Goal: Task Accomplishment & Management: Complete application form

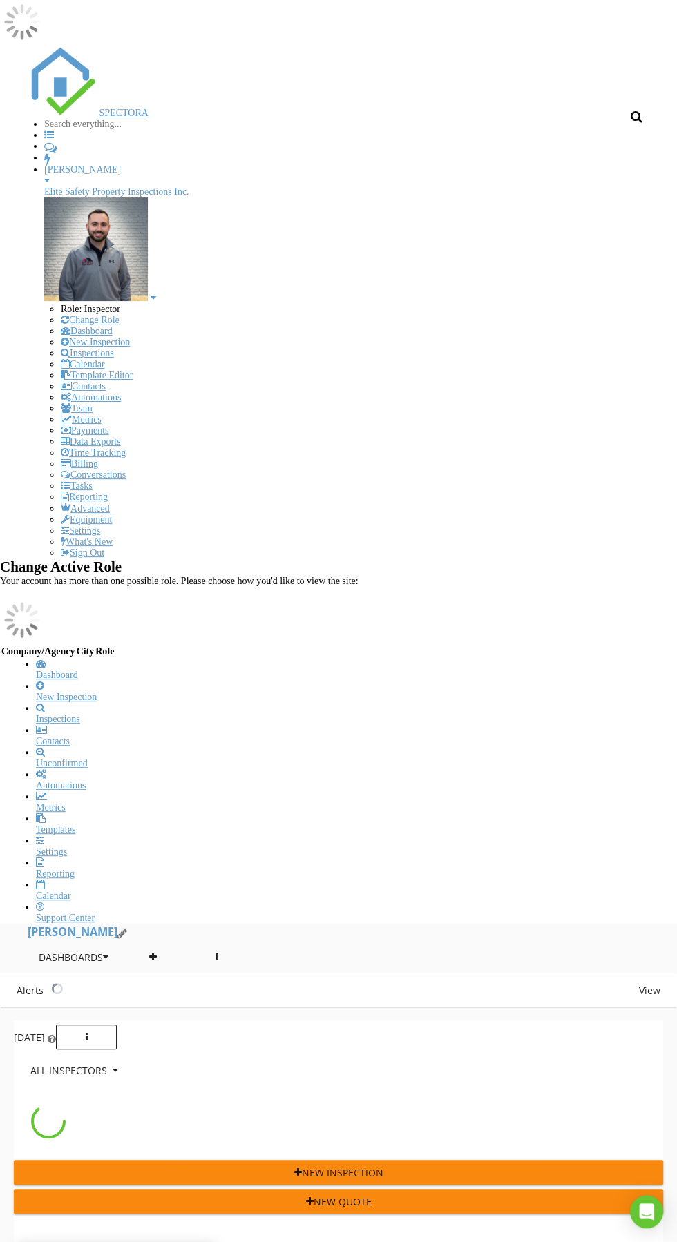
scroll to position [5505, 677]
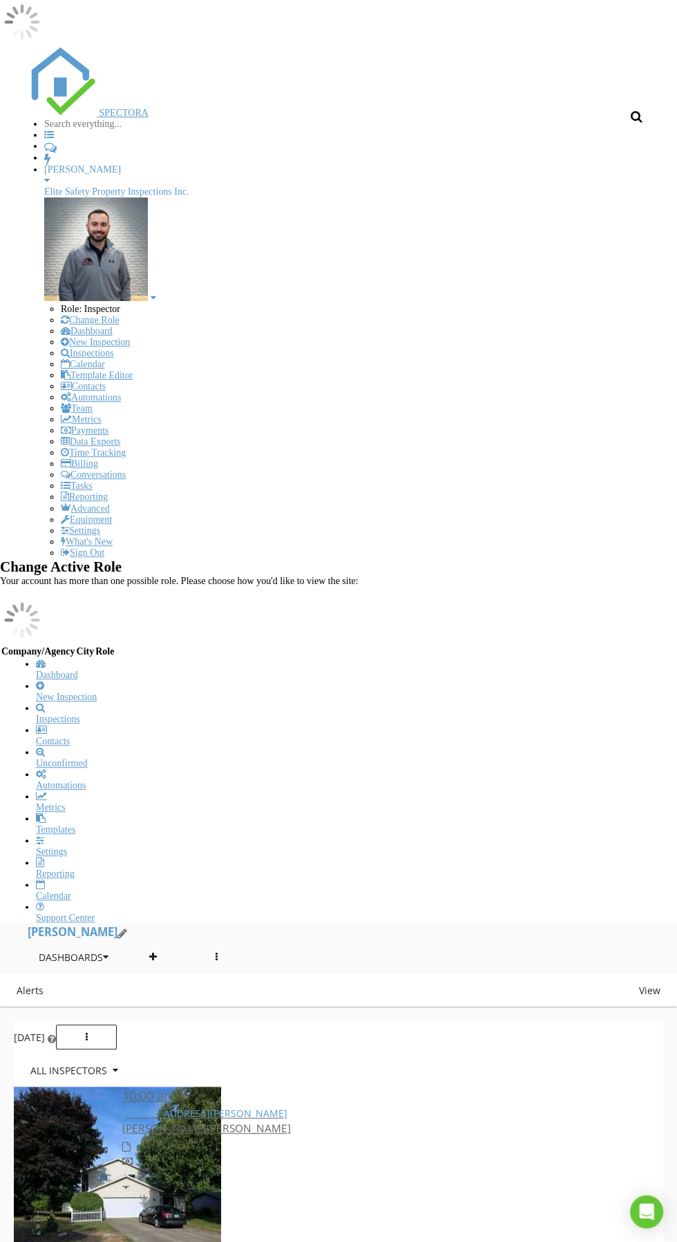
click at [185, 692] on div "New Inspection" at bounding box center [347, 697] width 622 height 11
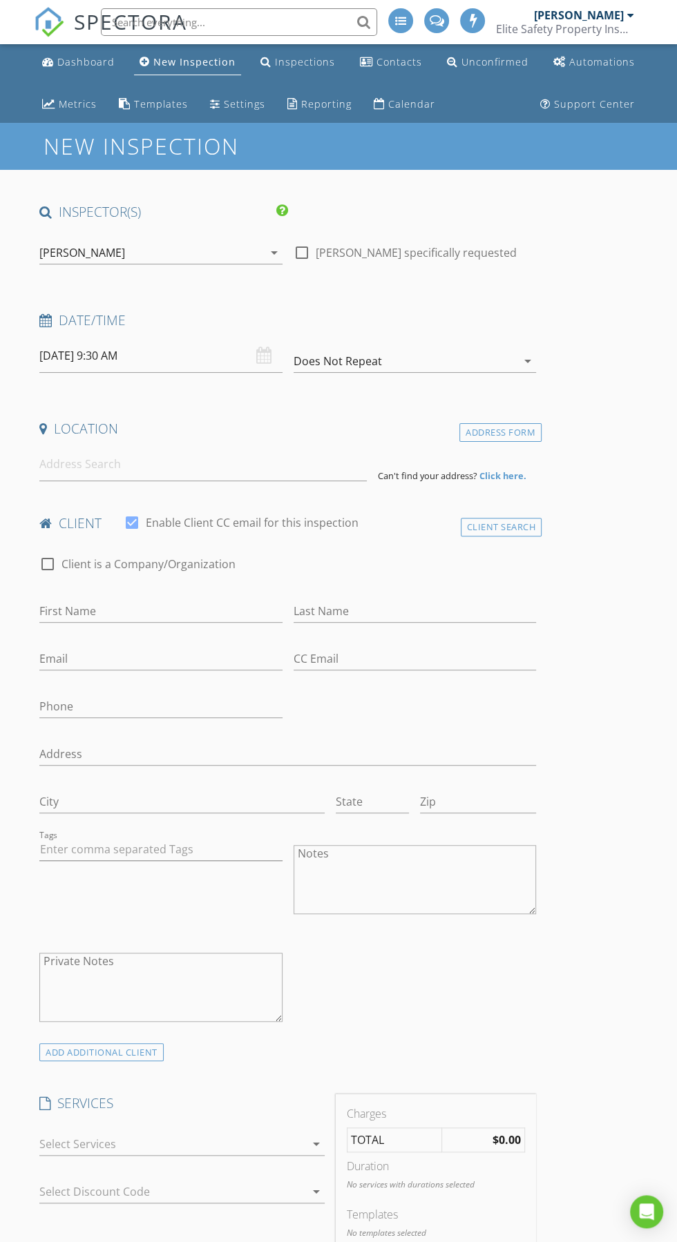
click at [173, 256] on div "[PERSON_NAME]" at bounding box center [151, 253] width 224 height 22
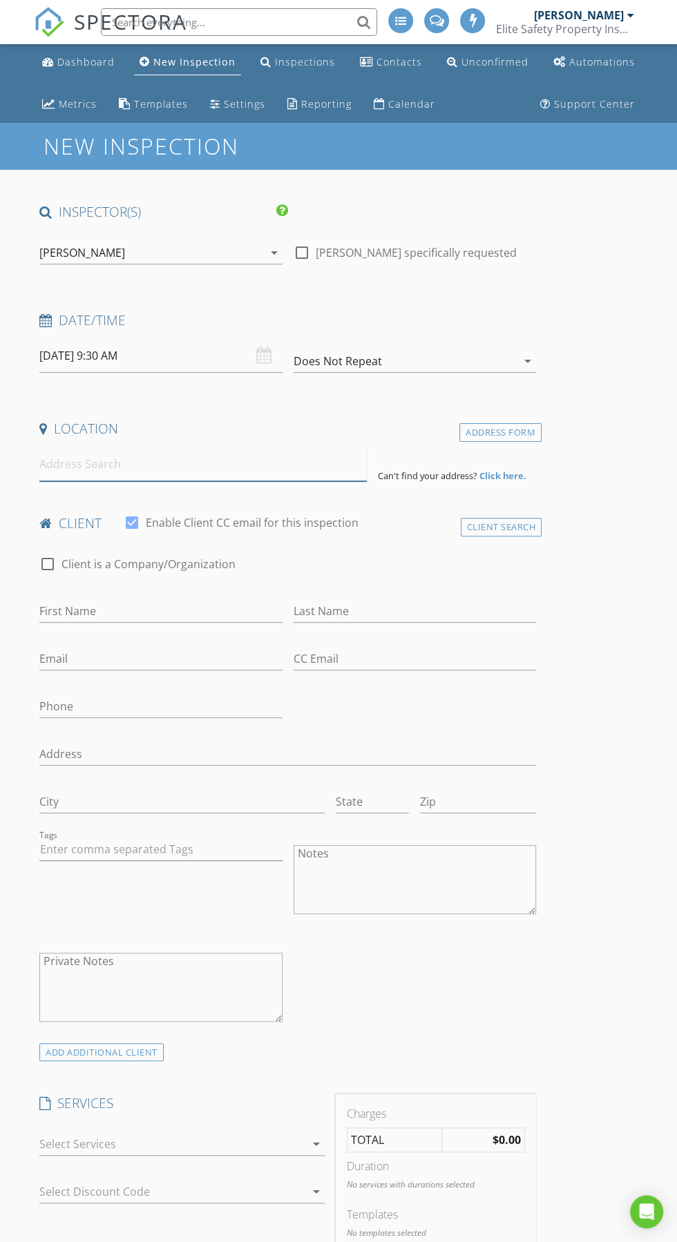
click at [218, 464] on input at bounding box center [202, 465] width 327 height 34
click at [227, 356] on input "[DATE] 9:30 AM" at bounding box center [160, 356] width 243 height 34
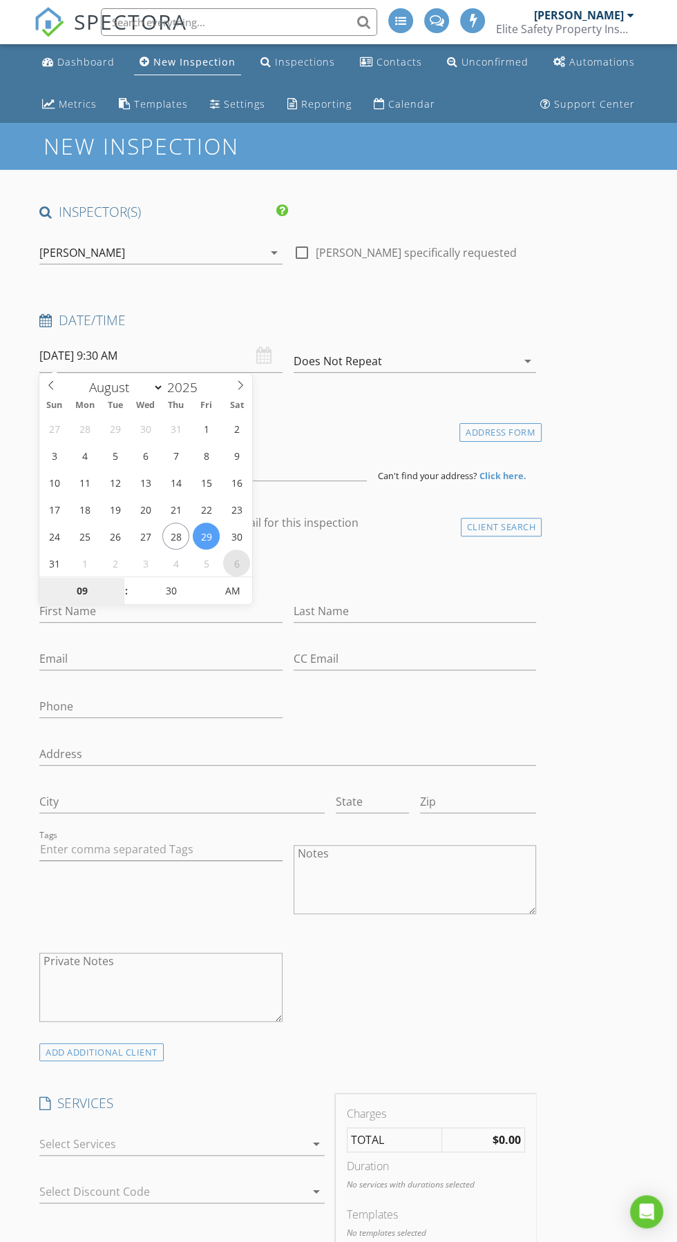
select select "8"
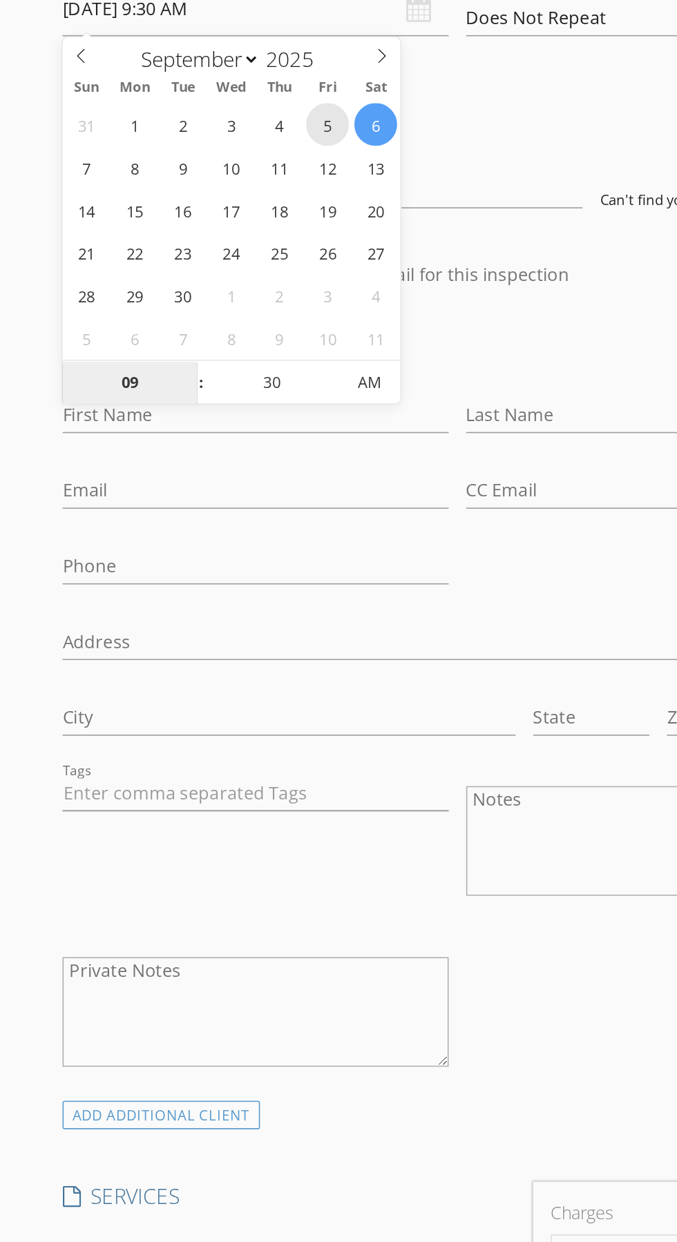
type input "09/05/2025 9:30 AM"
click at [233, 599] on span "AM" at bounding box center [232, 591] width 38 height 28
type input "02"
type input "[DATE] 2:30 PM"
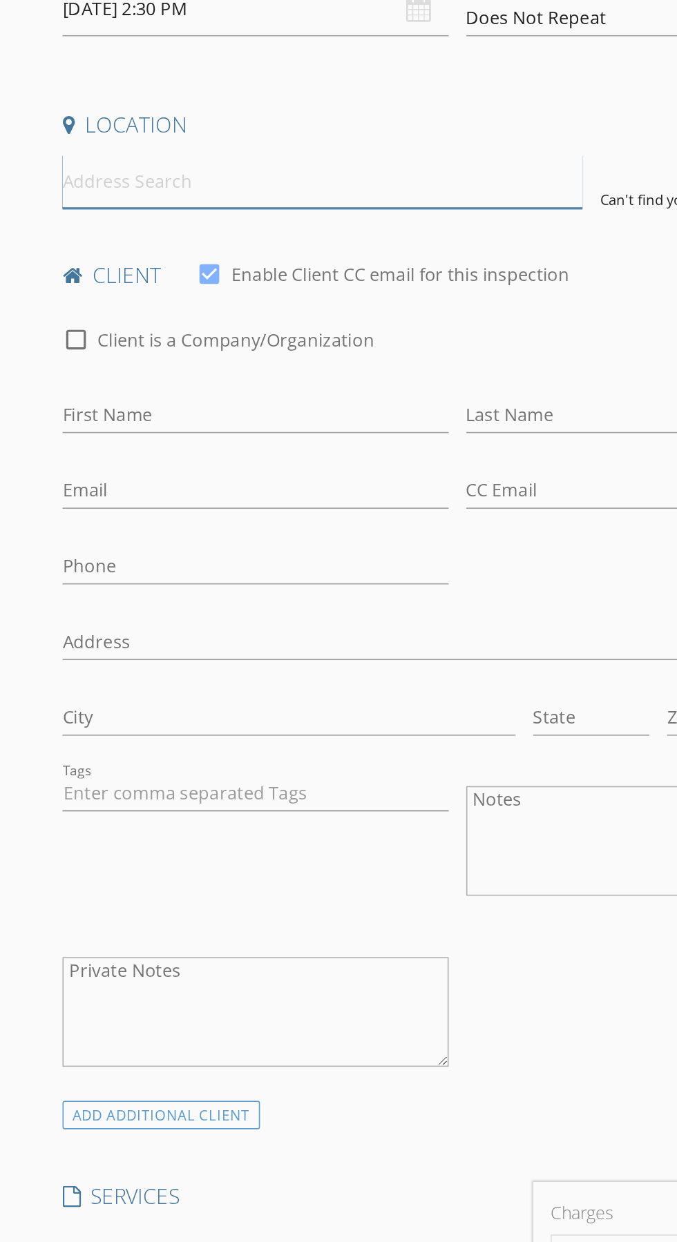
click at [317, 450] on input at bounding box center [202, 465] width 327 height 34
click at [260, 470] on input at bounding box center [202, 465] width 327 height 34
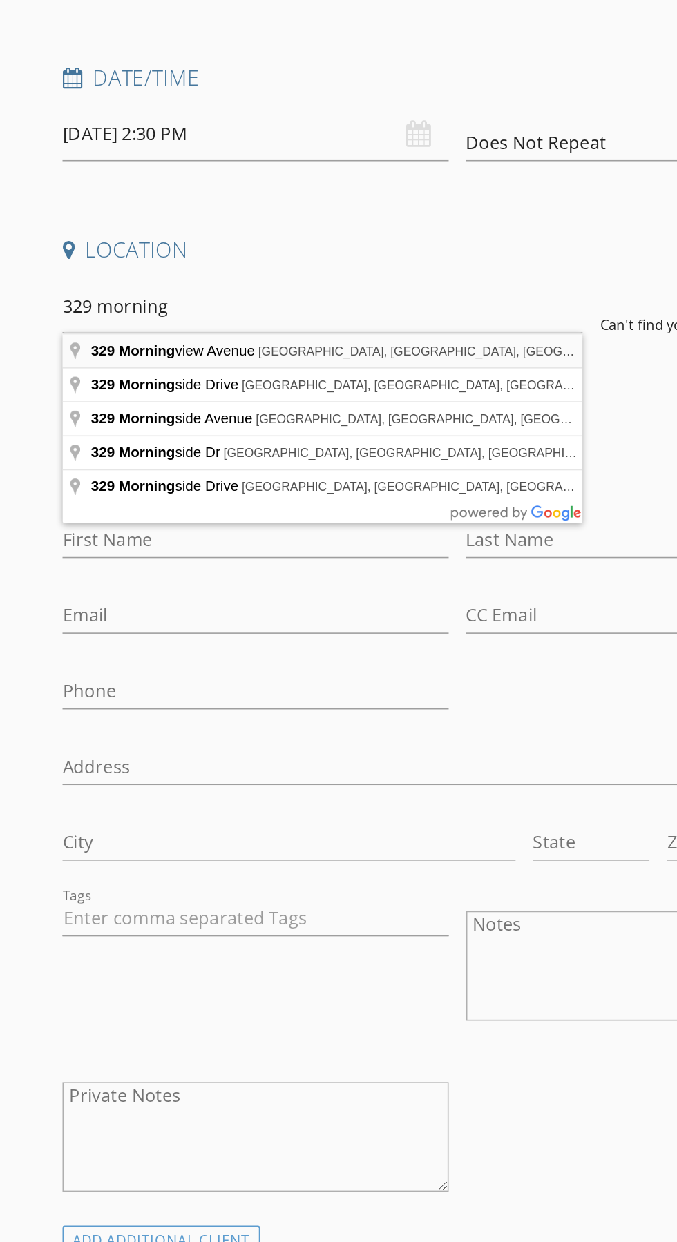
type input "329 Morningview Avenue, Akron, OH, USA"
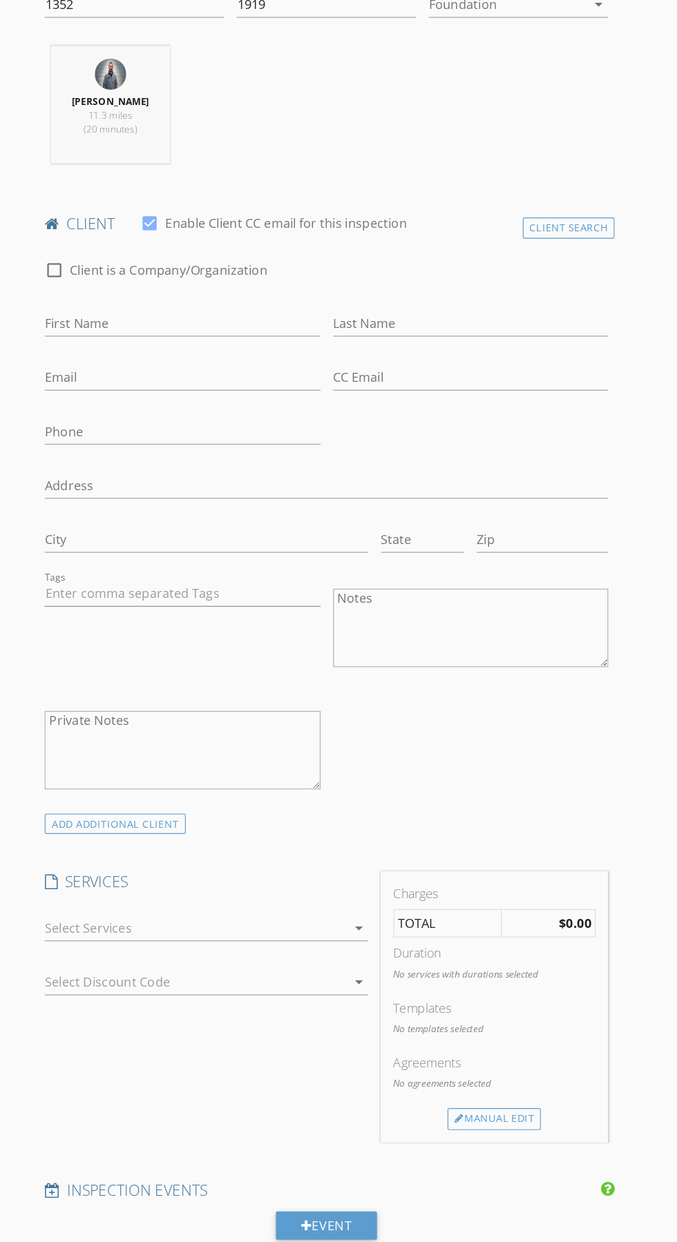
scroll to position [486, 0]
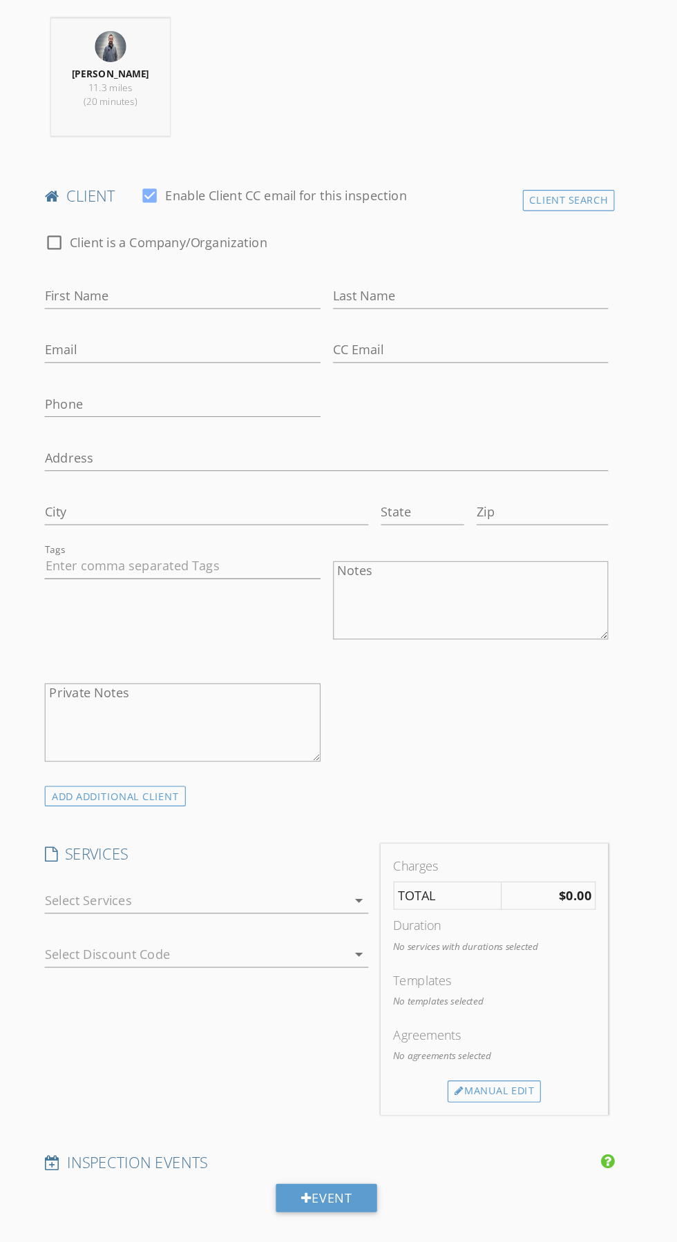
click at [112, 944] on div at bounding box center [172, 941] width 266 height 22
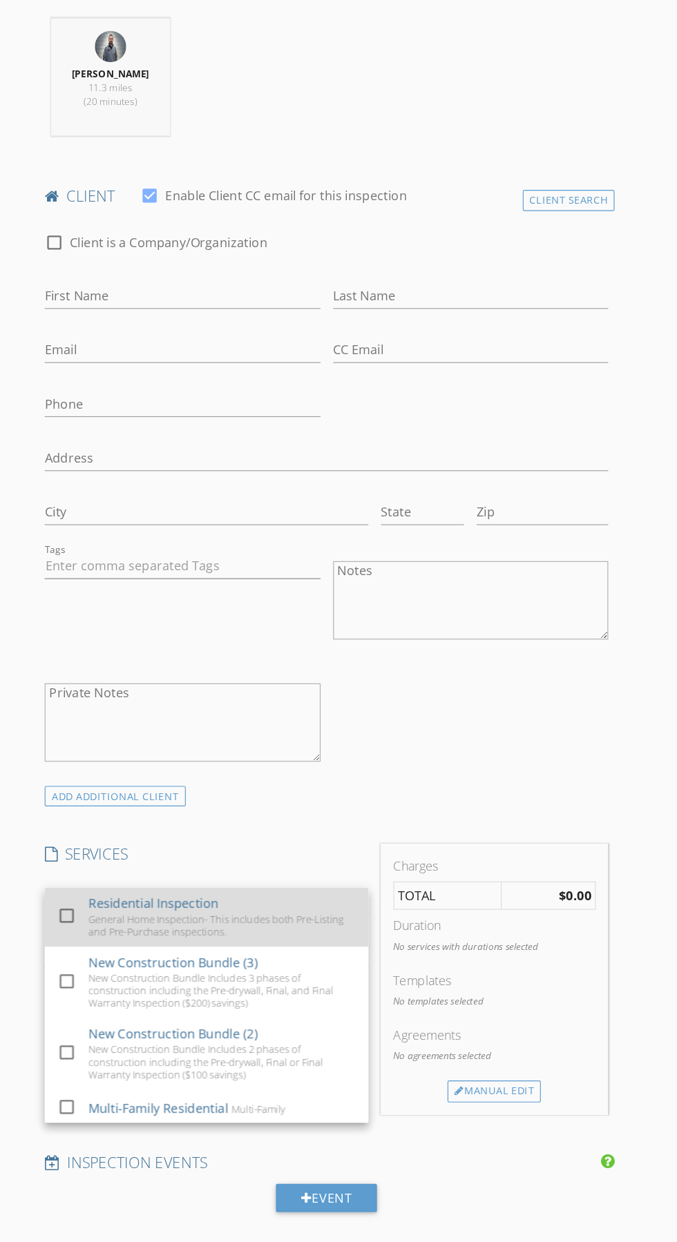
click at [58, 952] on div at bounding box center [58, 954] width 23 height 23
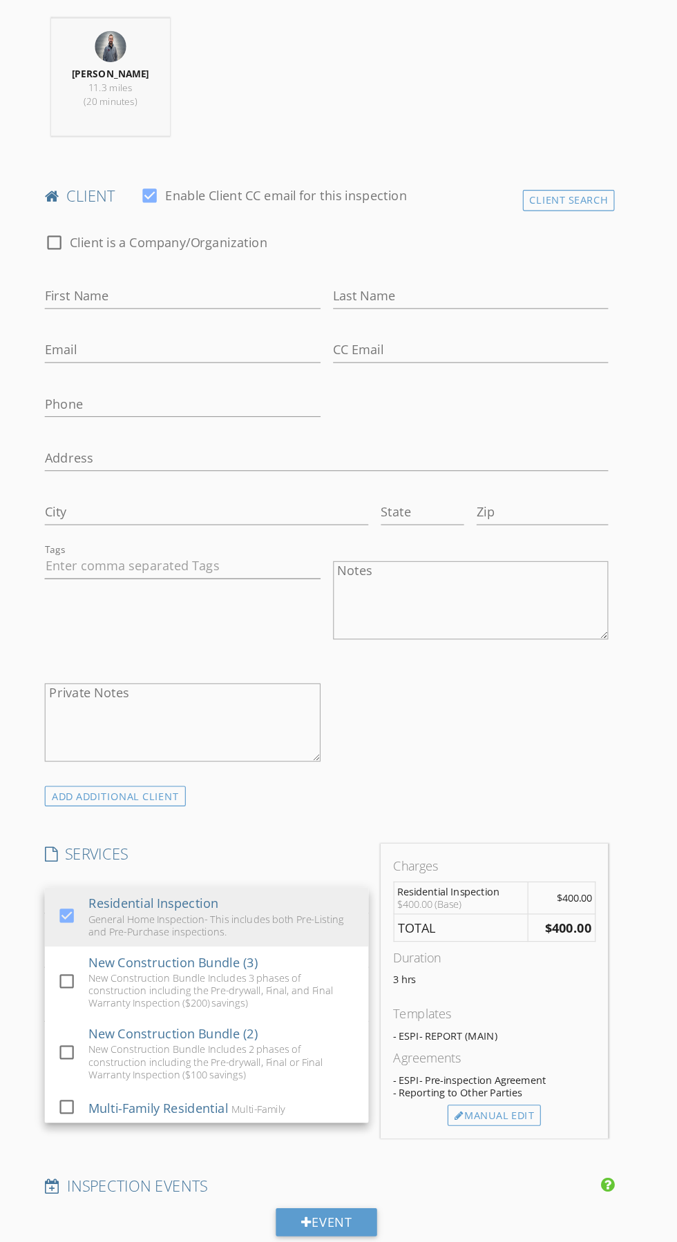
click at [513, 803] on div "check_box_outline_blank Client is a Company/Organization First Name Last Name E…" at bounding box center [288, 588] width 508 height 501
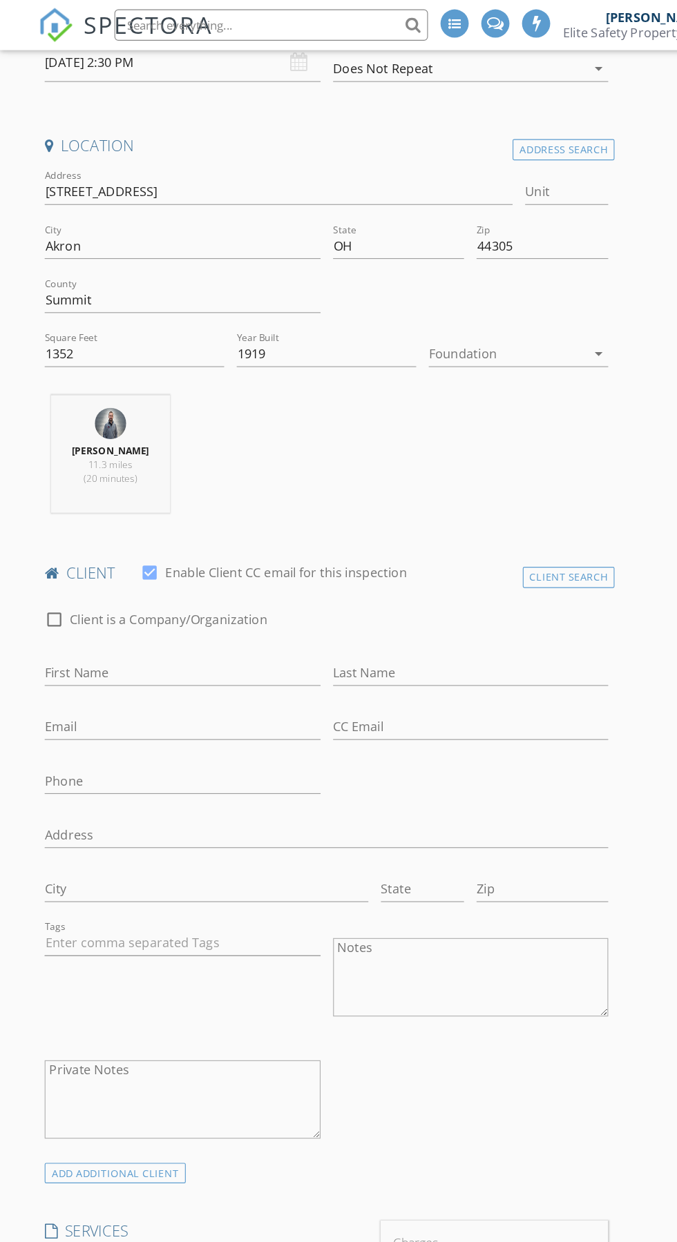
scroll to position [299, 0]
click at [494, 304] on div at bounding box center [447, 314] width 139 height 22
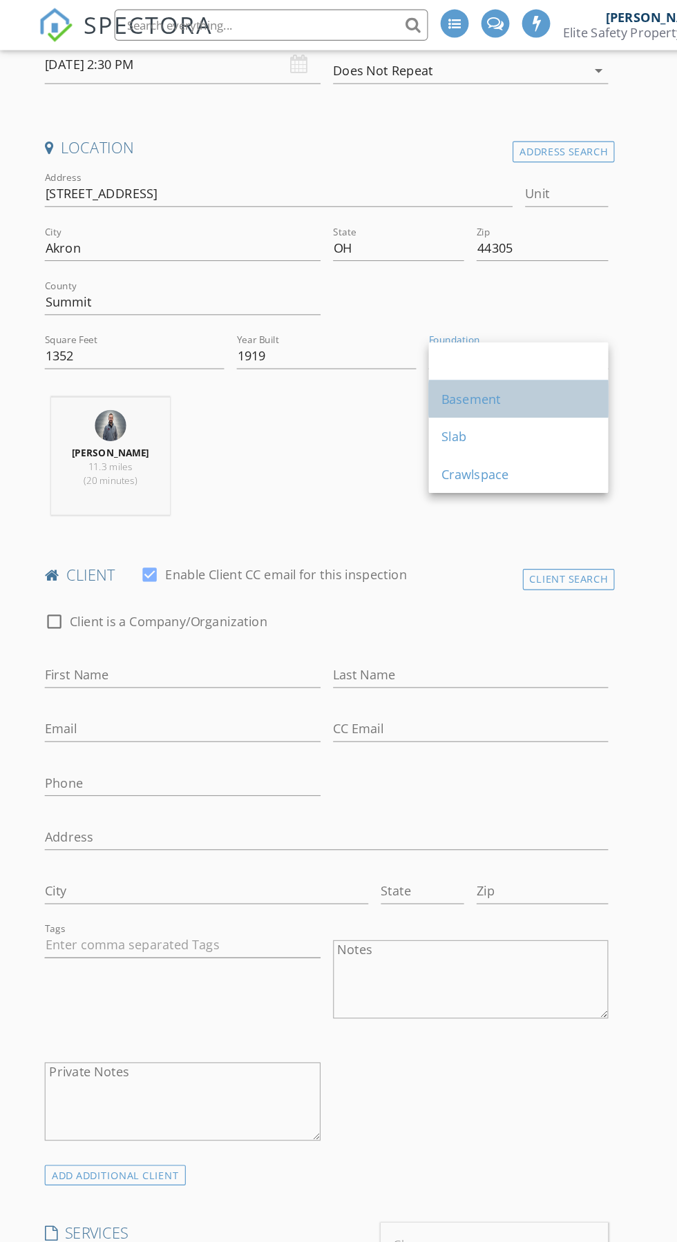
click at [513, 349] on div "Basement" at bounding box center [457, 351] width 136 height 17
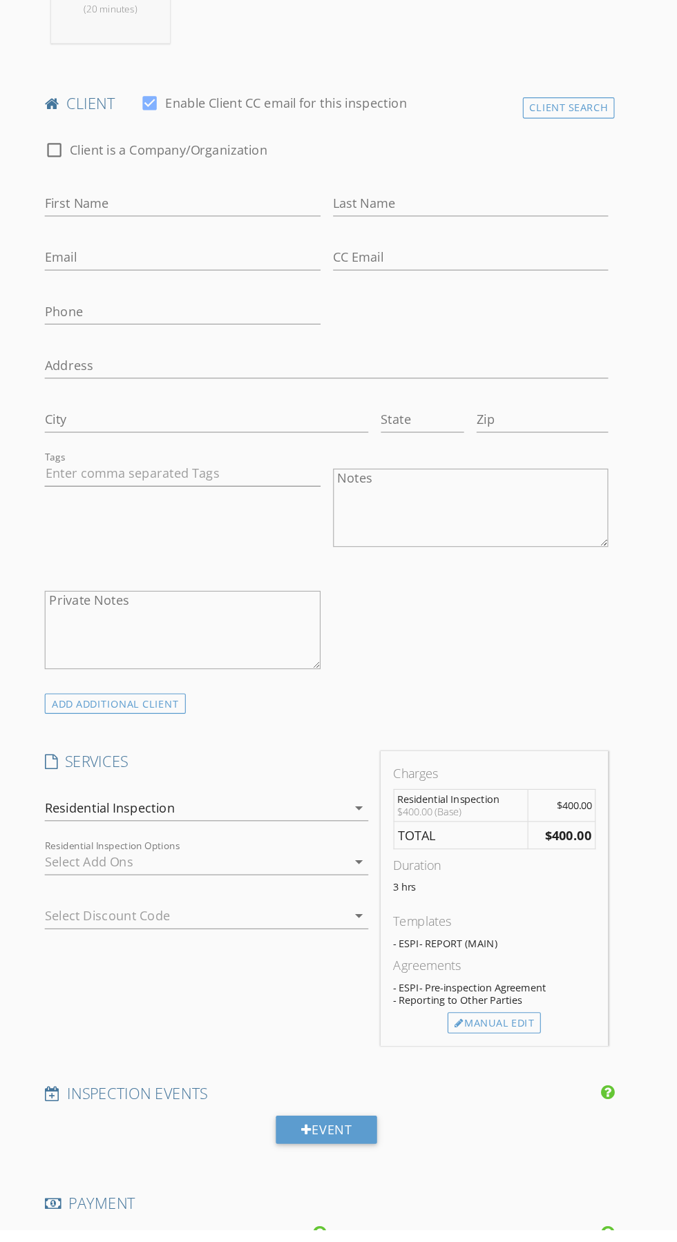
scroll to position [559, 0]
click at [271, 873] on div "Residential Inspection" at bounding box center [172, 867] width 266 height 22
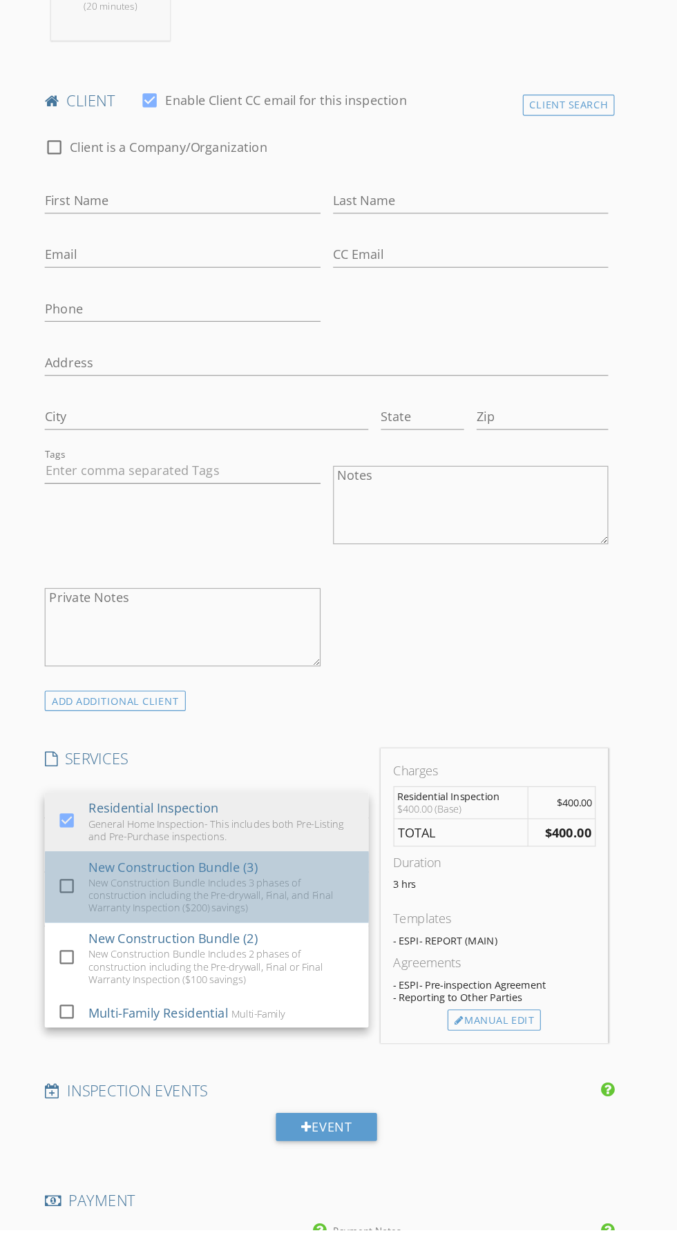
click at [50, 908] on link "check_box_outline_blank New Construction Bundle (3) New Construction Bundle Inc…" at bounding box center [181, 939] width 285 height 63
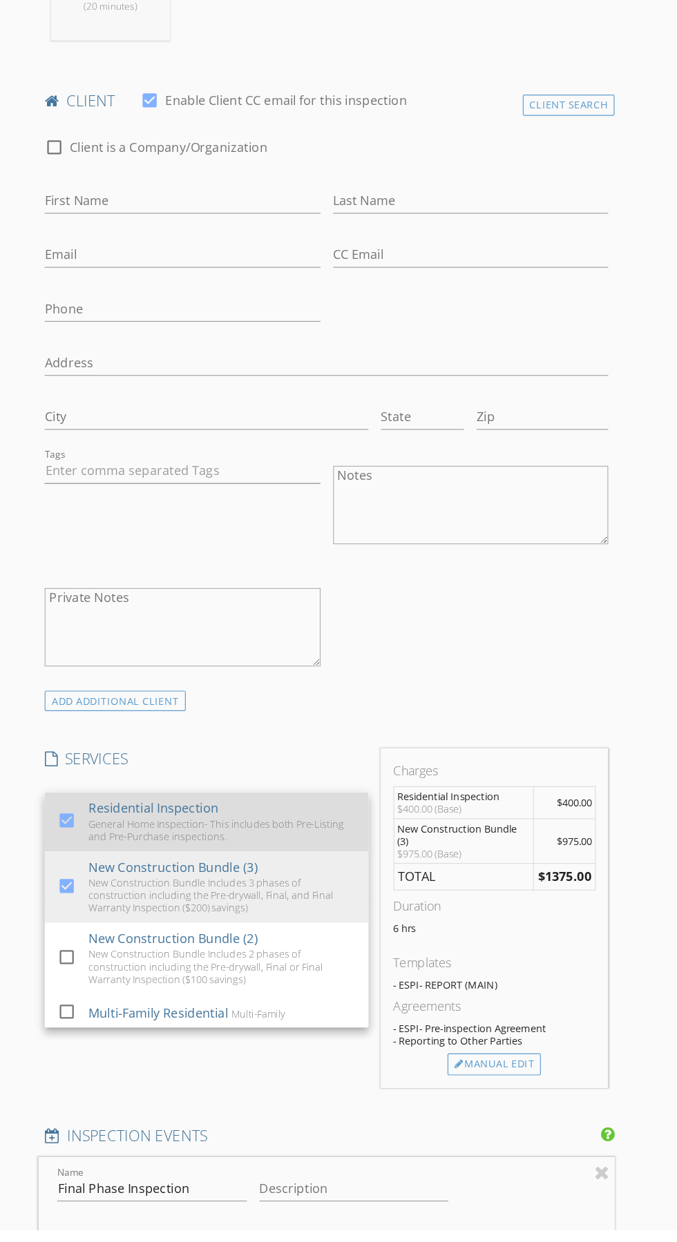
click at [53, 890] on div at bounding box center [61, 894] width 22 height 8
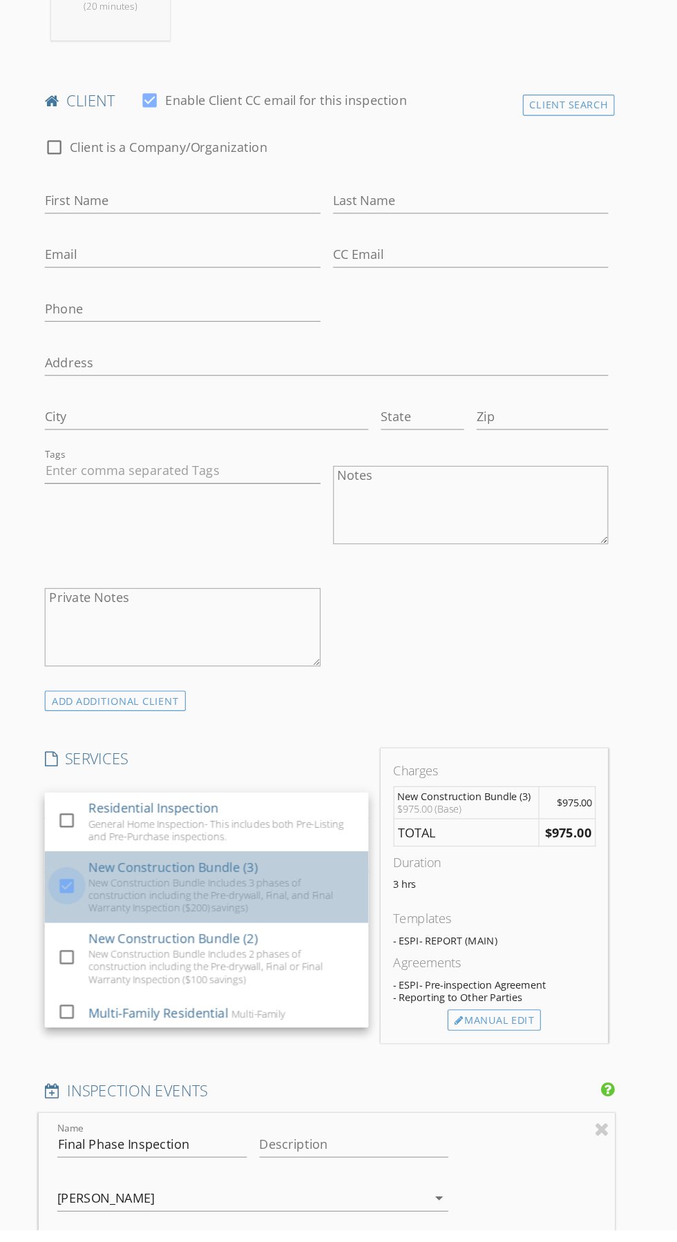
click at [57, 937] on div at bounding box center [58, 938] width 23 height 23
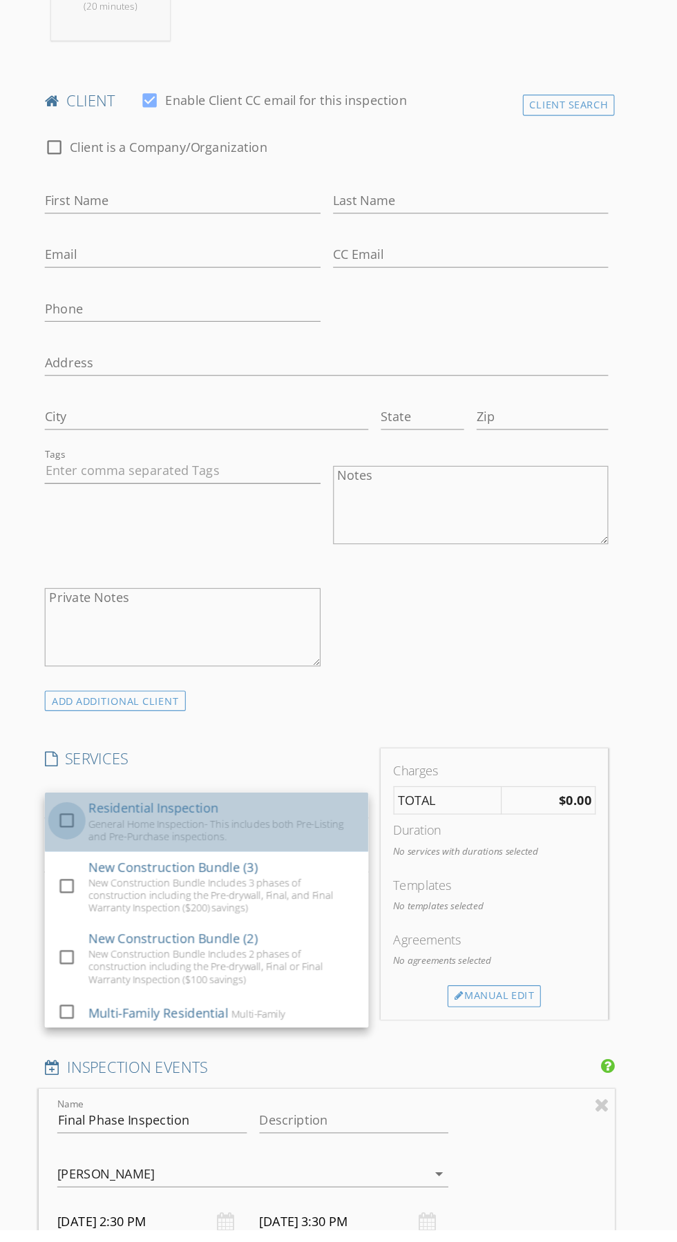
click at [58, 881] on div at bounding box center [58, 881] width 23 height 23
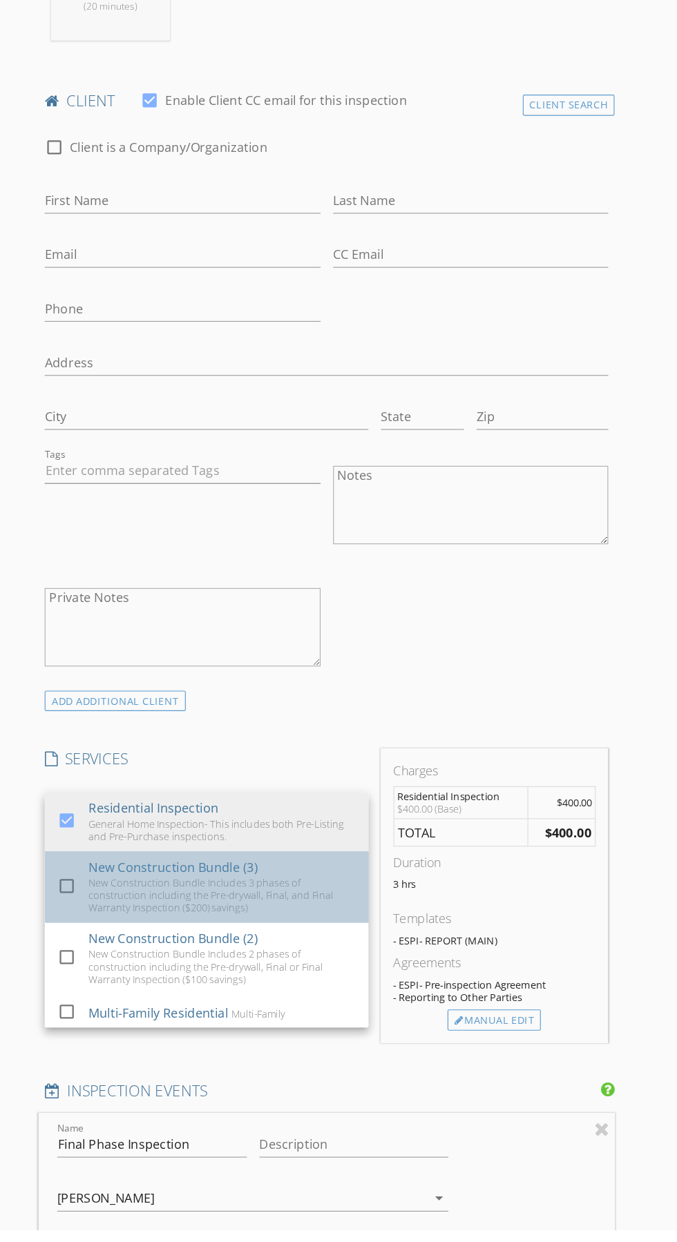
click at [61, 912] on div "check_box_outline_blank New Construction Bundle (3) New Construction Bundle Inc…" at bounding box center [181, 939] width 263 height 63
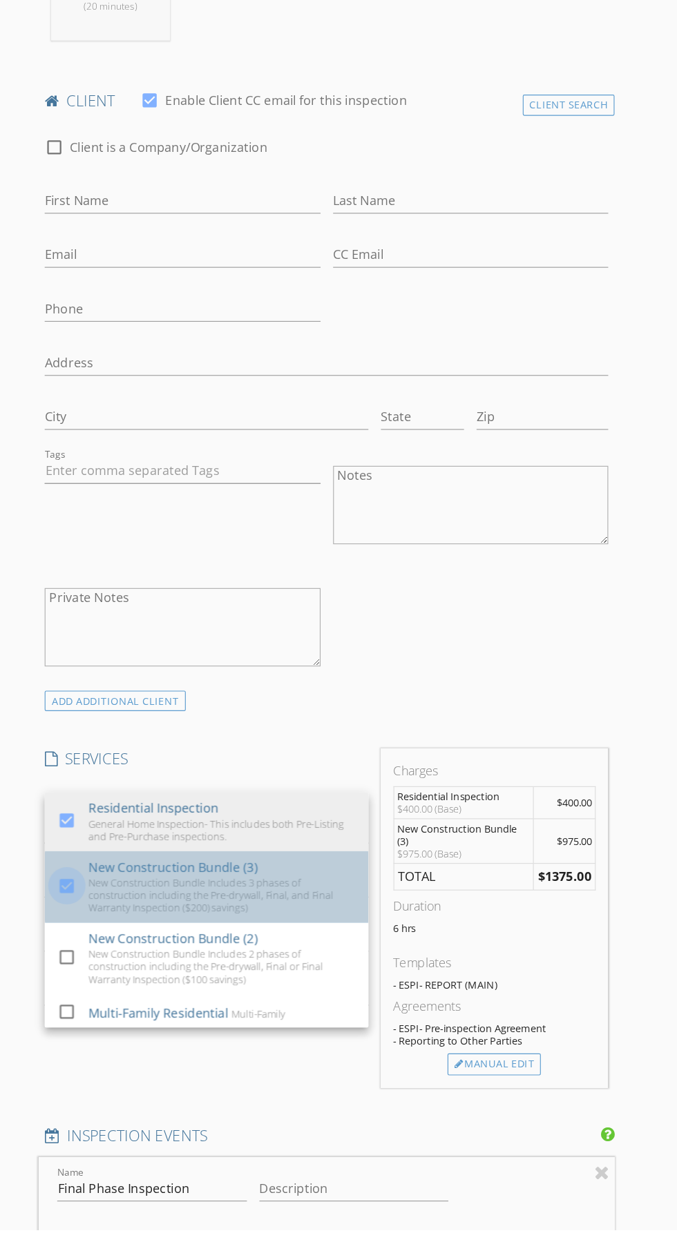
click at [58, 936] on div at bounding box center [58, 938] width 23 height 23
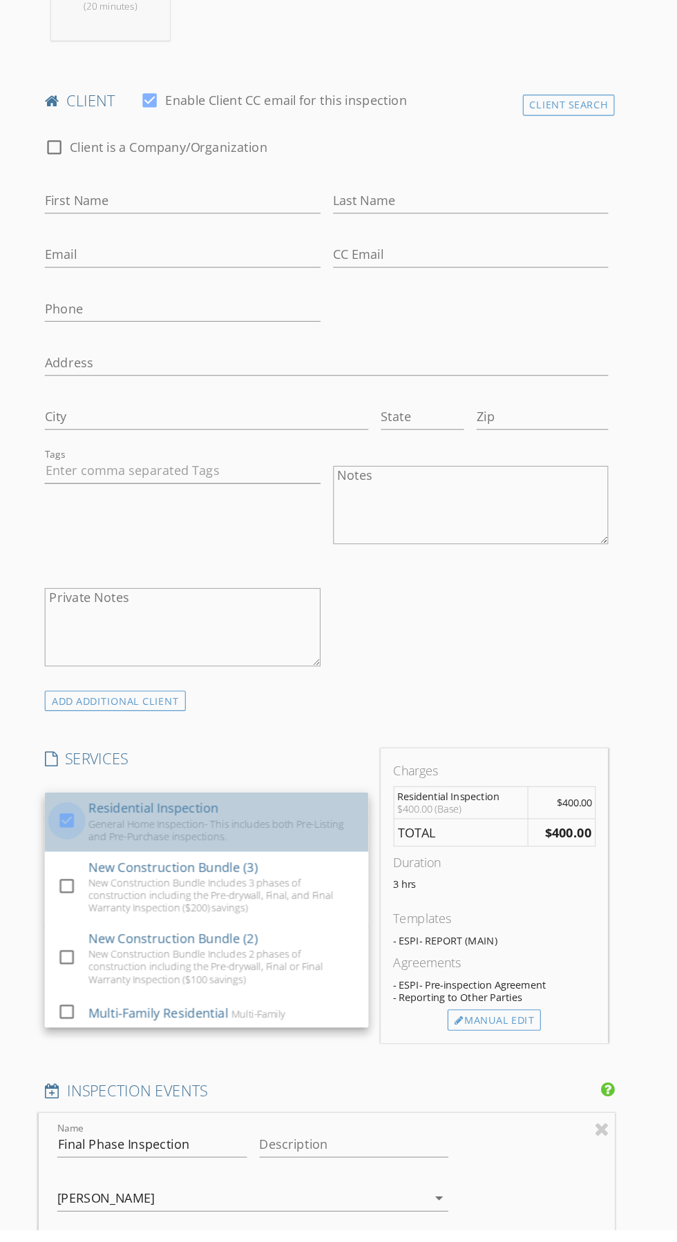
click at [58, 879] on div at bounding box center [58, 881] width 23 height 23
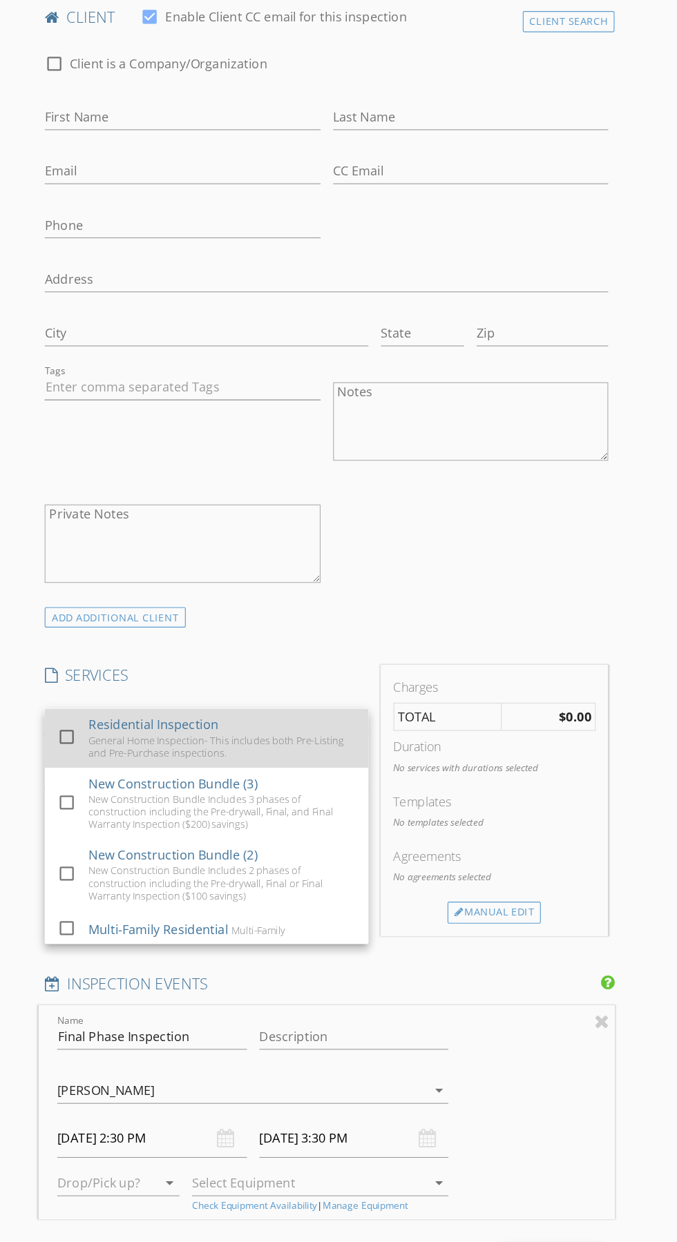
scroll to position [646, 0]
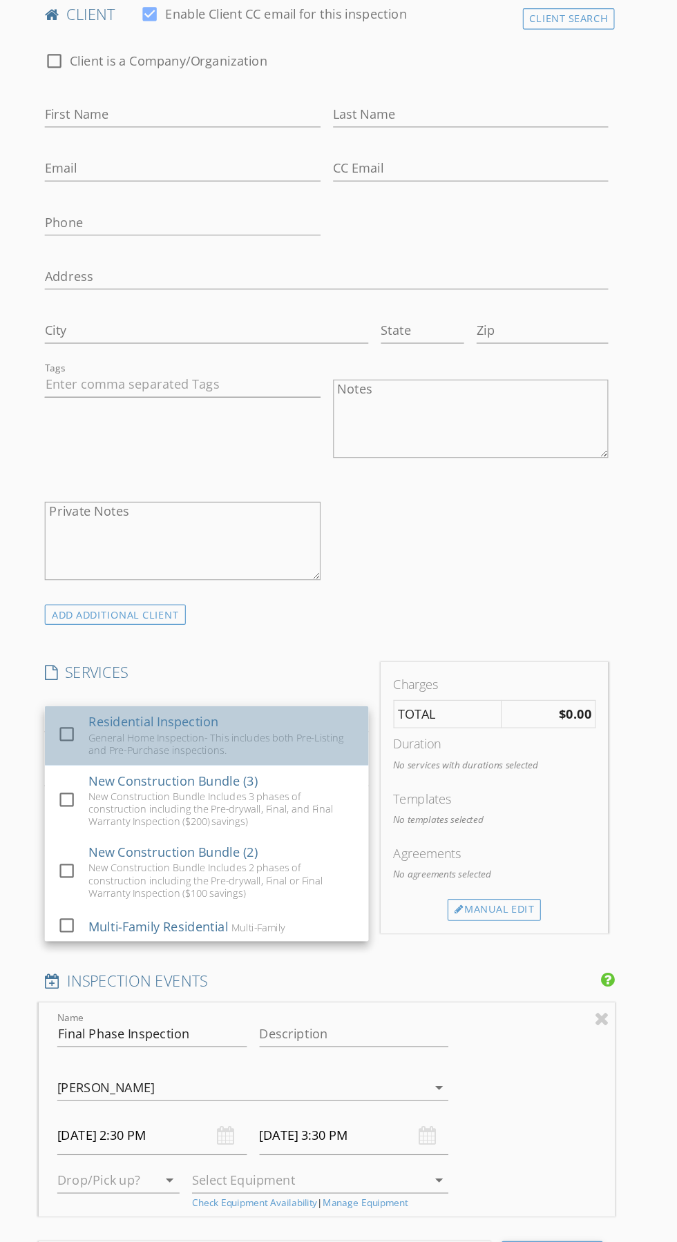
click at [235, 783] on div "Residential Inspection General Home Inspection- This includes both Pre-Listing …" at bounding box center [196, 795] width 236 height 52
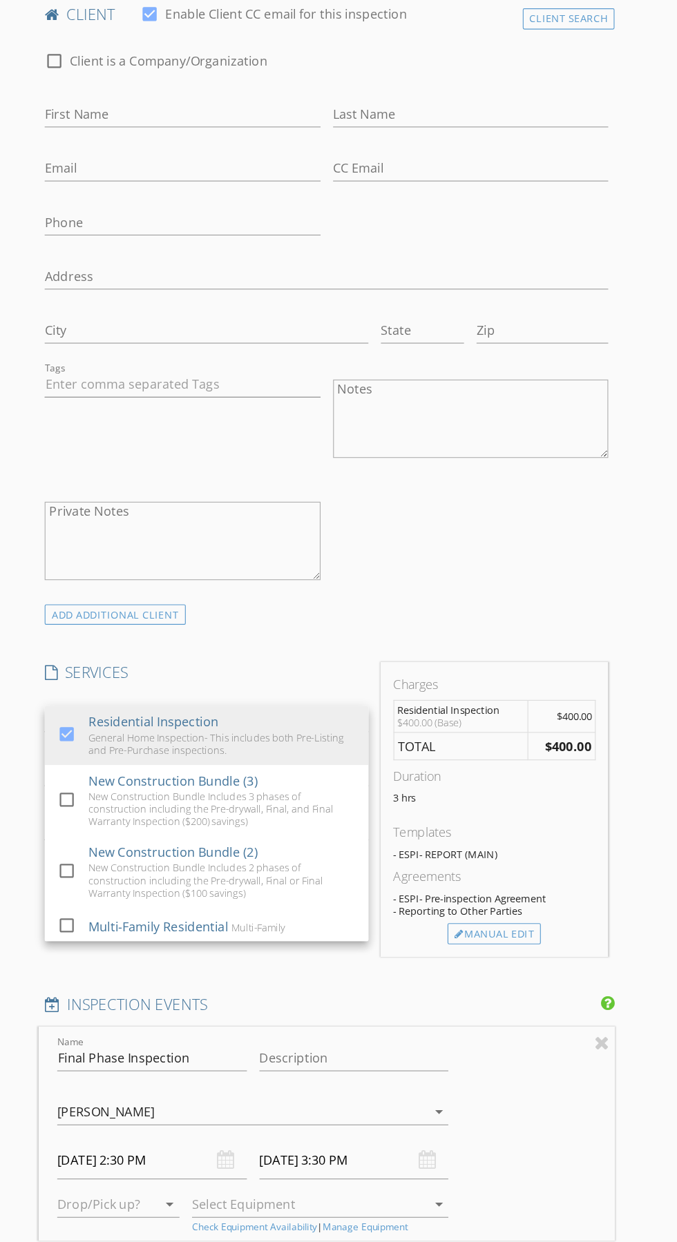
click at [487, 621] on div "check_box_outline_blank Client is a Company/Organization First Name Last Name E…" at bounding box center [288, 428] width 508 height 501
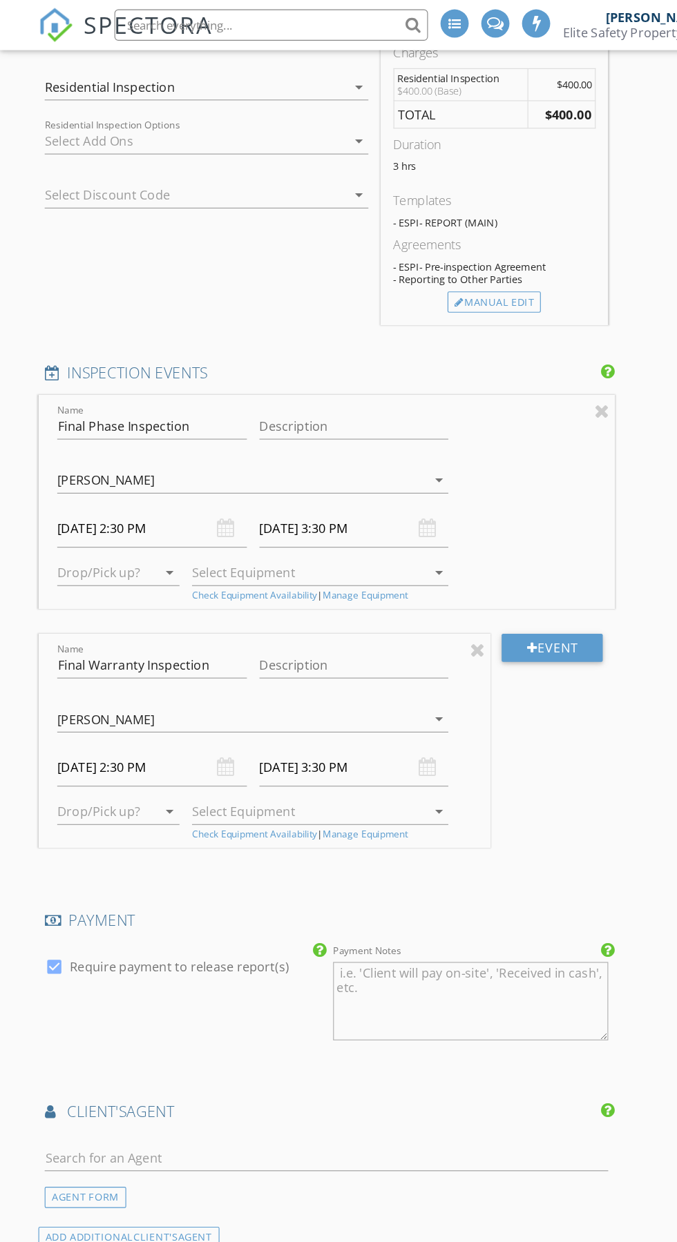
scroll to position [1346, 0]
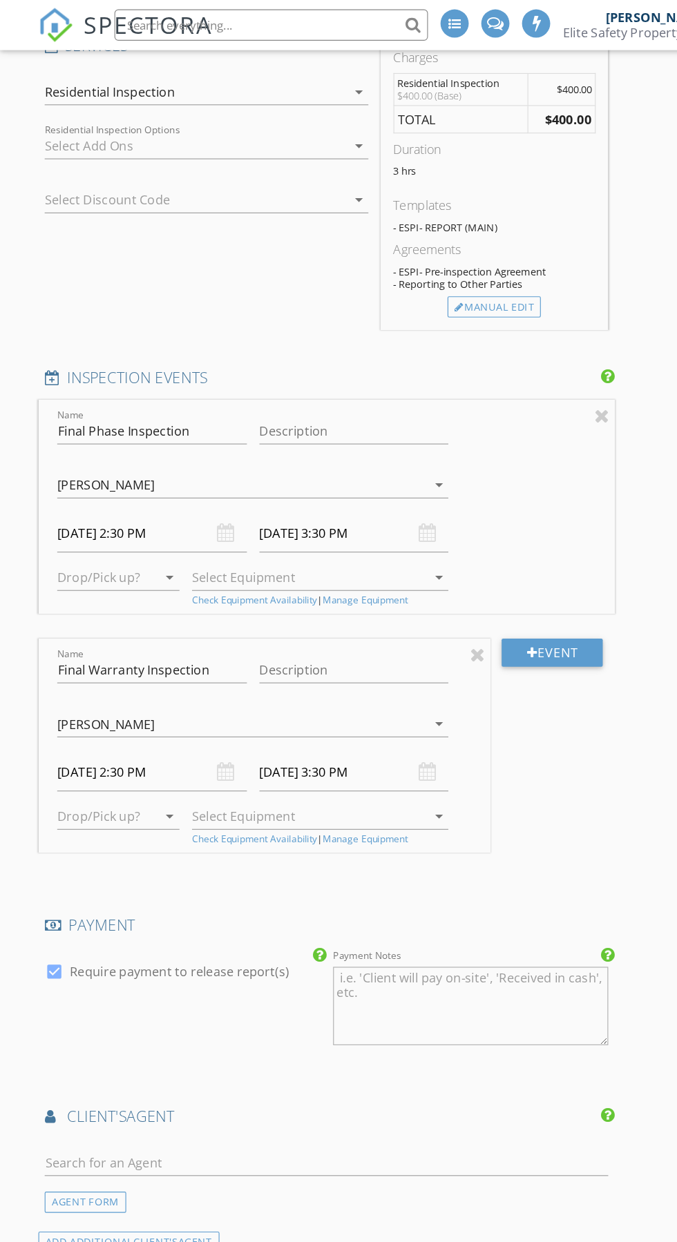
click at [156, 782] on div "INSPECTOR(S) check_box Zach Lewis PRIMARY check_box_outline_blank Tom Jeschenig…" at bounding box center [288, 427] width 508 height 3140
click at [504, 714] on div "Event" at bounding box center [487, 668] width 110 height 211
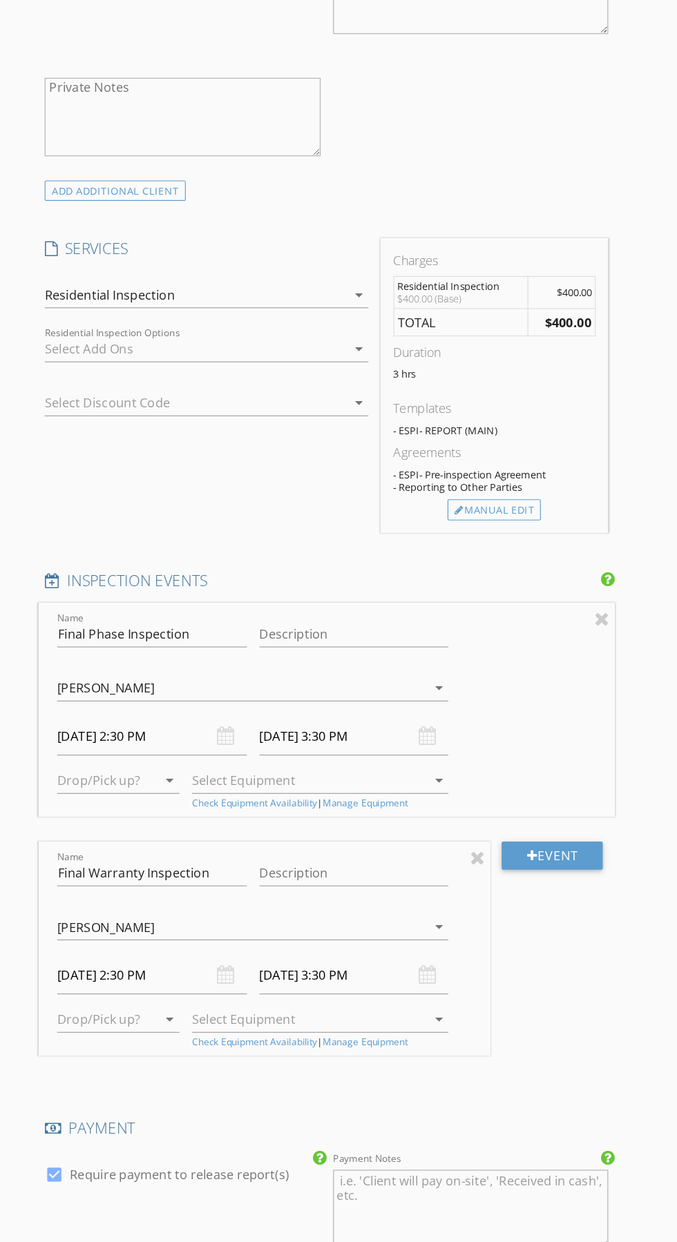
scroll to position [1053, 0]
click at [423, 872] on div at bounding box center [420, 869] width 13 height 17
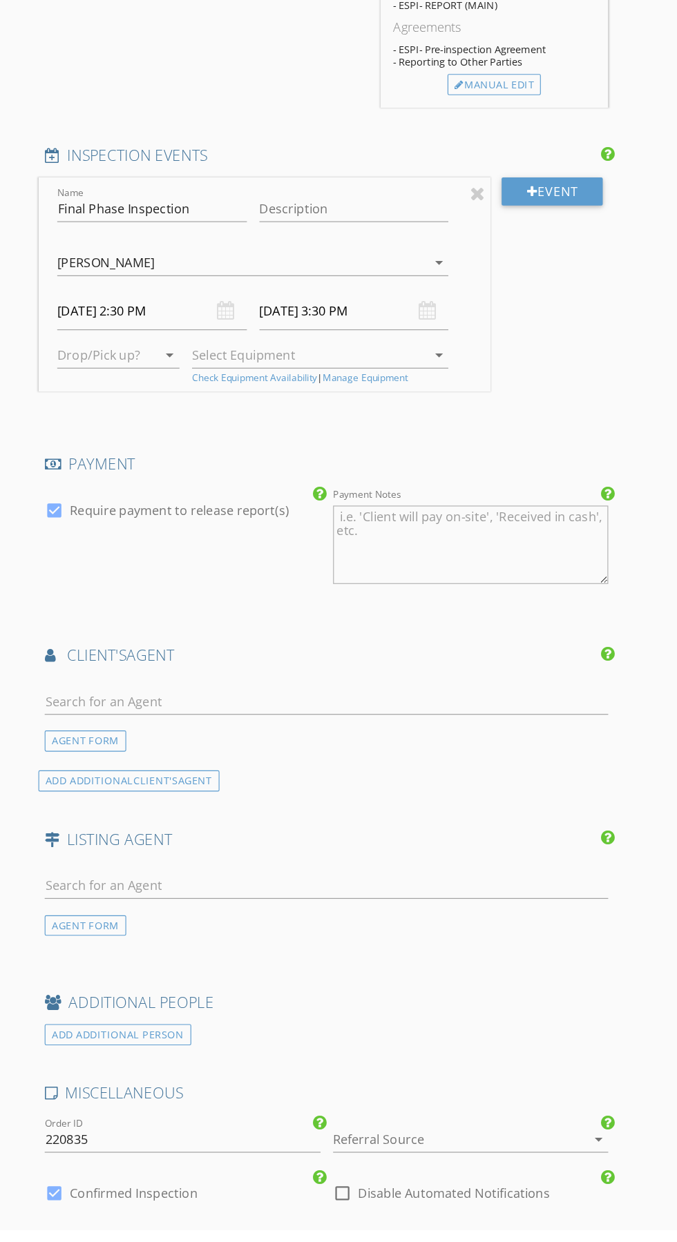
scroll to position [1393, 0]
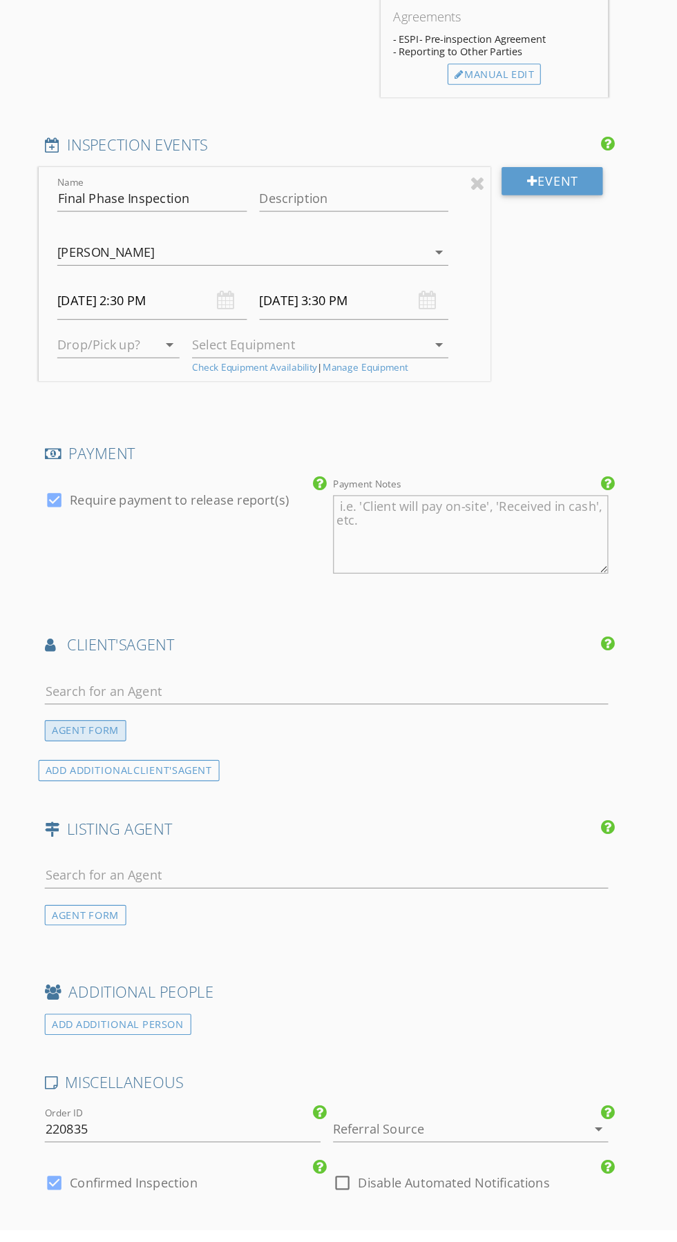
click at [97, 797] on div "AGENT FORM" at bounding box center [75, 802] width 72 height 19
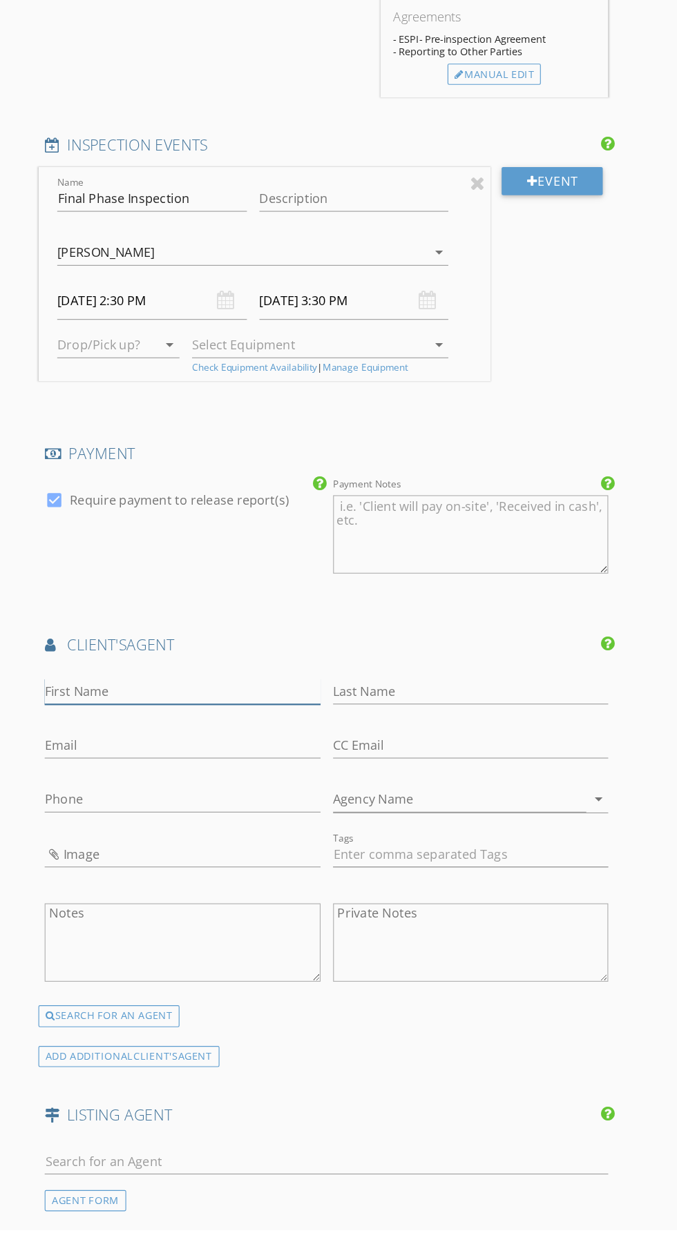
click at [178, 762] on input "First Name" at bounding box center [160, 767] width 243 height 23
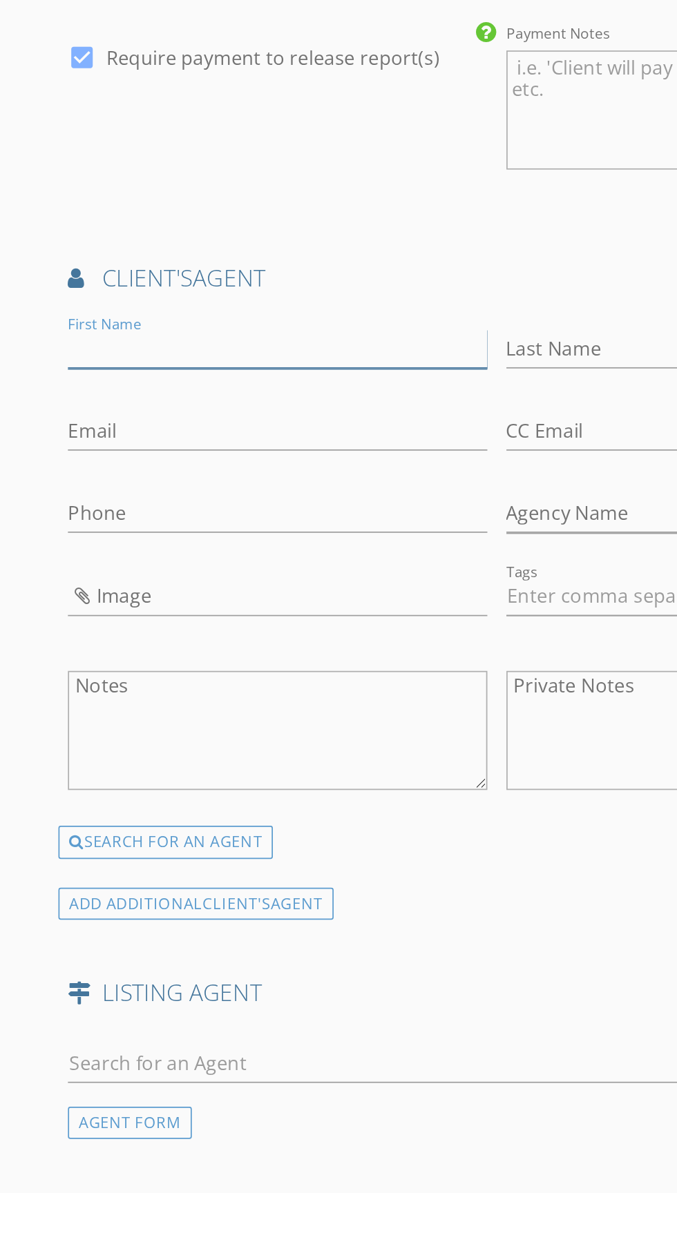
scroll to position [1408, 0]
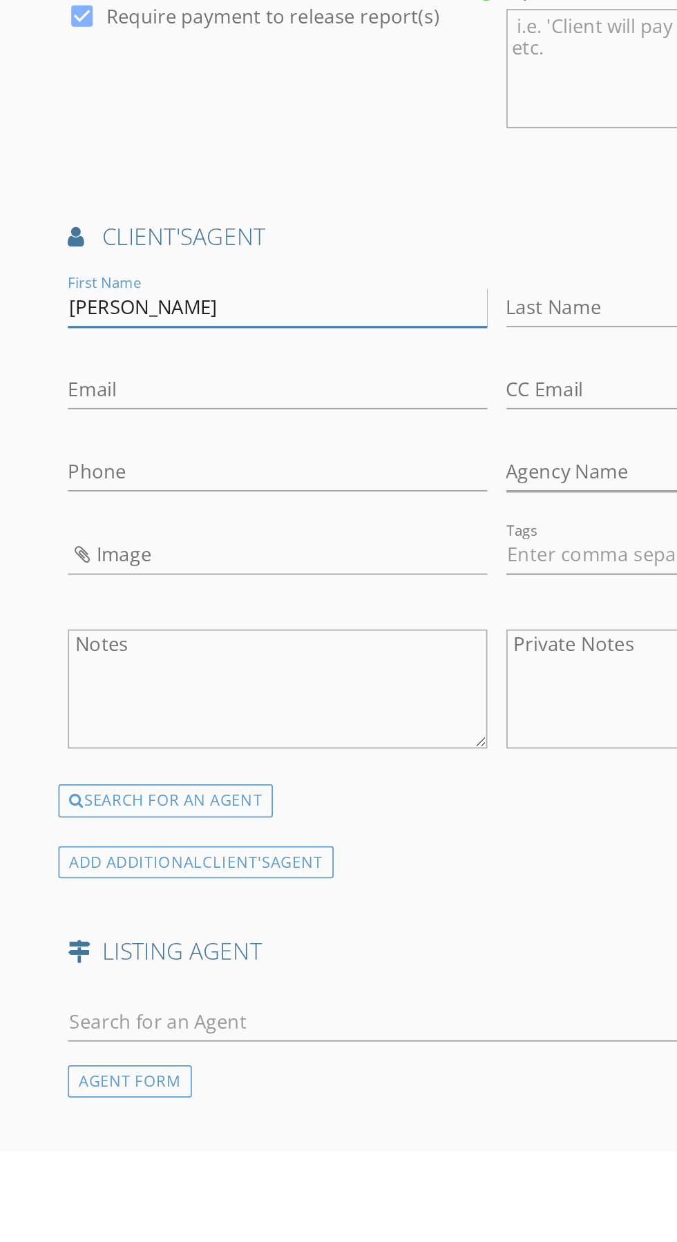
type input "[PERSON_NAME]"
click at [345, 744] on input "Last Name" at bounding box center [415, 753] width 243 height 23
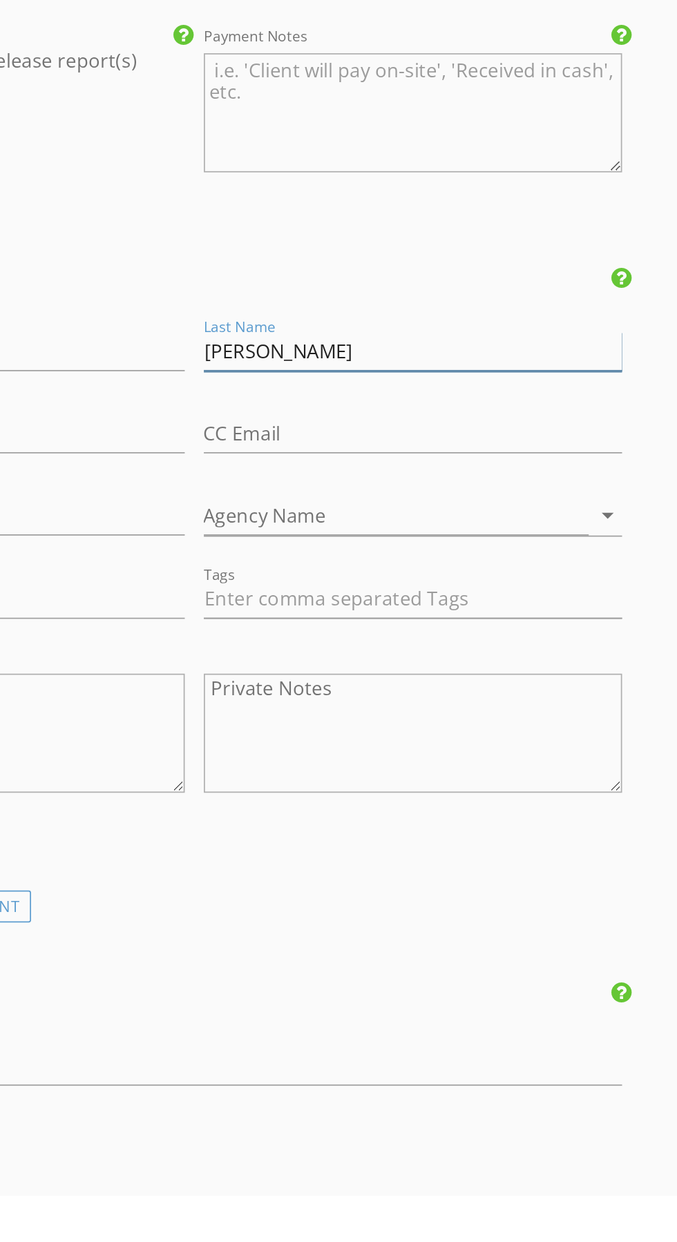
type input "Cramer"
click at [256, 792] on input "Email" at bounding box center [160, 800] width 243 height 23
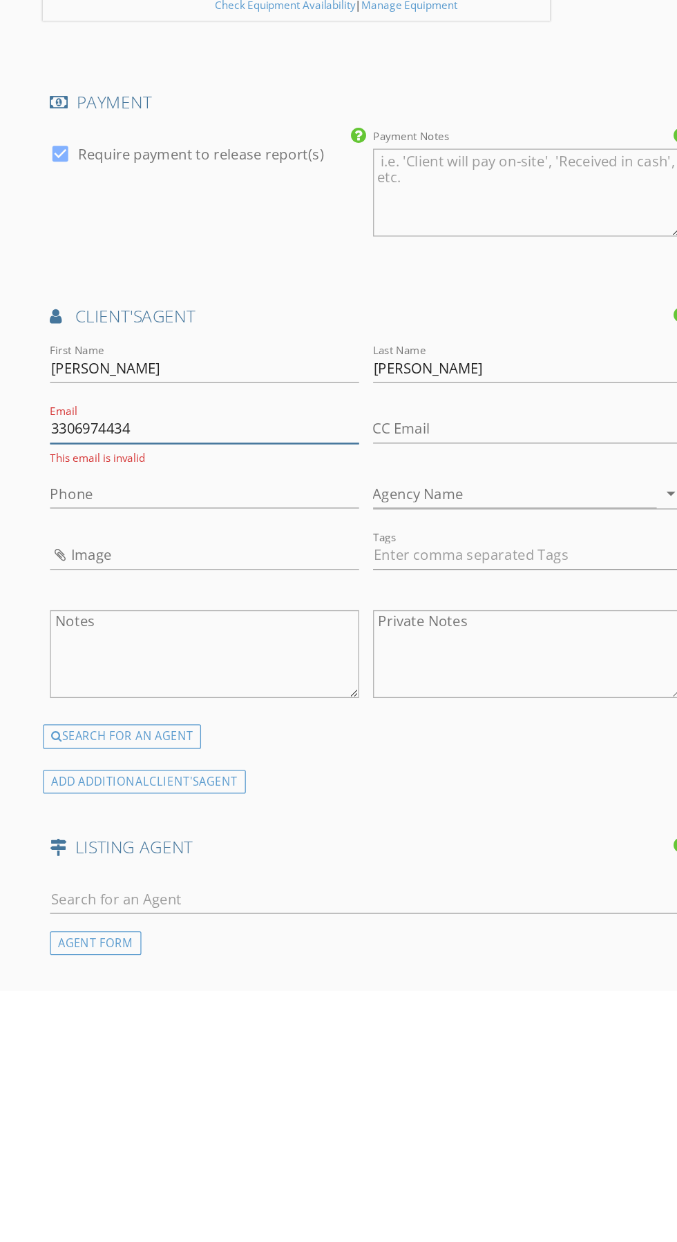
type input "3306974434"
click at [153, 848] on input "Phone" at bounding box center [160, 852] width 243 height 23
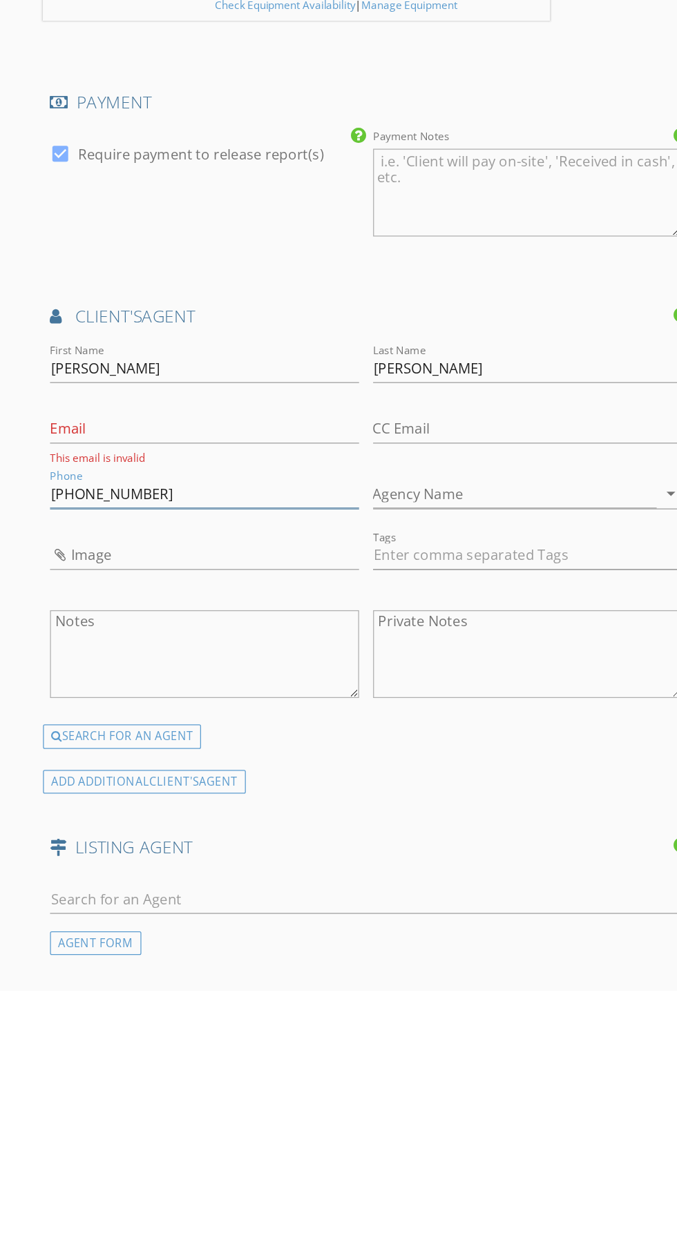
type input "[PHONE_NUMBER]"
click at [179, 791] on input "Email" at bounding box center [160, 800] width 243 height 23
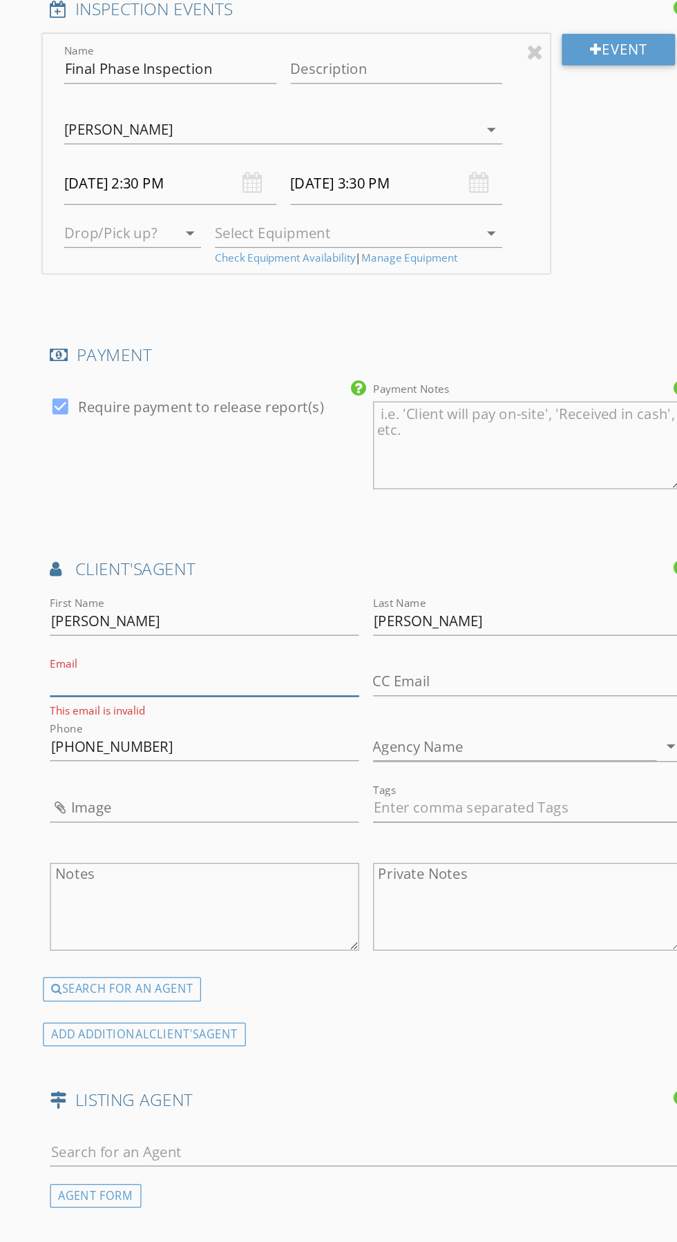
click at [234, 798] on input "Email" at bounding box center [160, 800] width 243 height 23
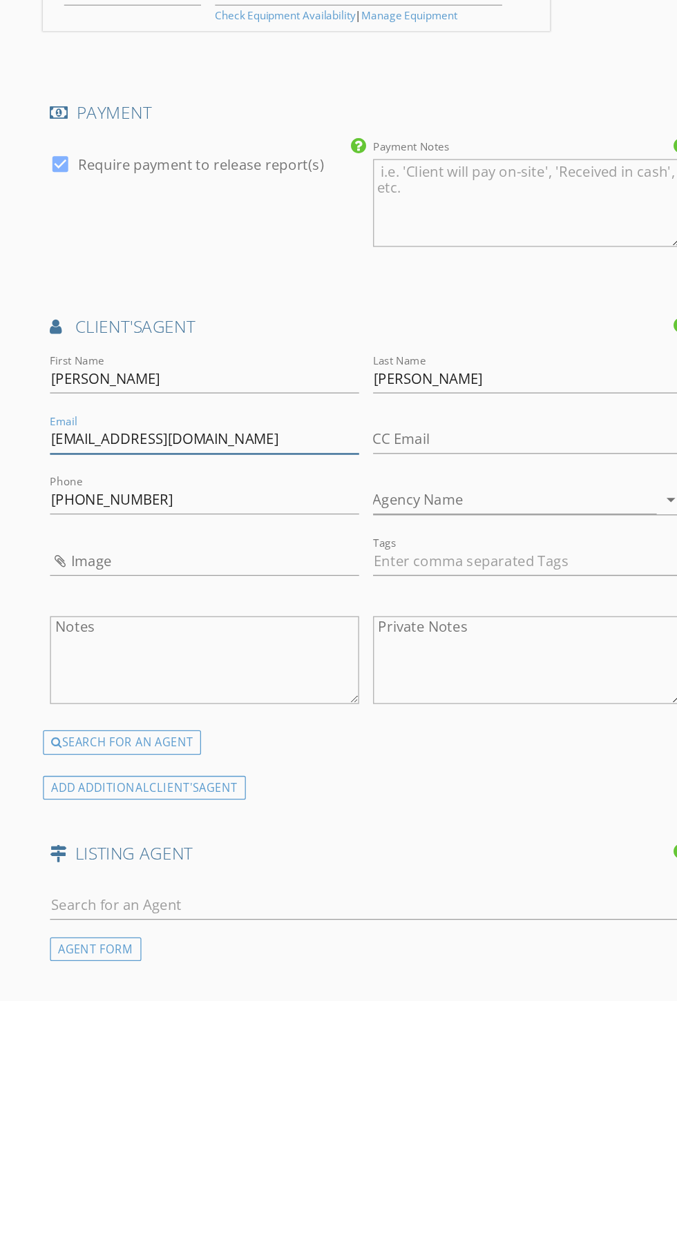
type input "Mkramer@kramerrealty.com"
click at [447, 751] on input "Cramer" at bounding box center [415, 753] width 243 height 23
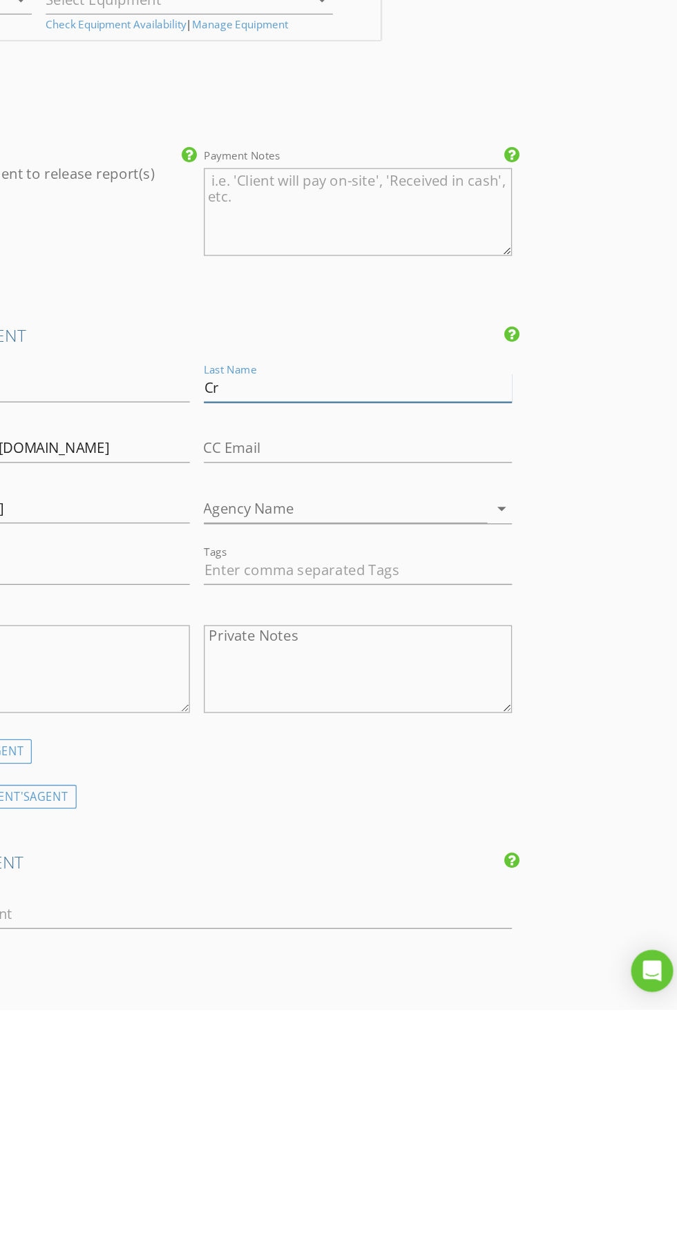
type input "C"
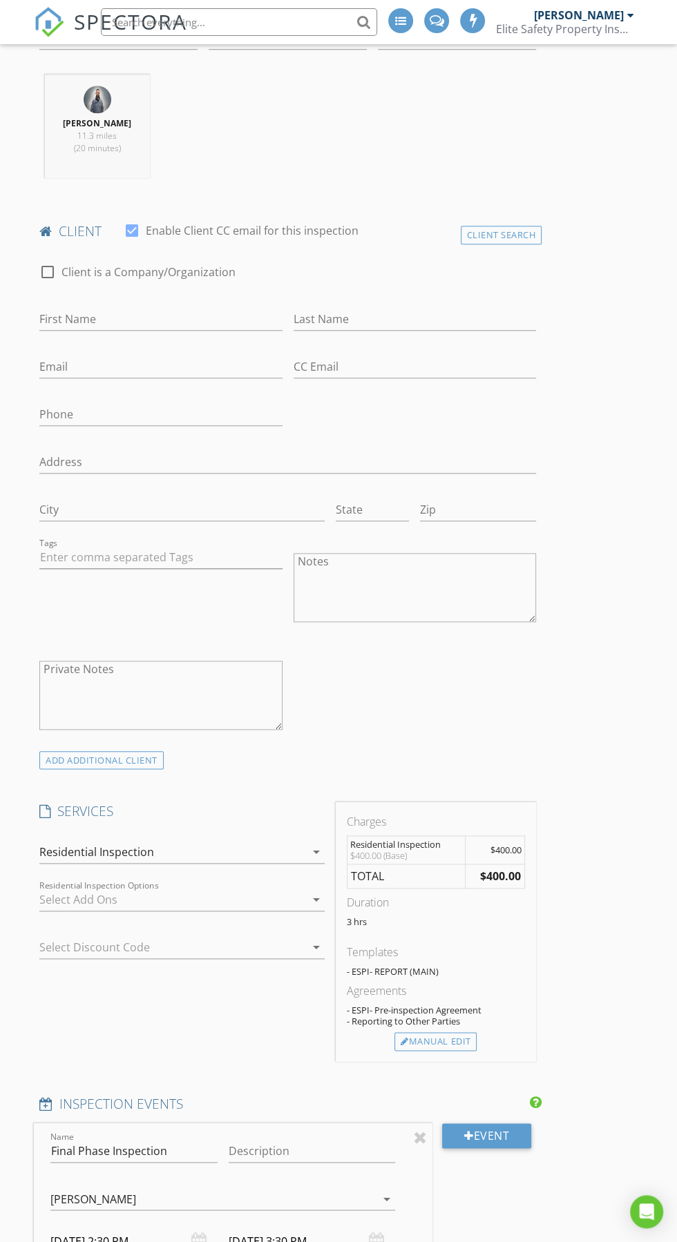
scroll to position [573, 0]
type input "Kramer"
click at [185, 317] on input "First Name" at bounding box center [160, 320] width 243 height 23
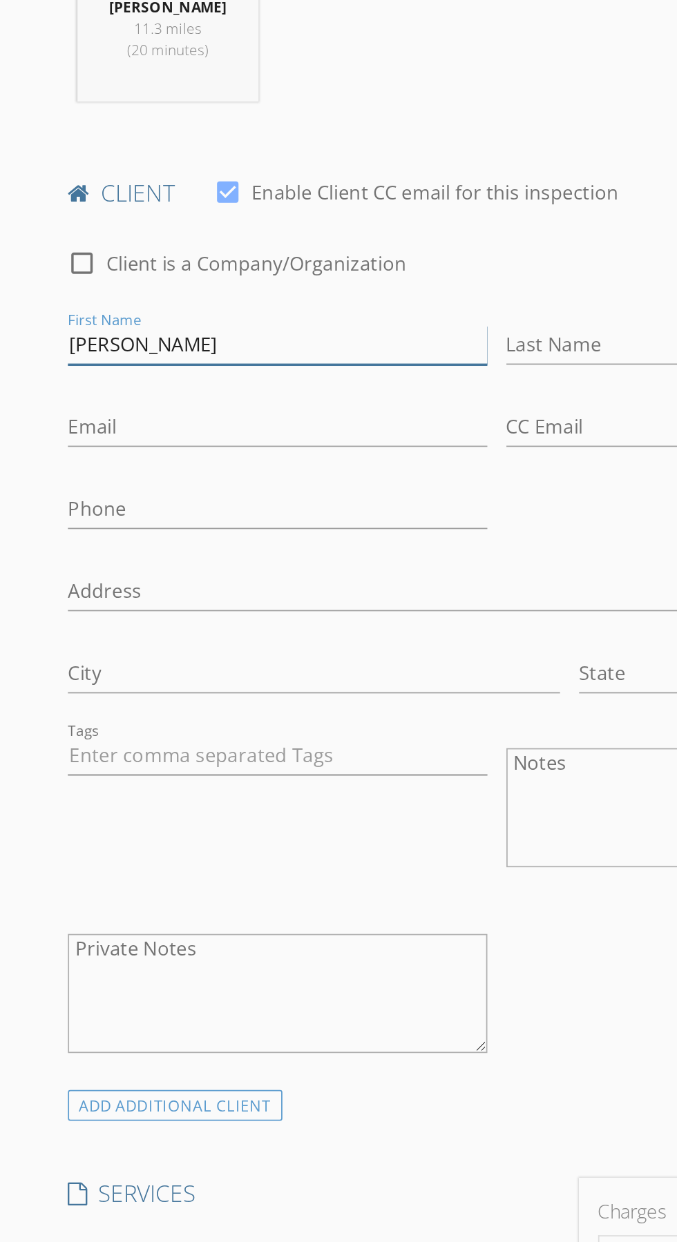
type input "[PERSON_NAME]"
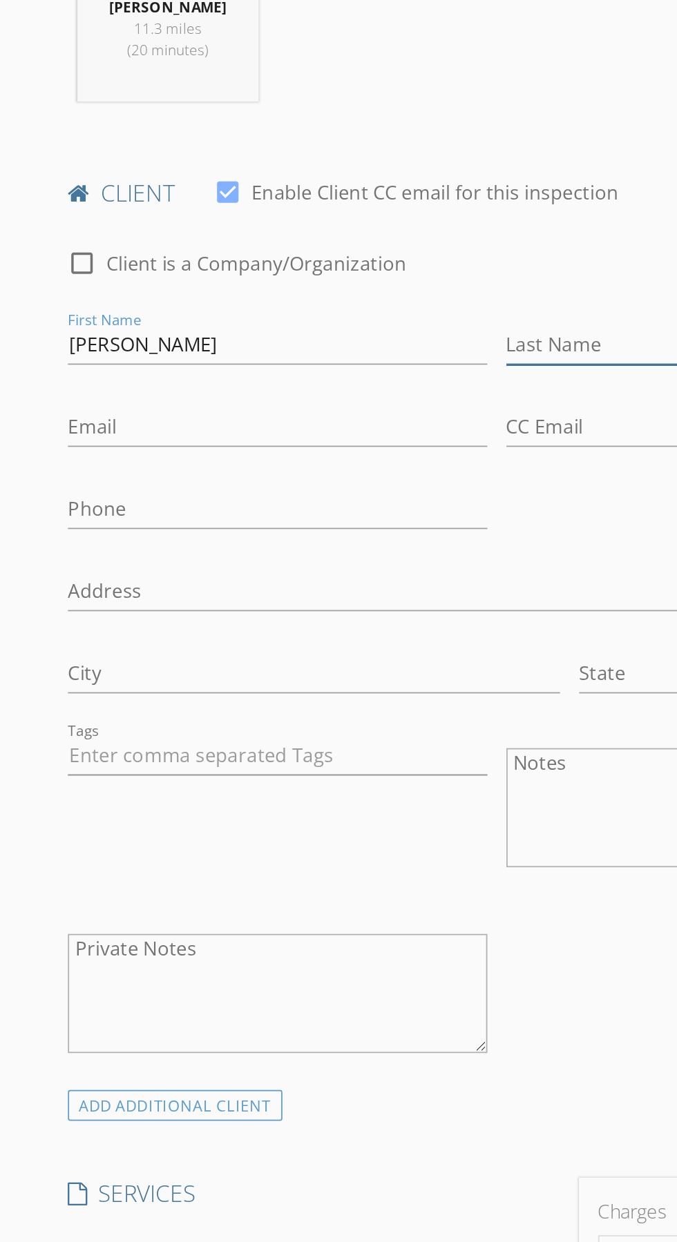
click at [349, 316] on input "Last Name" at bounding box center [415, 320] width 243 height 23
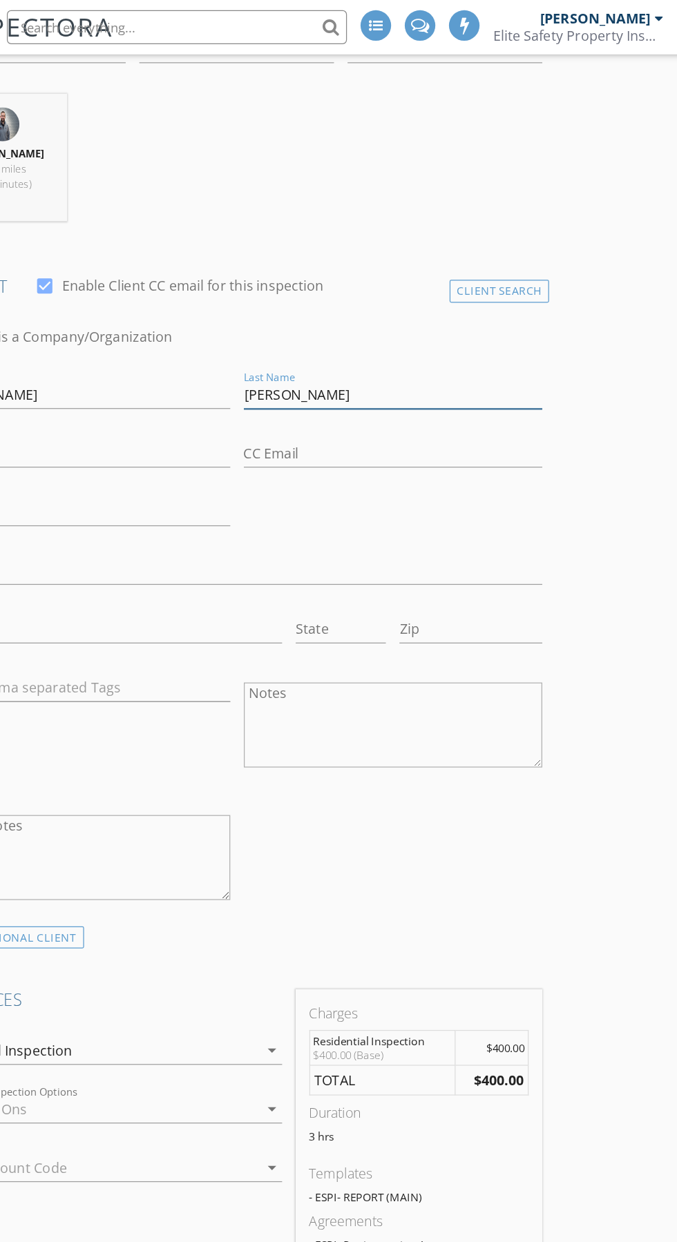
type input "[PERSON_NAME]"
click at [249, 370] on input "Email" at bounding box center [160, 368] width 243 height 23
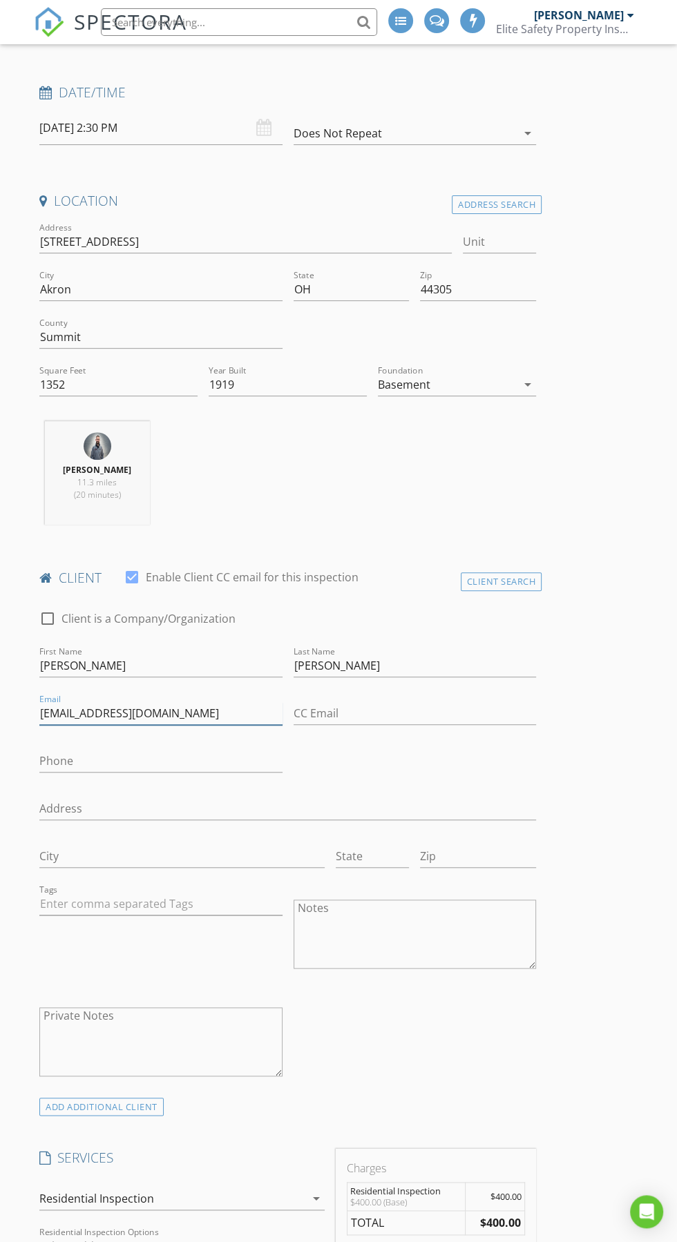
scroll to position [227, 0]
type input "Minion101581@gmail.com"
click at [171, 761] on input "Phone" at bounding box center [160, 762] width 243 height 23
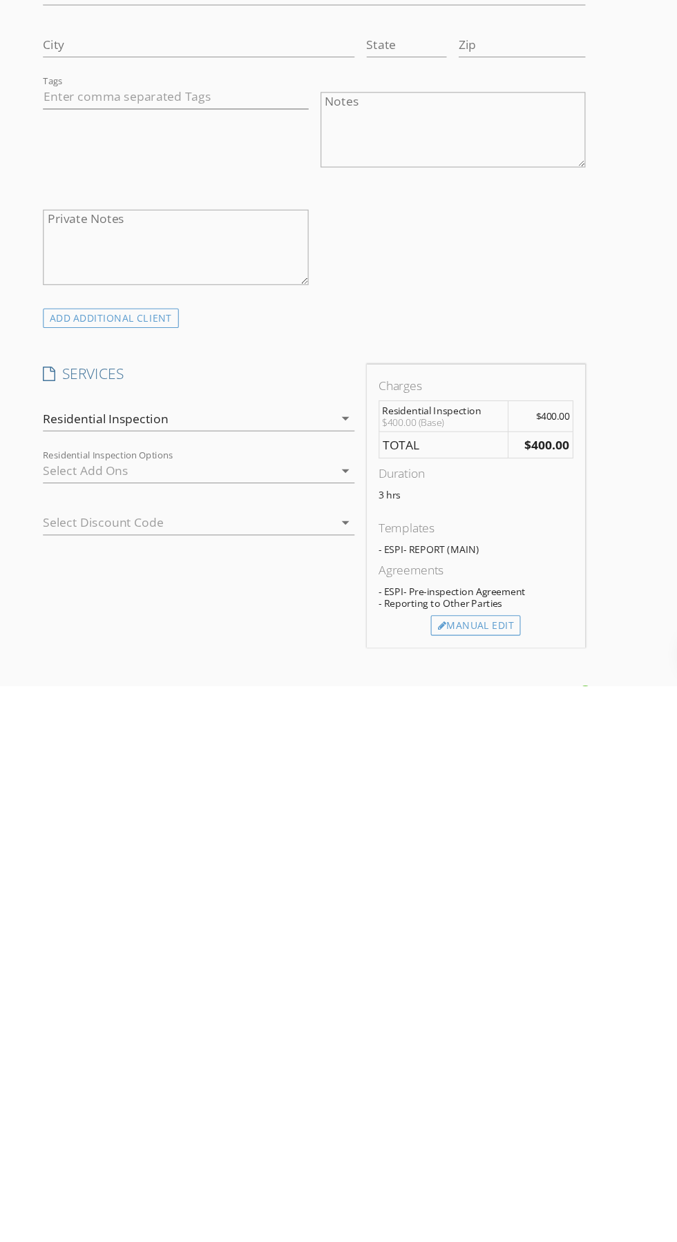
type input "[PHONE_NUMBER]"
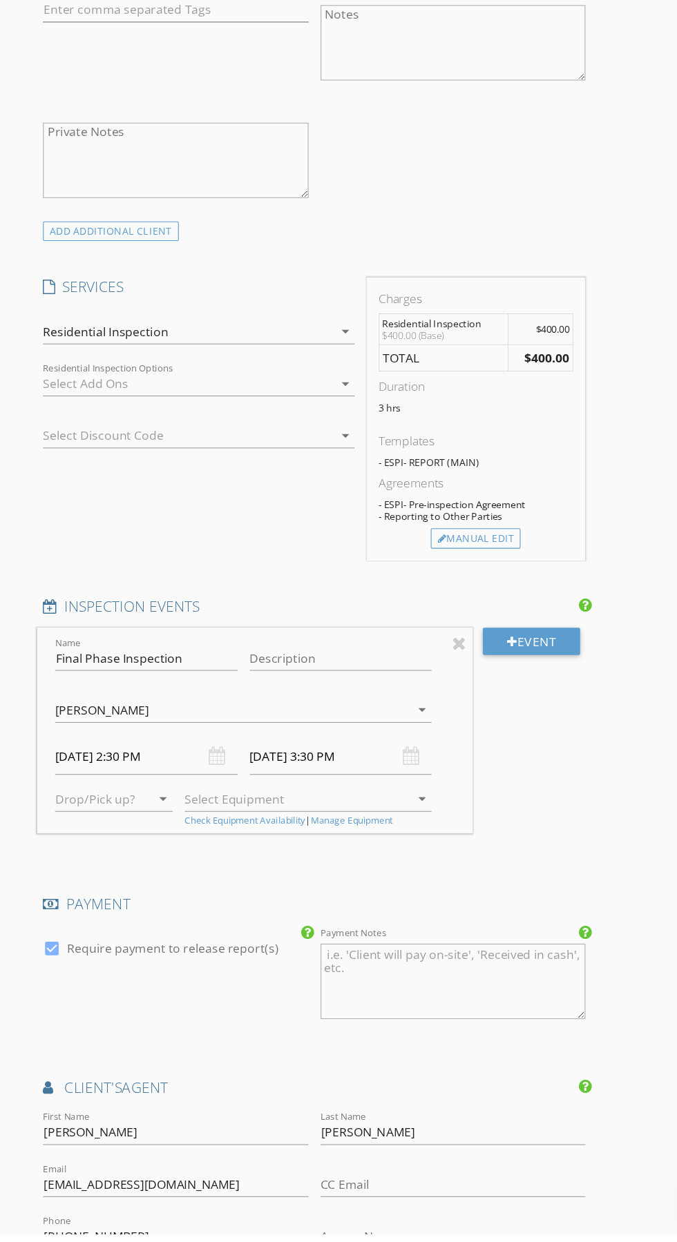
scroll to position [1016, 0]
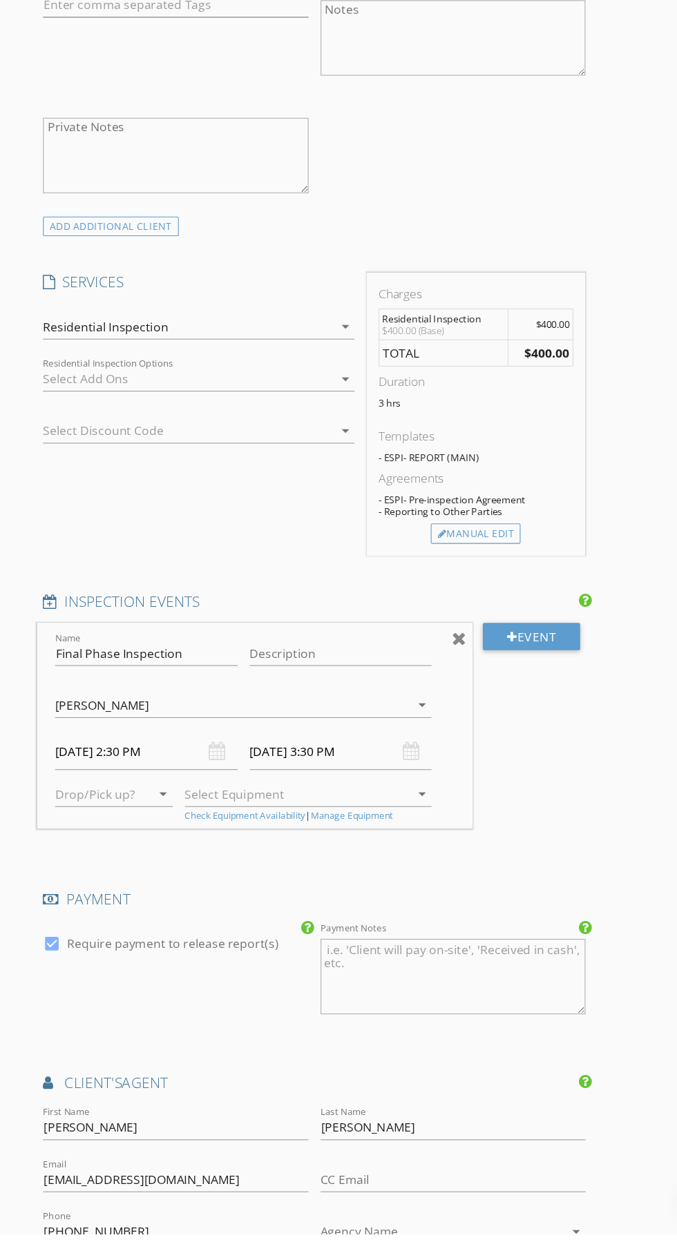
click at [423, 692] on div at bounding box center [420, 696] width 13 height 17
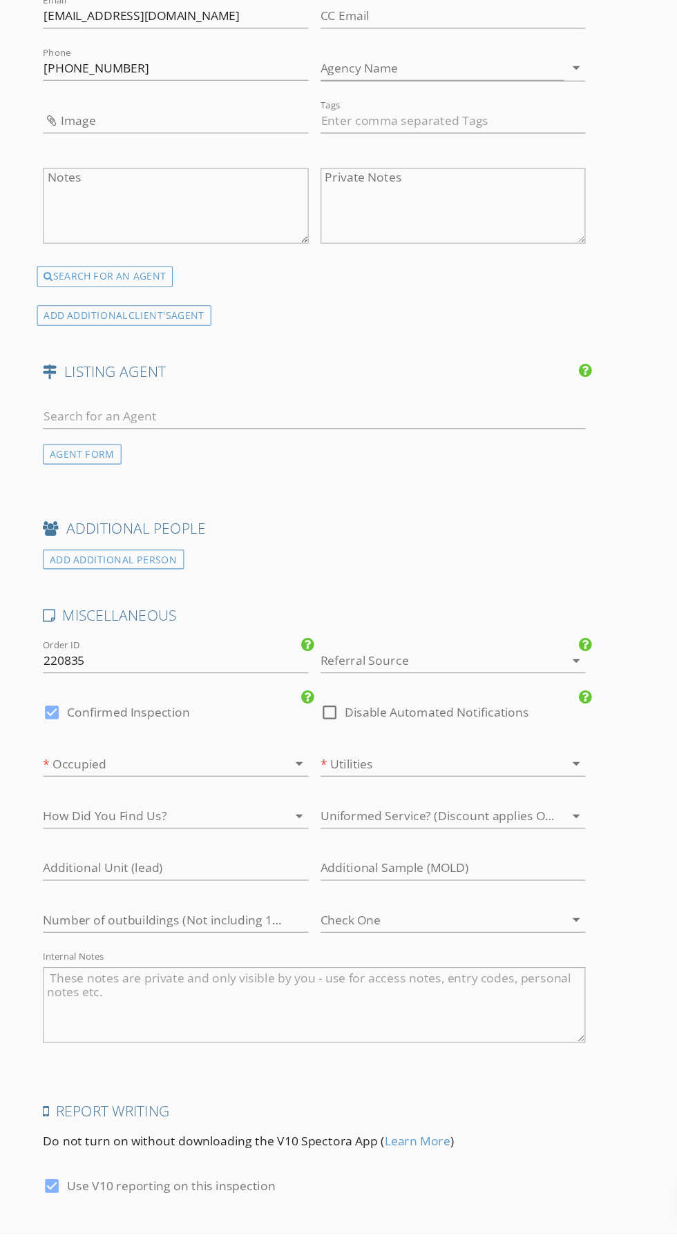
scroll to position [1910, 0]
click at [47, 754] on div at bounding box center [47, 760] width 23 height 23
checkbox input "false"
checkbox input "true"
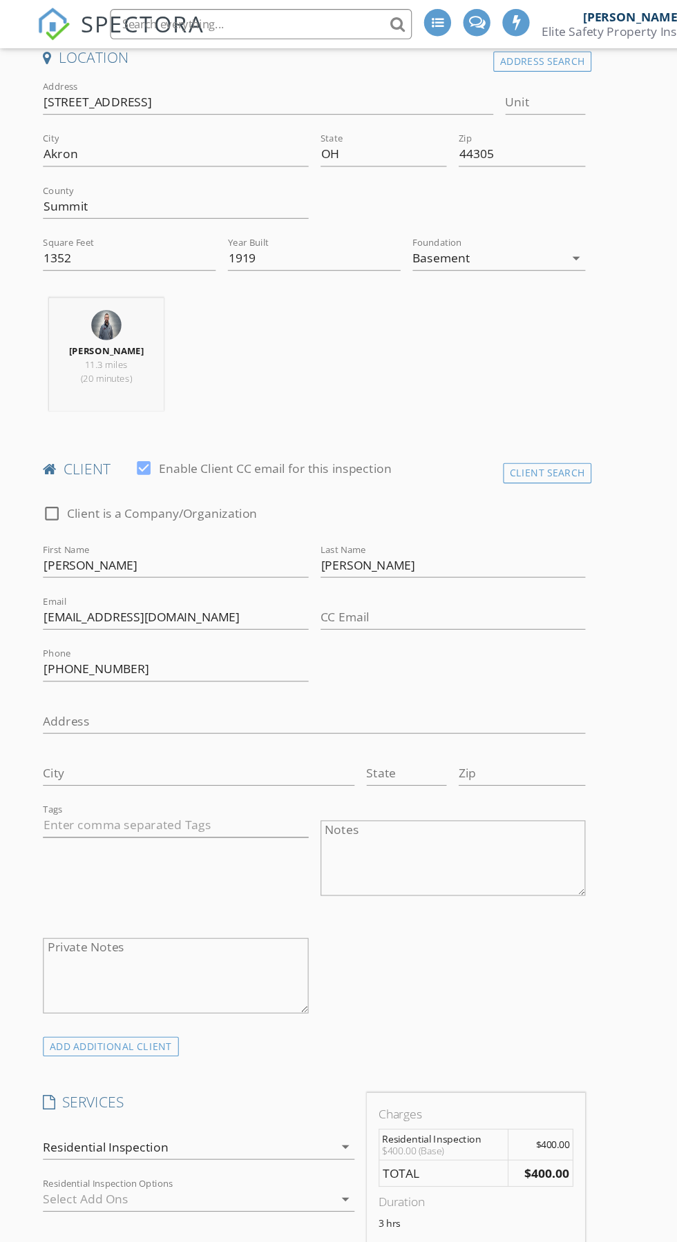
scroll to position [0, 0]
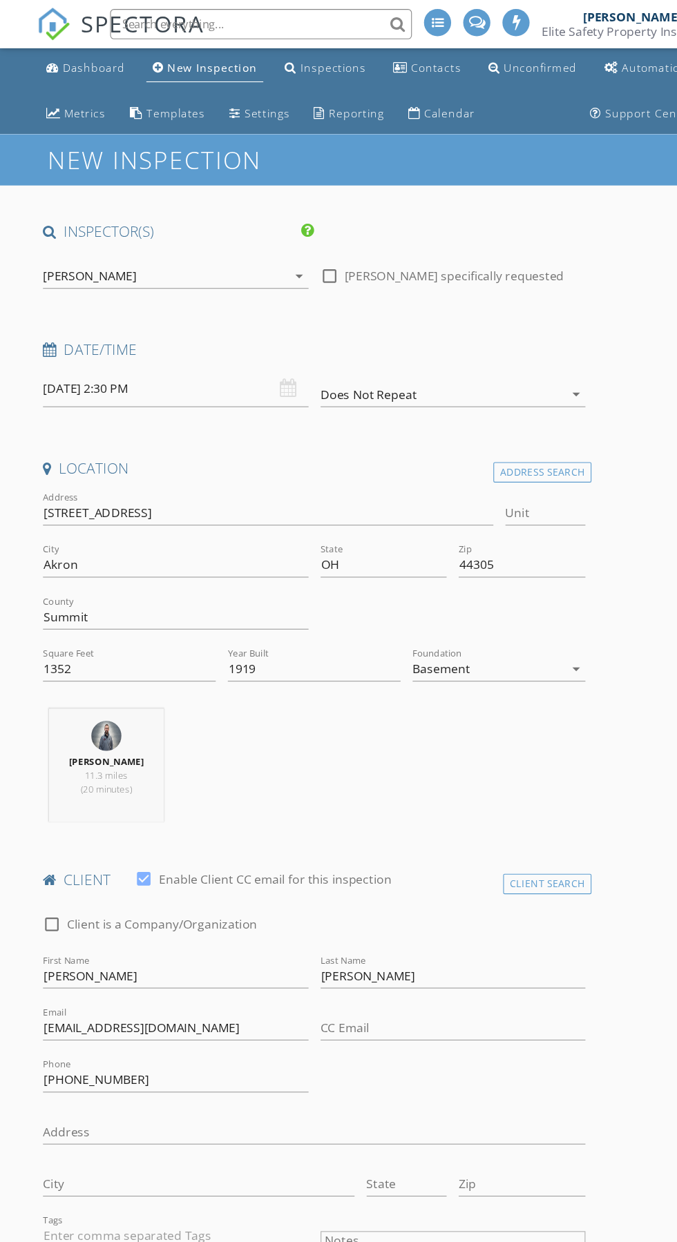
click at [202, 260] on div "[PERSON_NAME]" at bounding box center [151, 253] width 224 height 22
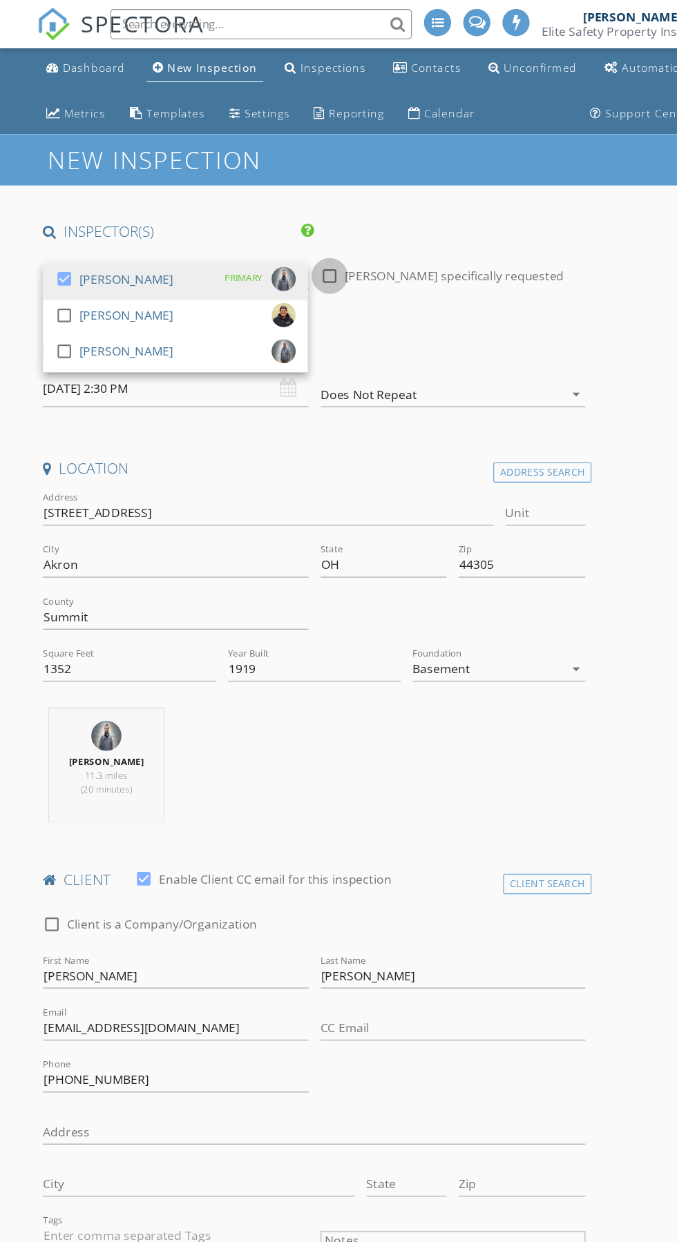
click at [301, 256] on div at bounding box center [301, 252] width 23 height 23
checkbox input "true"
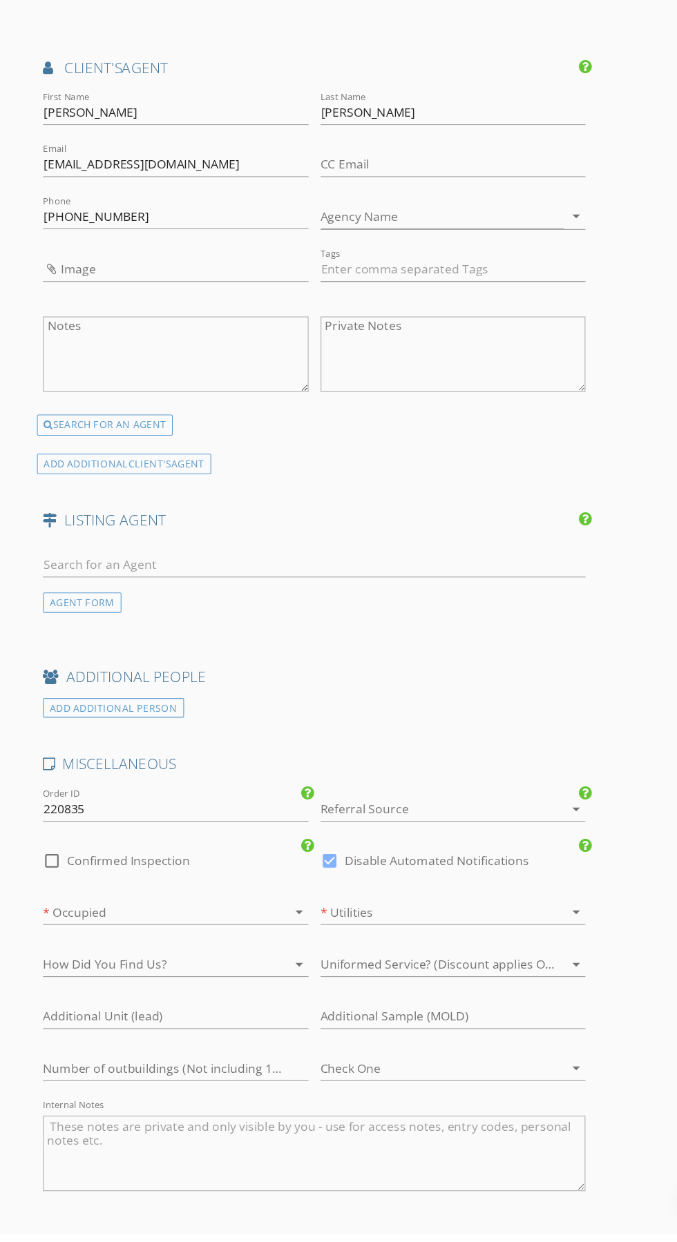
scroll to position [1981, 0]
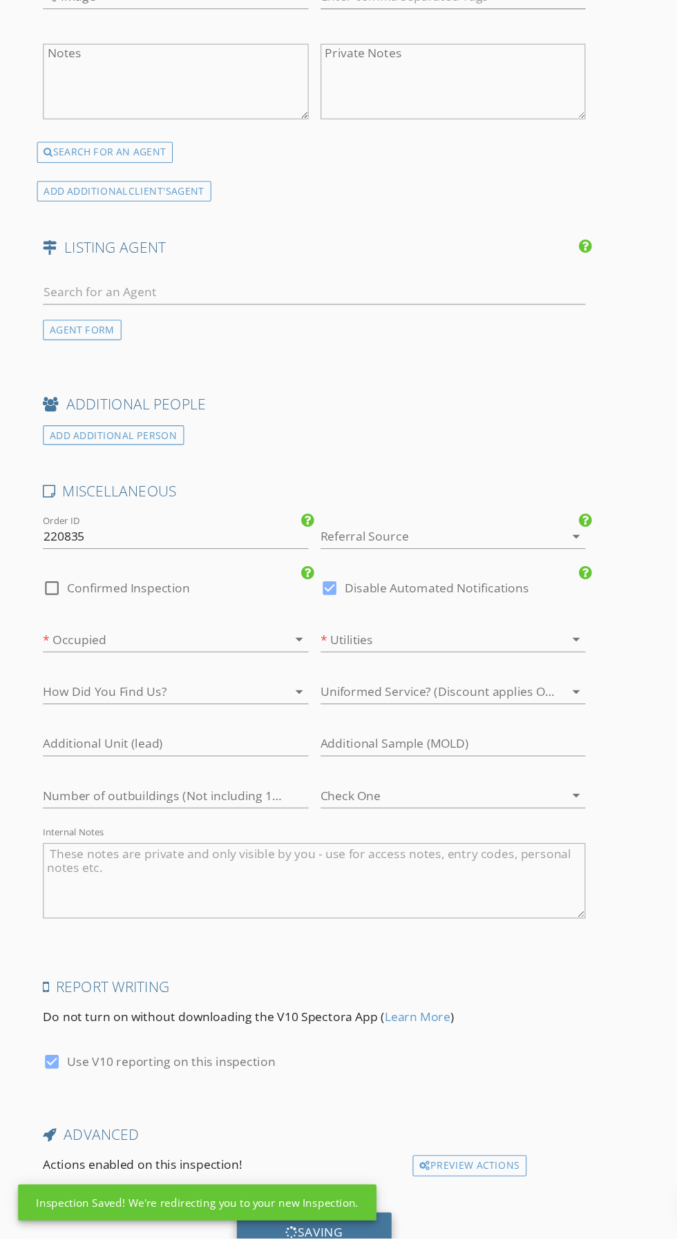
scroll to position [2060, 0]
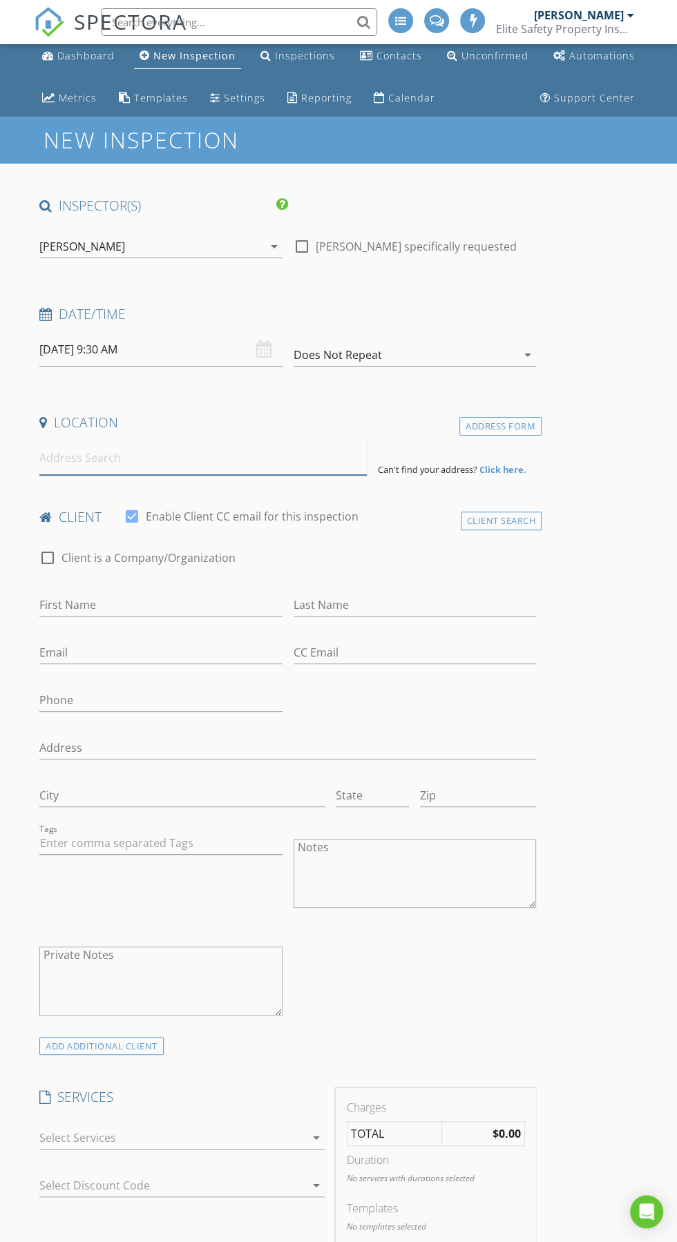
click at [222, 454] on input at bounding box center [202, 458] width 327 height 34
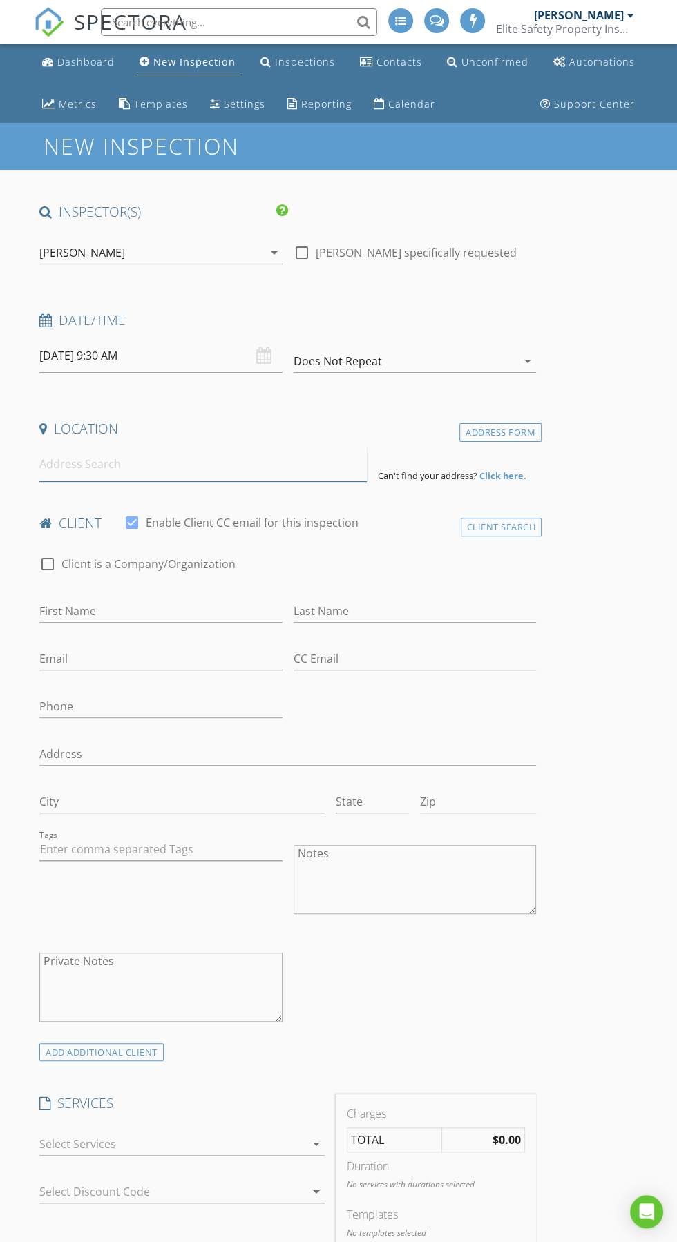
click at [244, 470] on input at bounding box center [202, 465] width 327 height 34
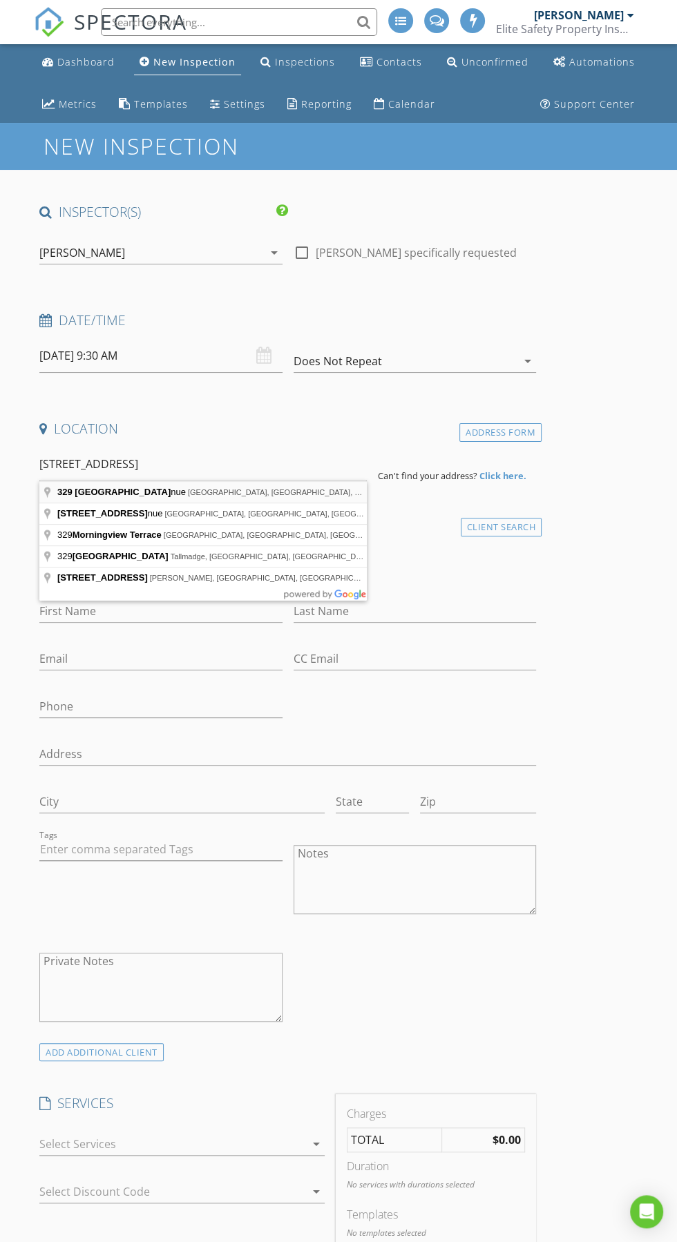
type input "329 Morningview Avenue, Akron, OH, USA"
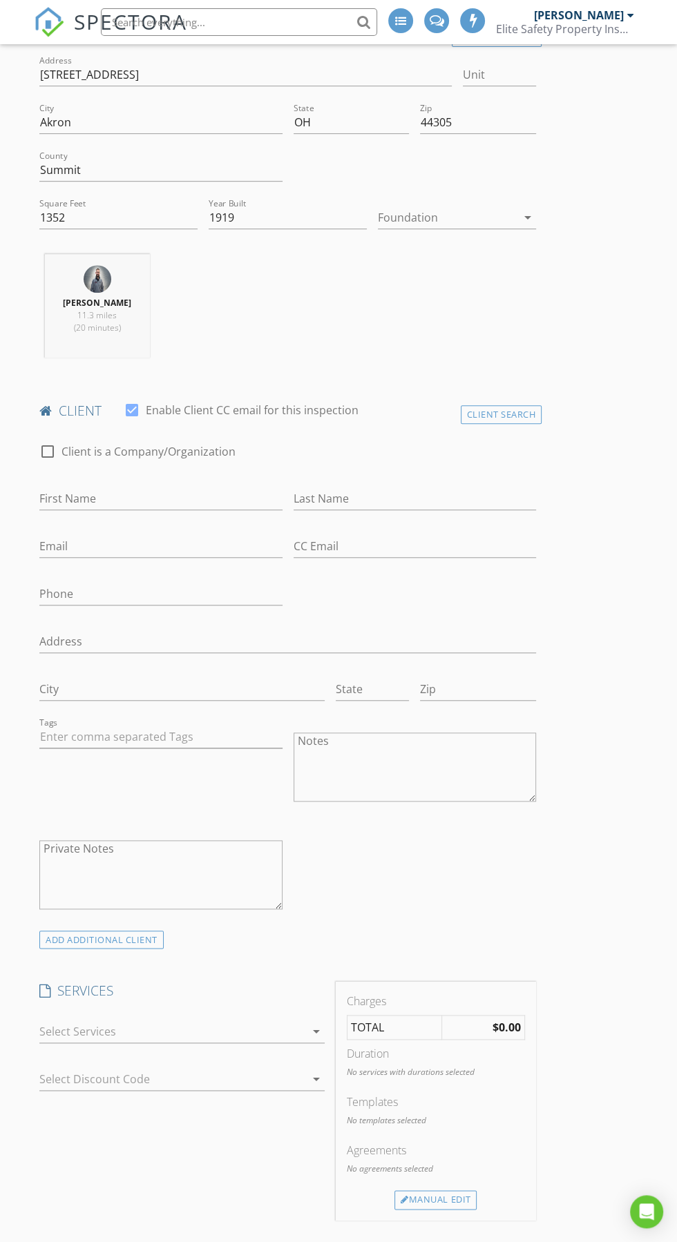
scroll to position [422, 0]
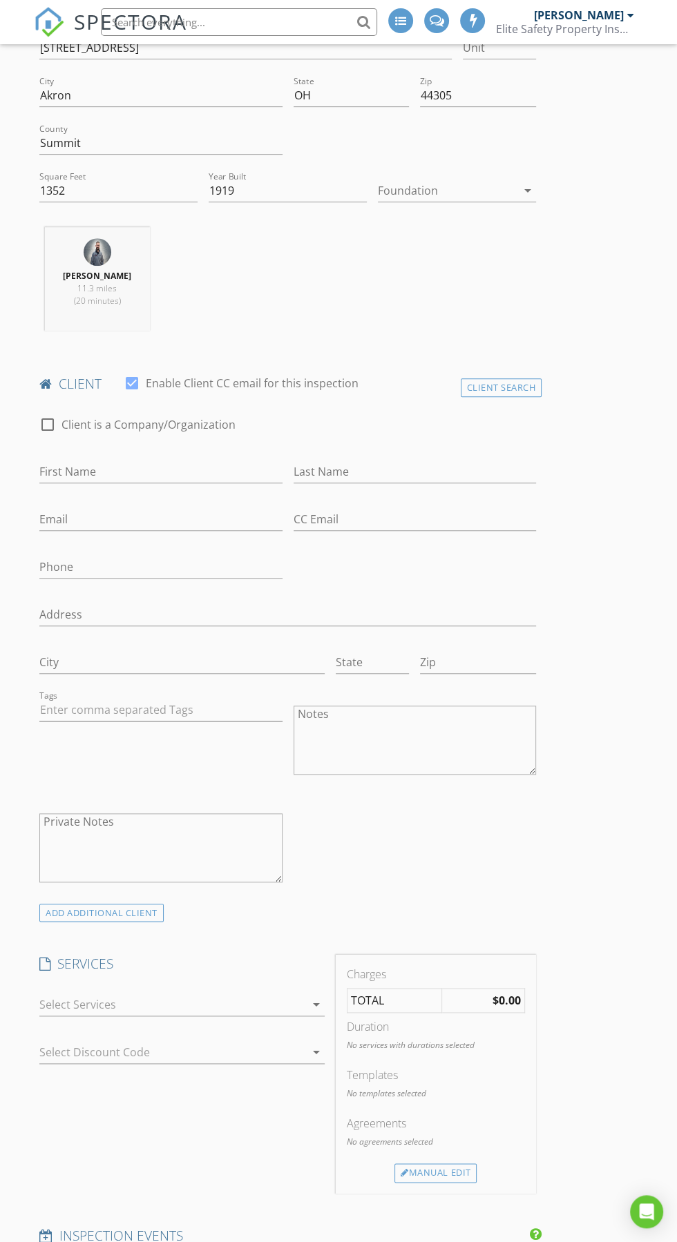
click at [114, 1008] on div at bounding box center [172, 1005] width 266 height 22
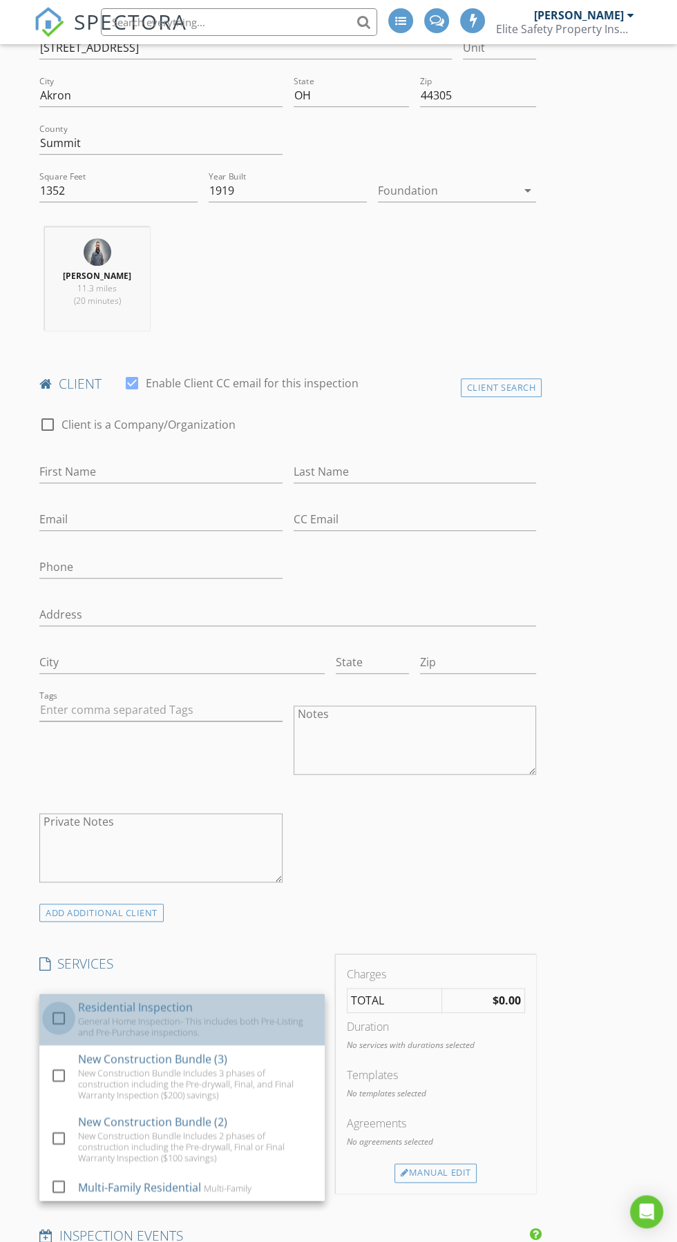
click at [58, 1017] on div at bounding box center [58, 1018] width 23 height 23
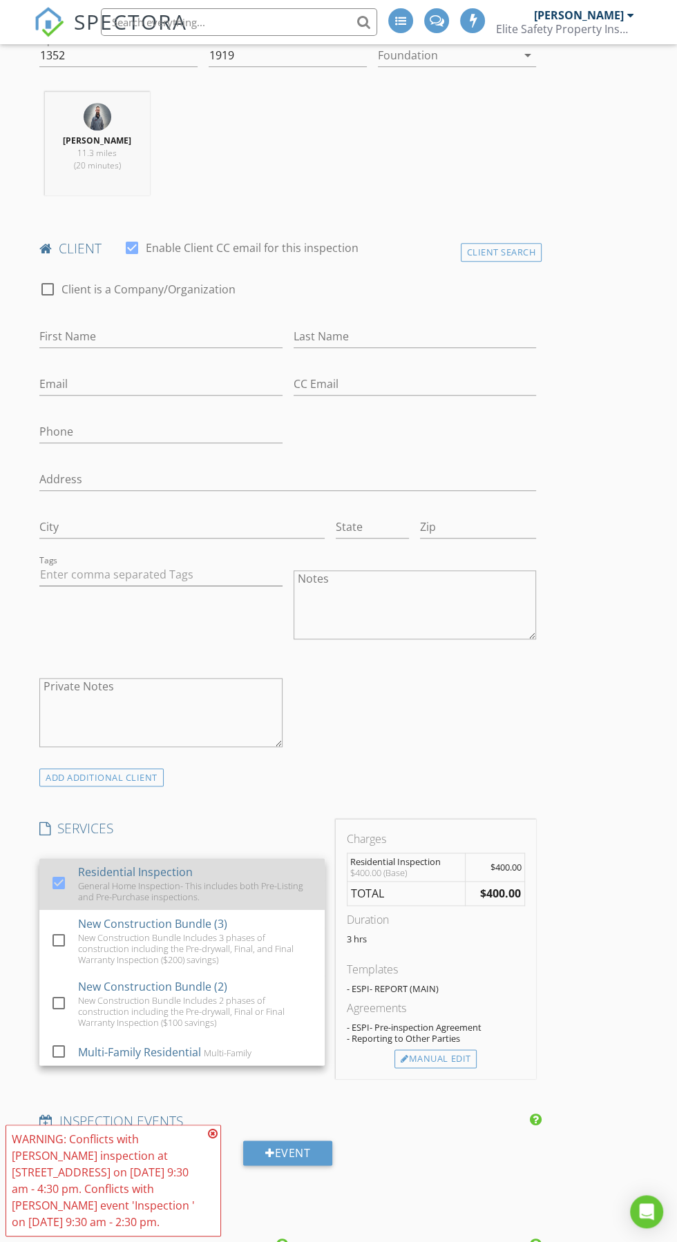
scroll to position [566, 0]
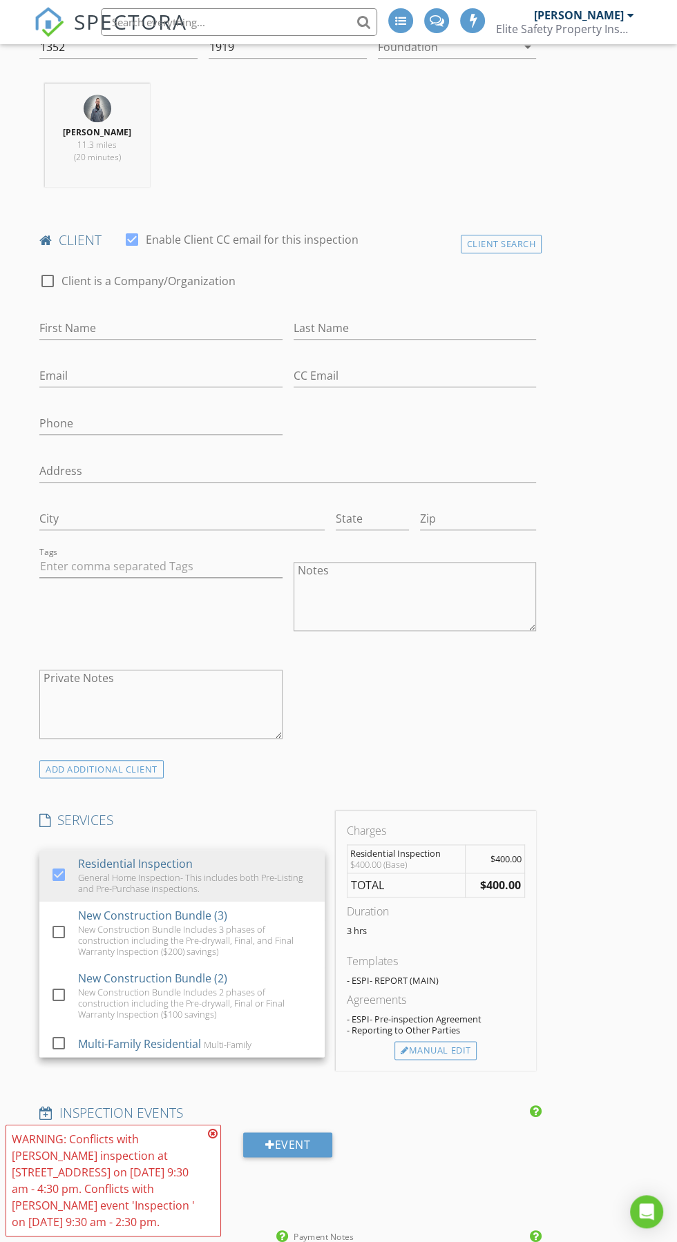
click at [572, 751] on div "INSPECTOR(S) check_box Zach Lewis PRIMARY check_box_outline_blank Tom Jeschenig…" at bounding box center [338, 1054] width 609 height 2835
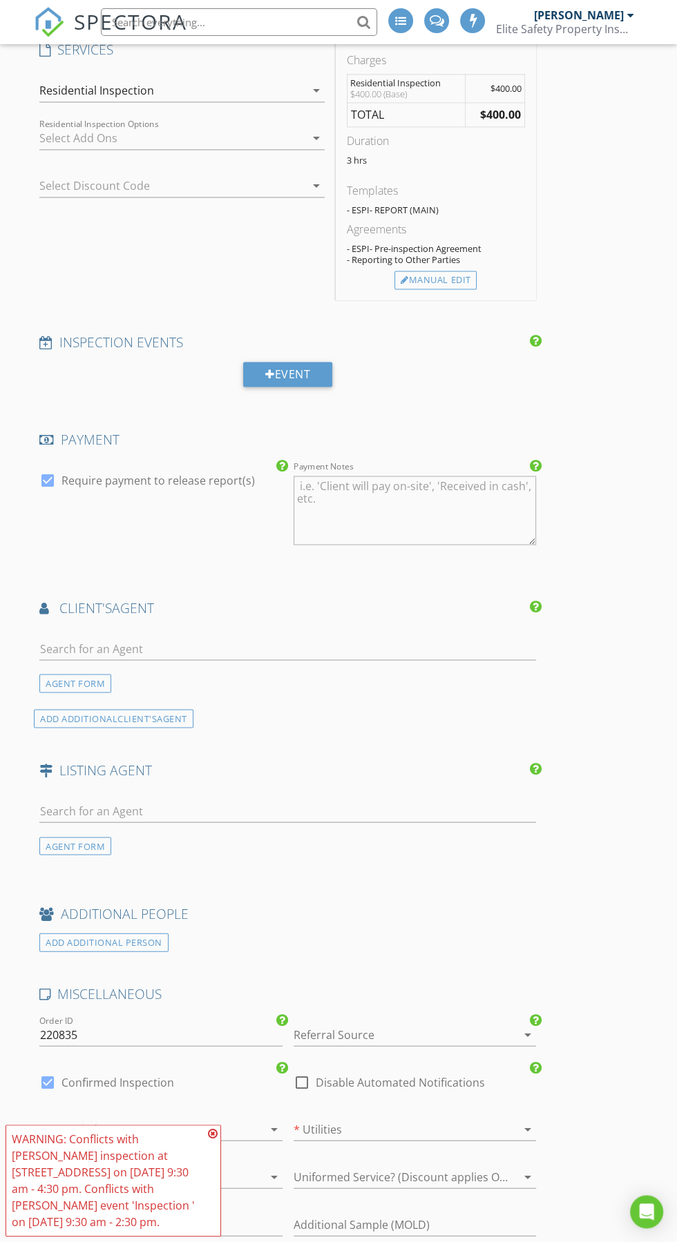
scroll to position [1345, 0]
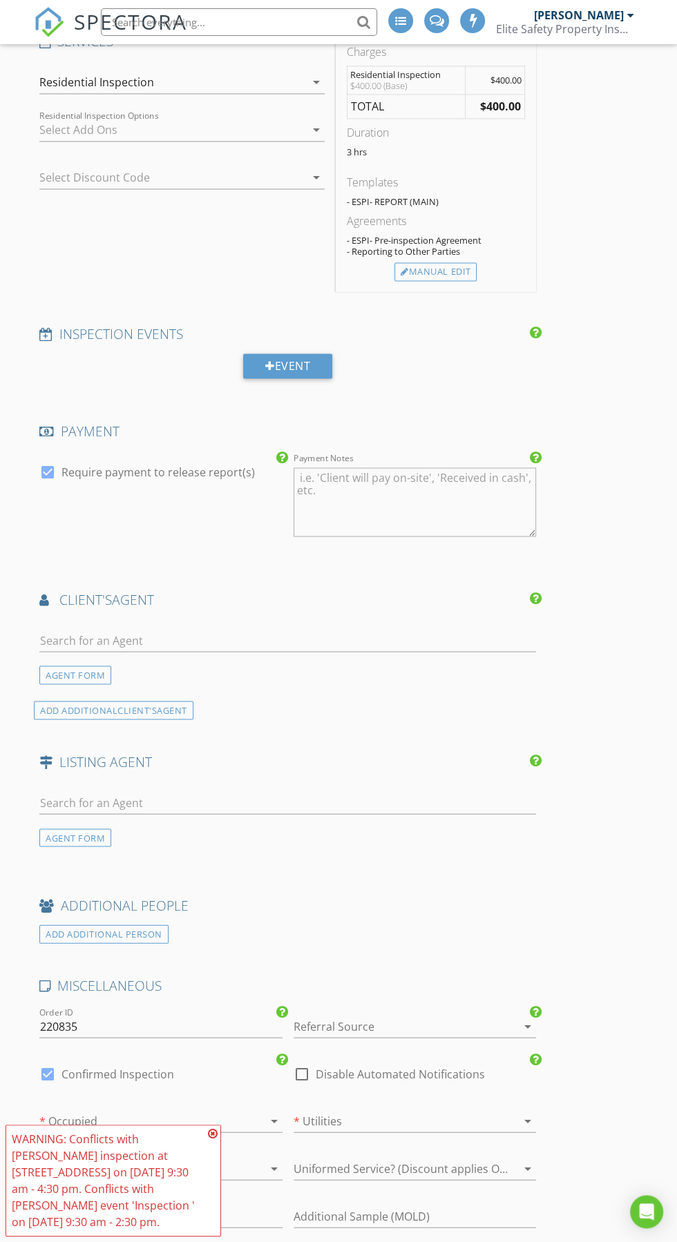
click at [212, 1231] on div "WARNING: Conflicts with Zach Lewis's inspection at 7295 Cascade Rd on 08/29/202…" at bounding box center [113, 1180] width 203 height 99
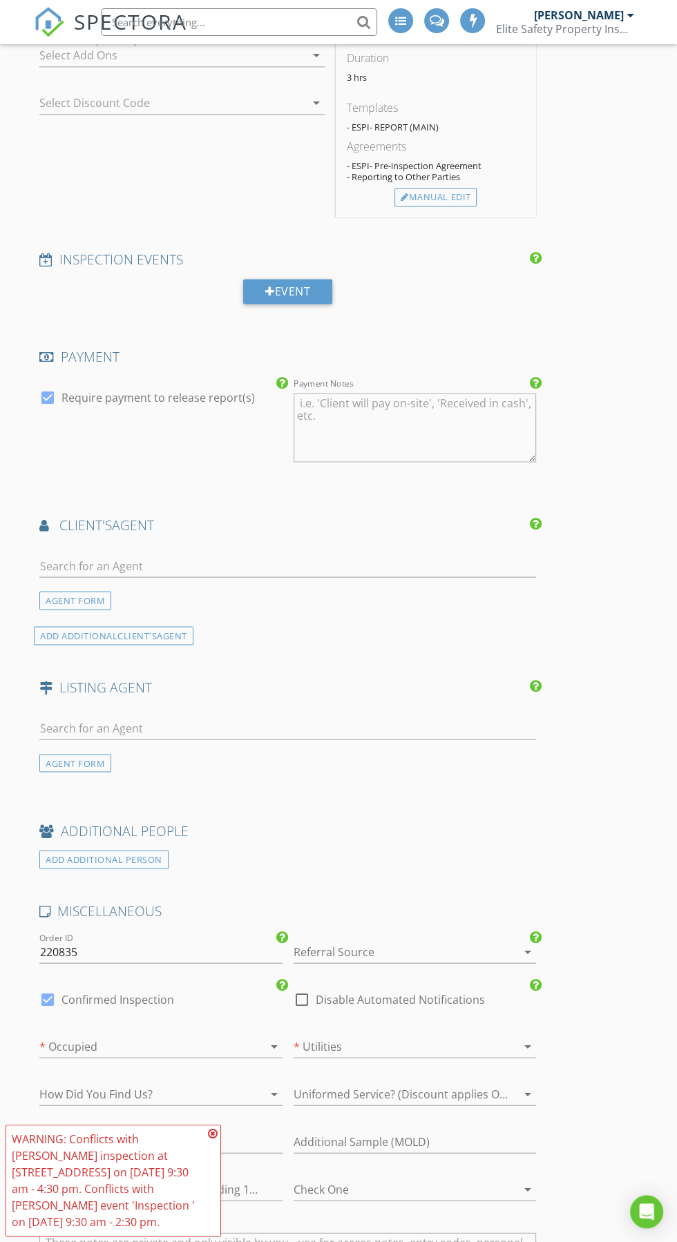
click at [210, 1231] on div "WARNING: Conflicts with Zach Lewis's inspection at 7295 Cascade Rd on 08/29/202…" at bounding box center [113, 1180] width 203 height 99
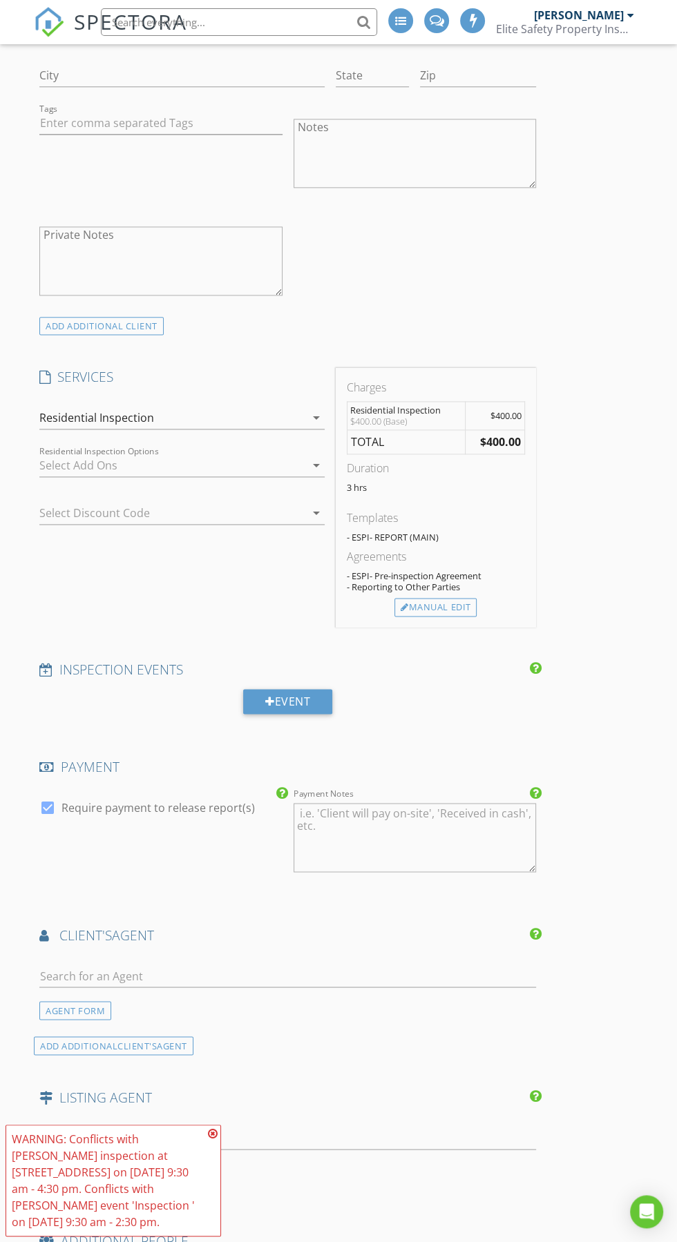
scroll to position [1001, 0]
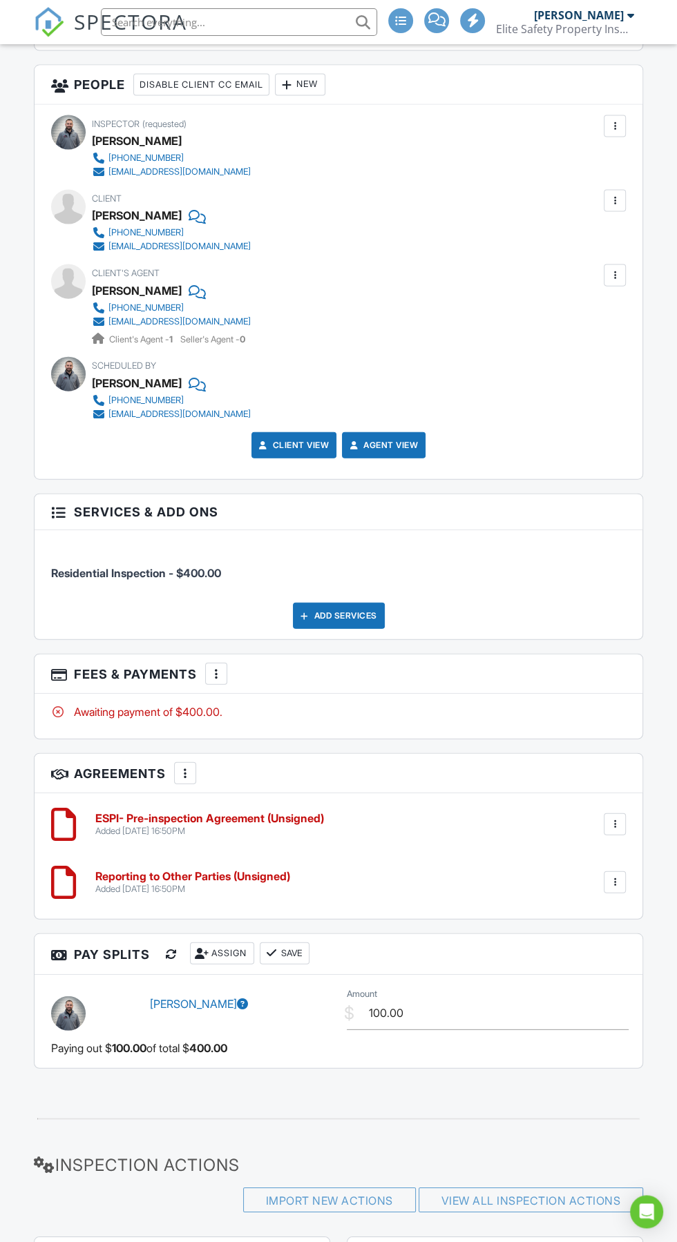
scroll to position [1922, 0]
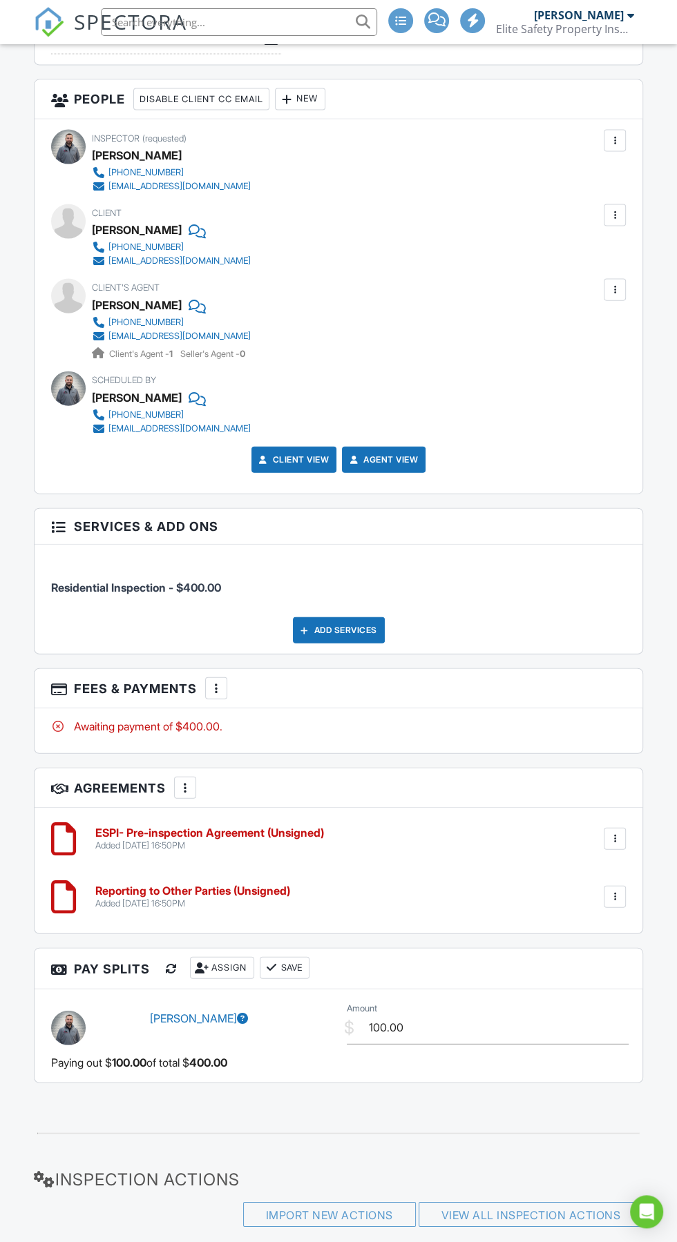
click at [211, 682] on div at bounding box center [216, 689] width 14 height 14
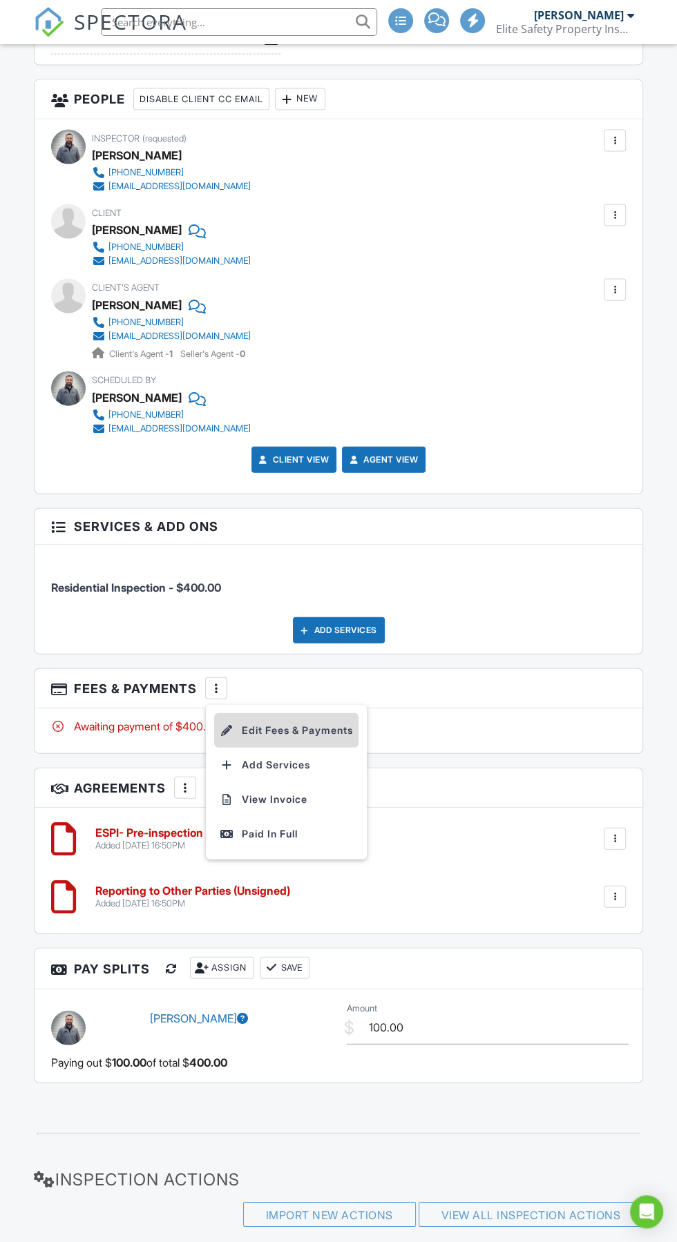
click at [334, 723] on li "Edit Fees & Payments" at bounding box center [286, 730] width 144 height 35
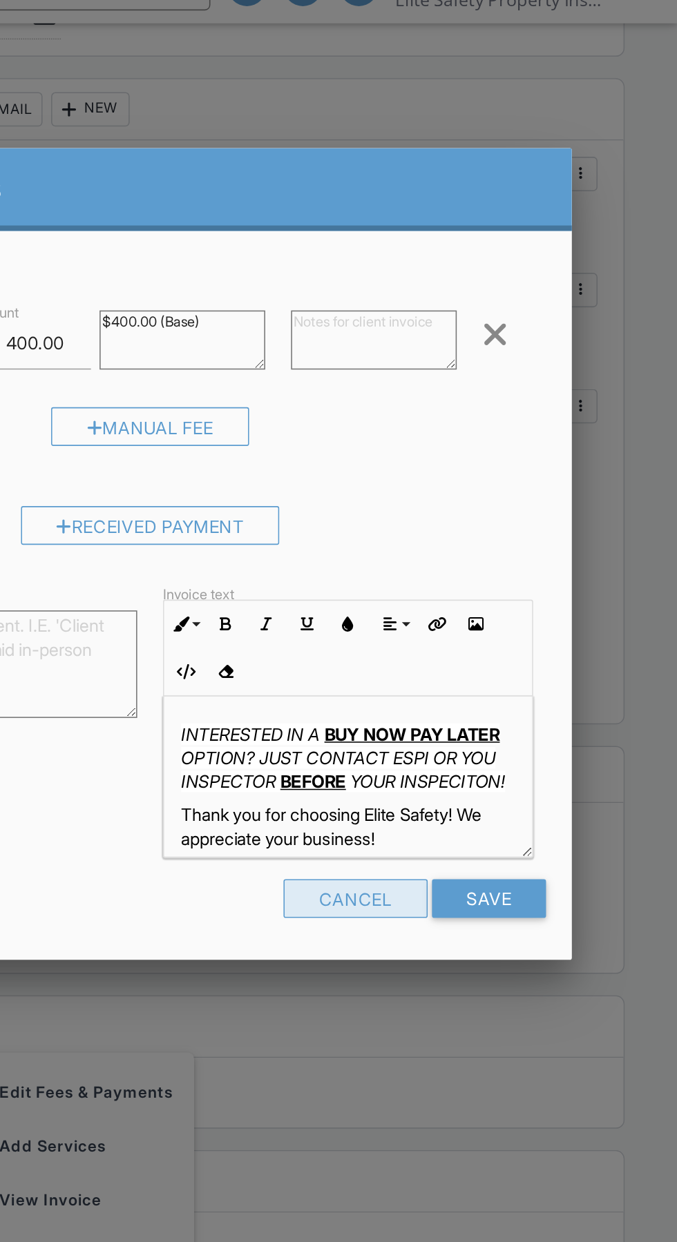
click at [481, 611] on div "Cancel" at bounding box center [470, 606] width 93 height 25
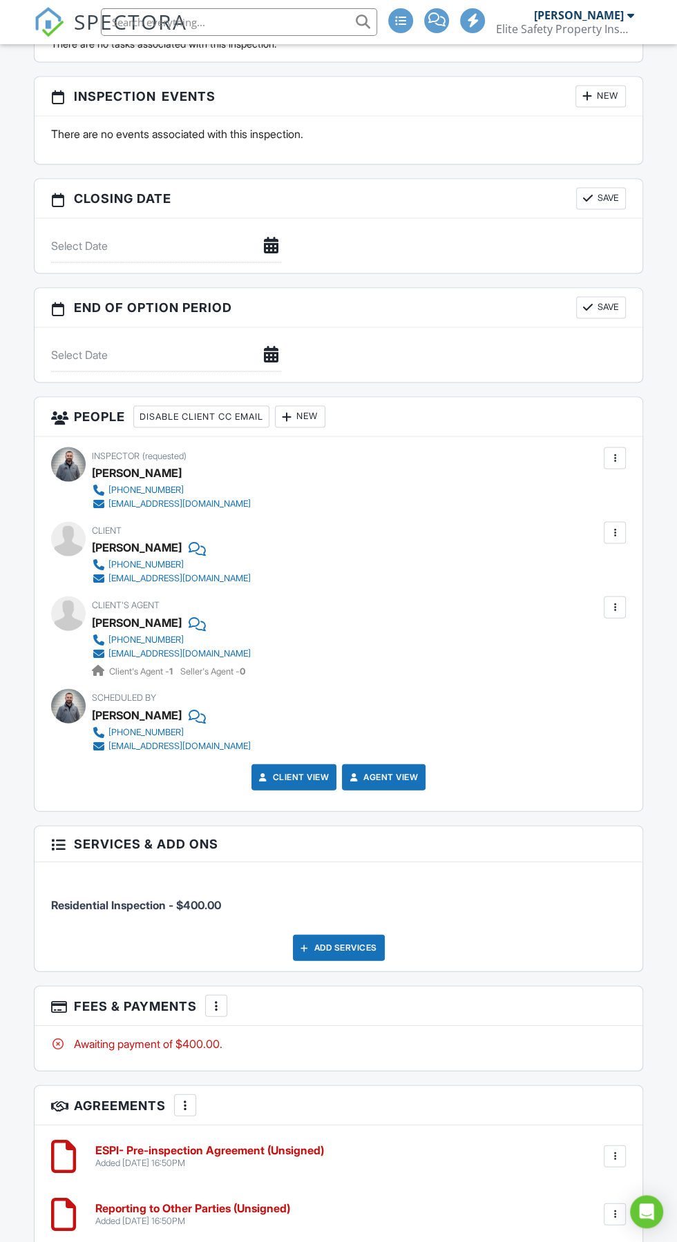
scroll to position [1597, 0]
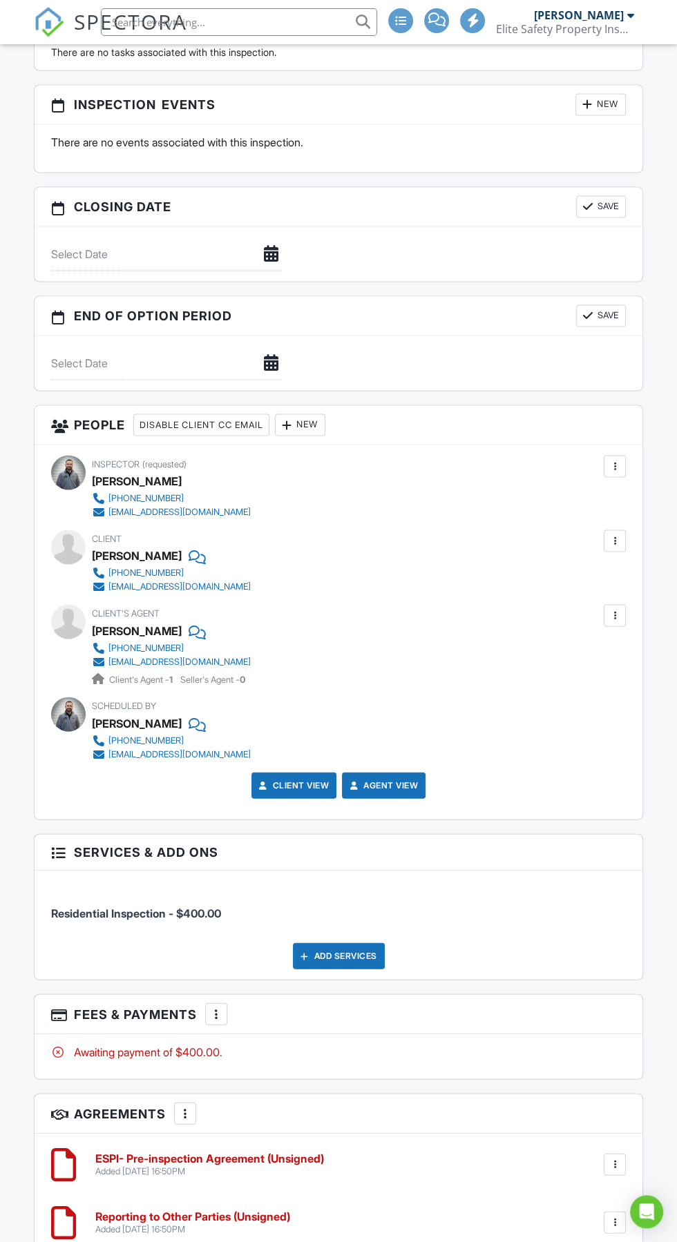
click at [368, 945] on div "Add Services" at bounding box center [339, 956] width 92 height 26
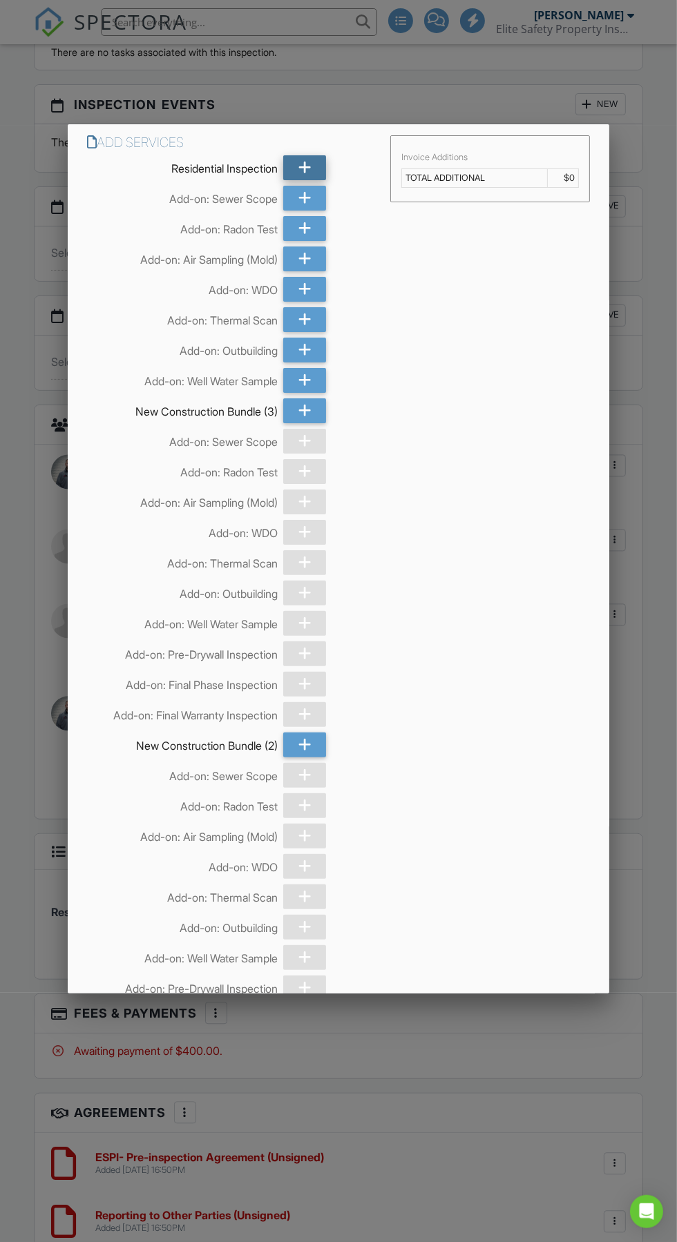
click at [308, 175] on icon at bounding box center [304, 167] width 13 height 25
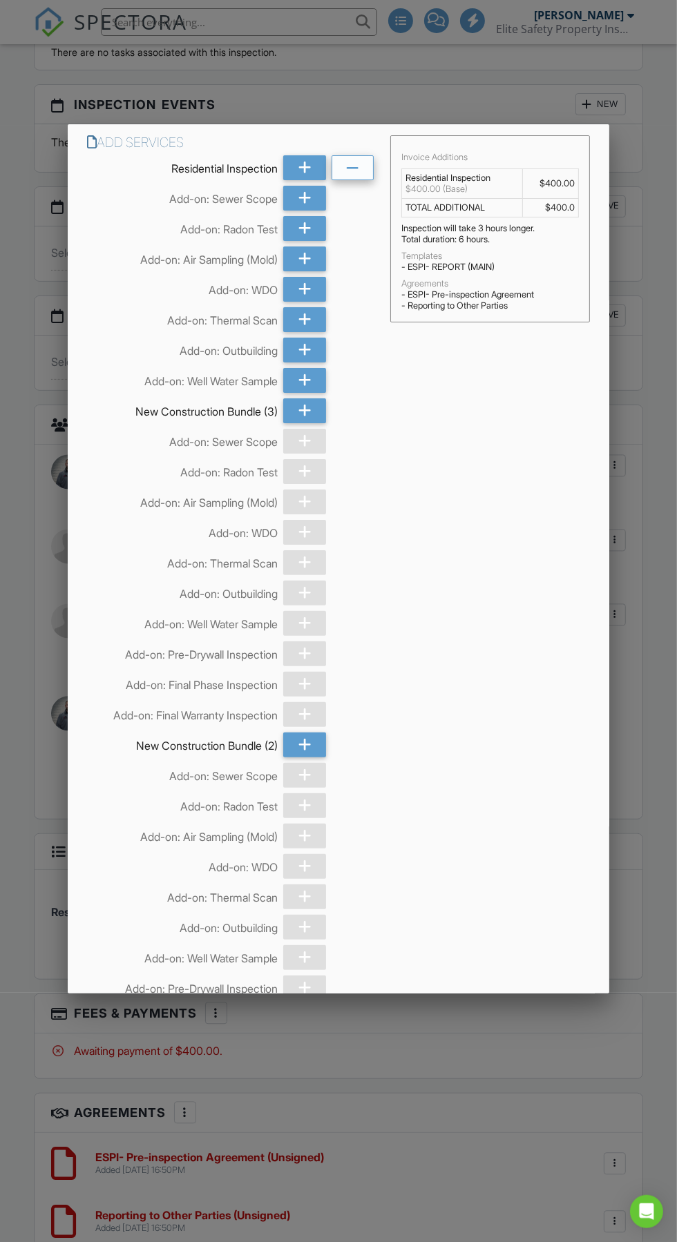
click at [352, 177] on icon at bounding box center [352, 168] width 13 height 25
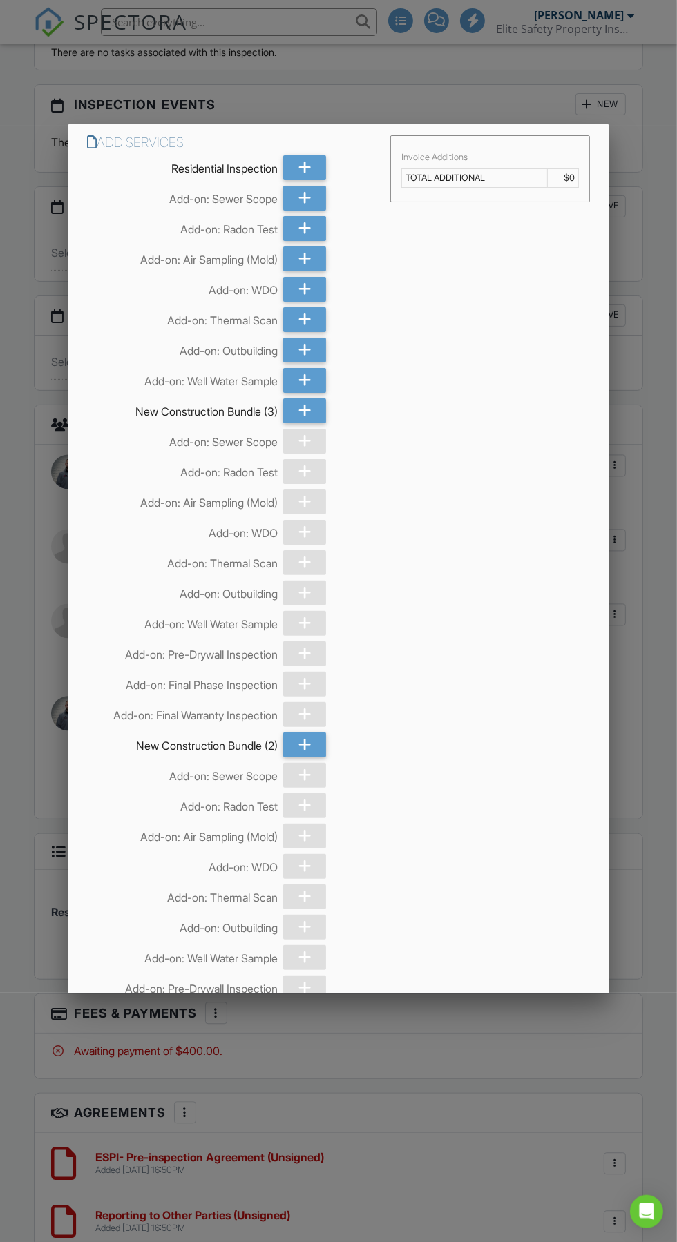
click at [450, 1186] on div at bounding box center [338, 707] width 677 height 1553
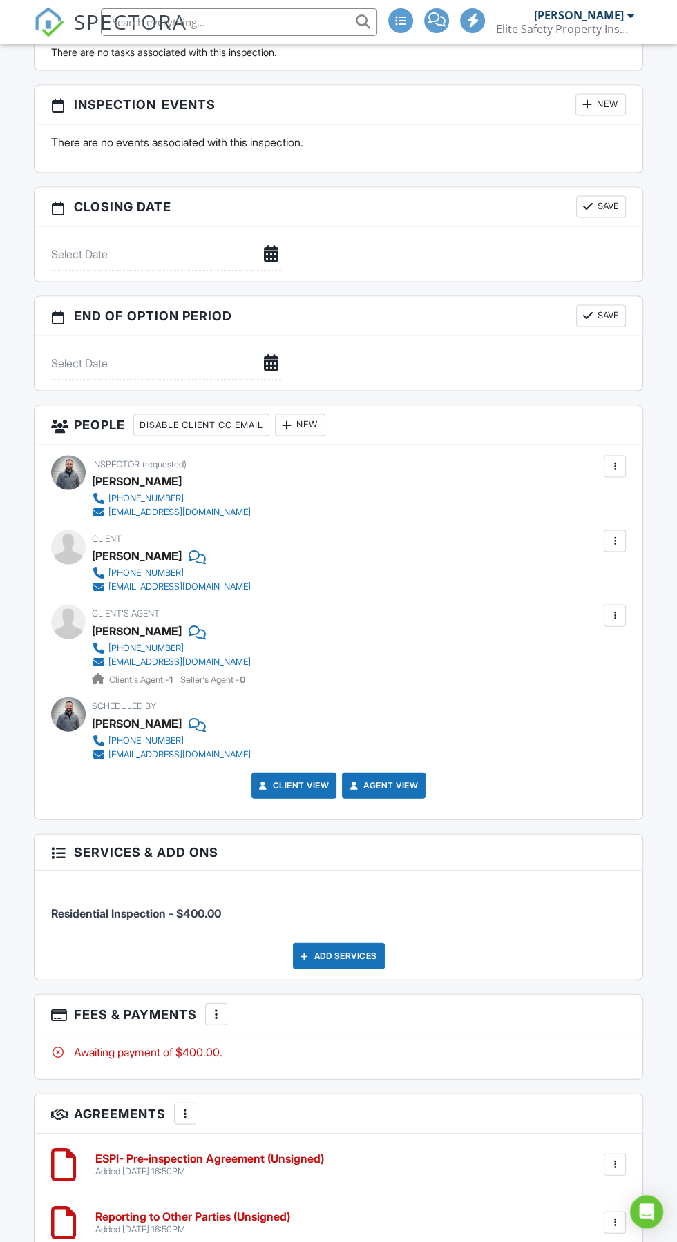
click at [219, 1008] on div at bounding box center [216, 1014] width 14 height 14
click at [249, 1055] on li "Edit Fees & Payments" at bounding box center [286, 1056] width 144 height 35
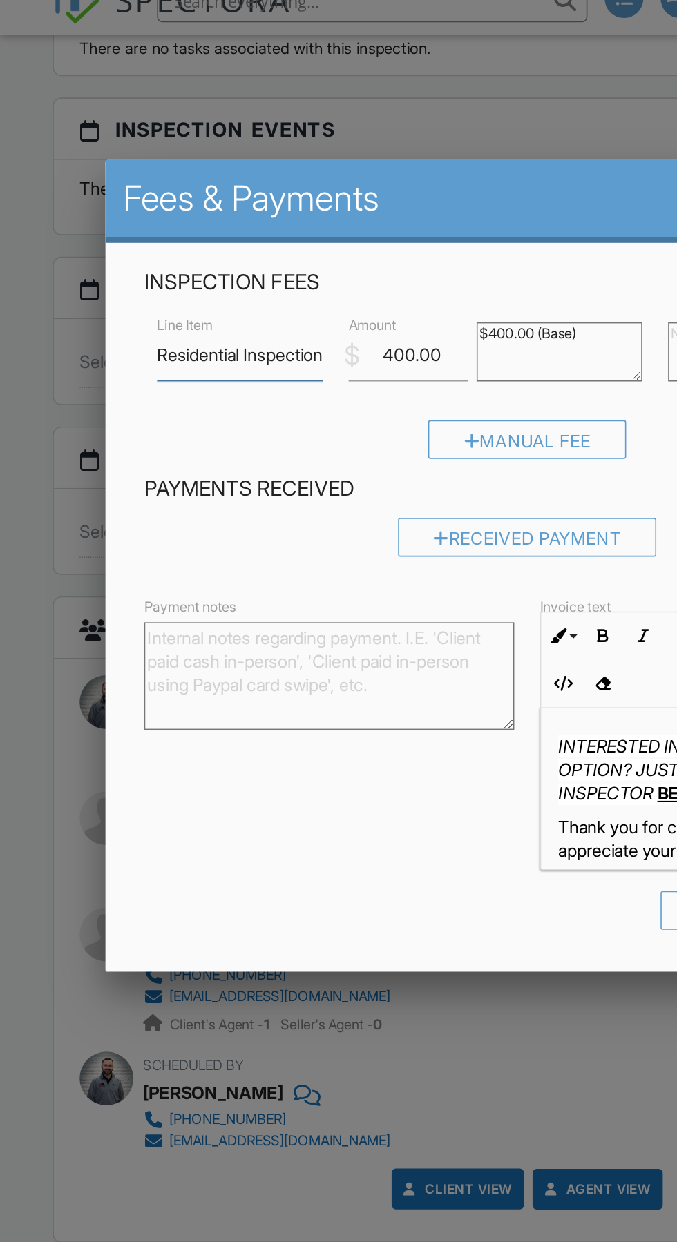
scroll to position [1596, 0]
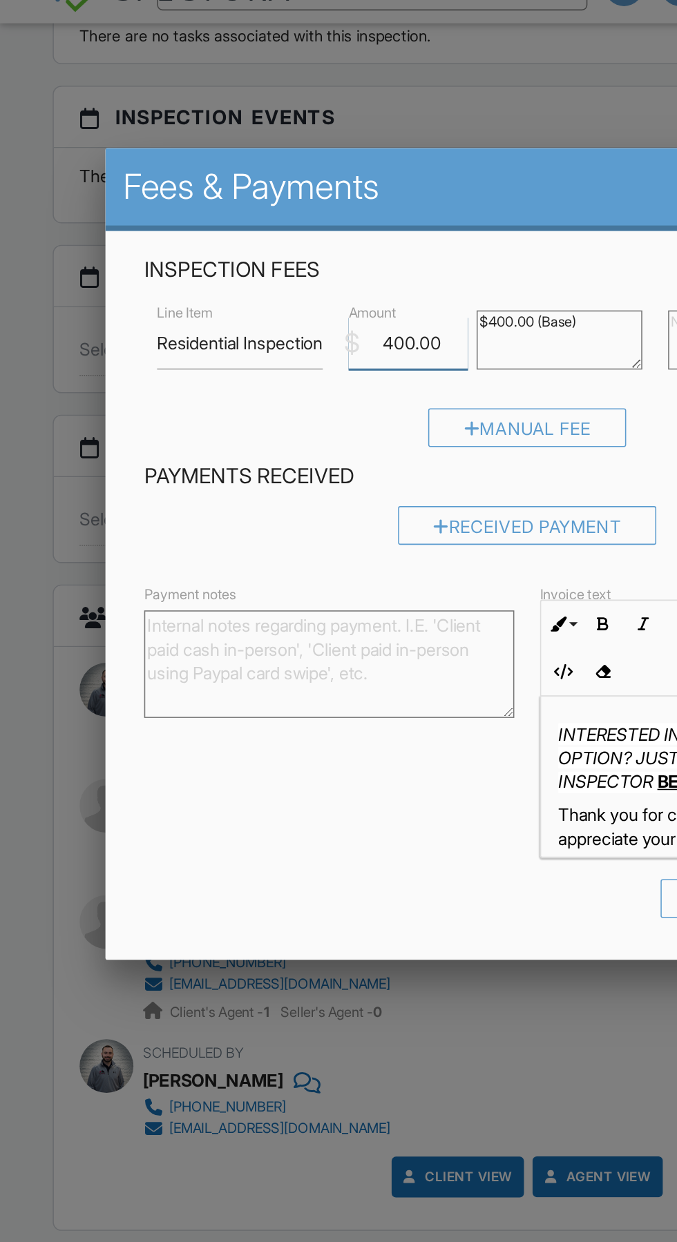
click at [251, 251] on input "400.00" at bounding box center [262, 250] width 77 height 34
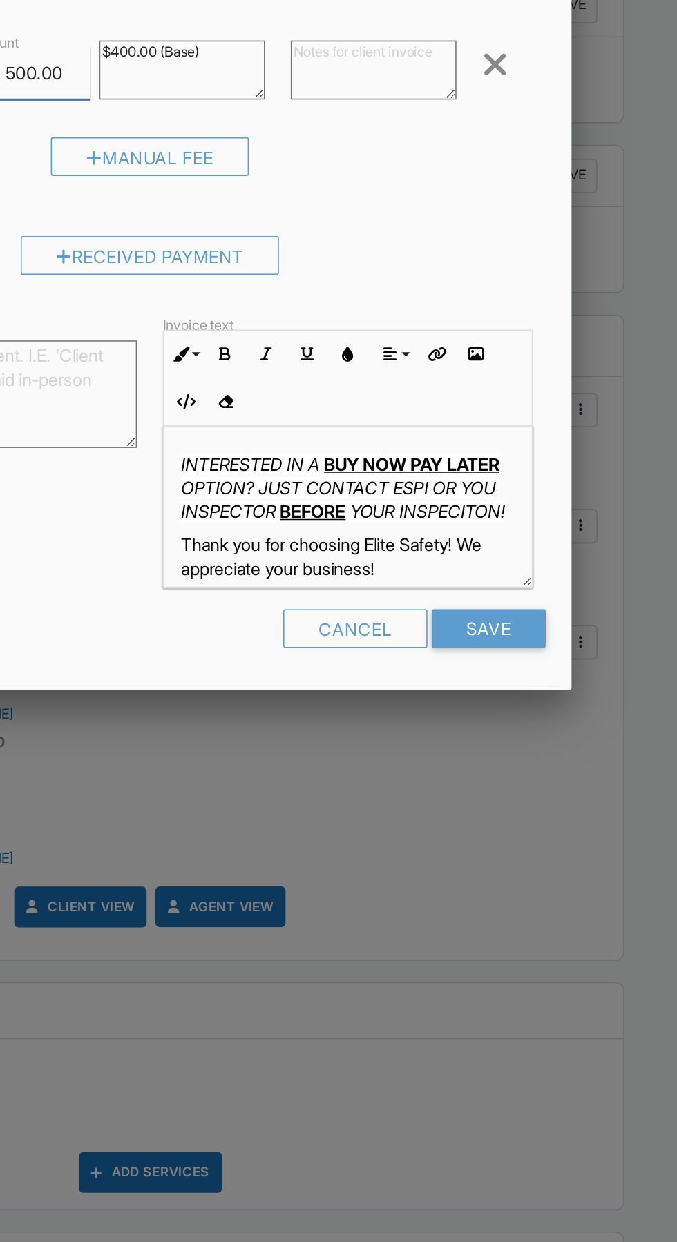
scroll to position [1597, 0]
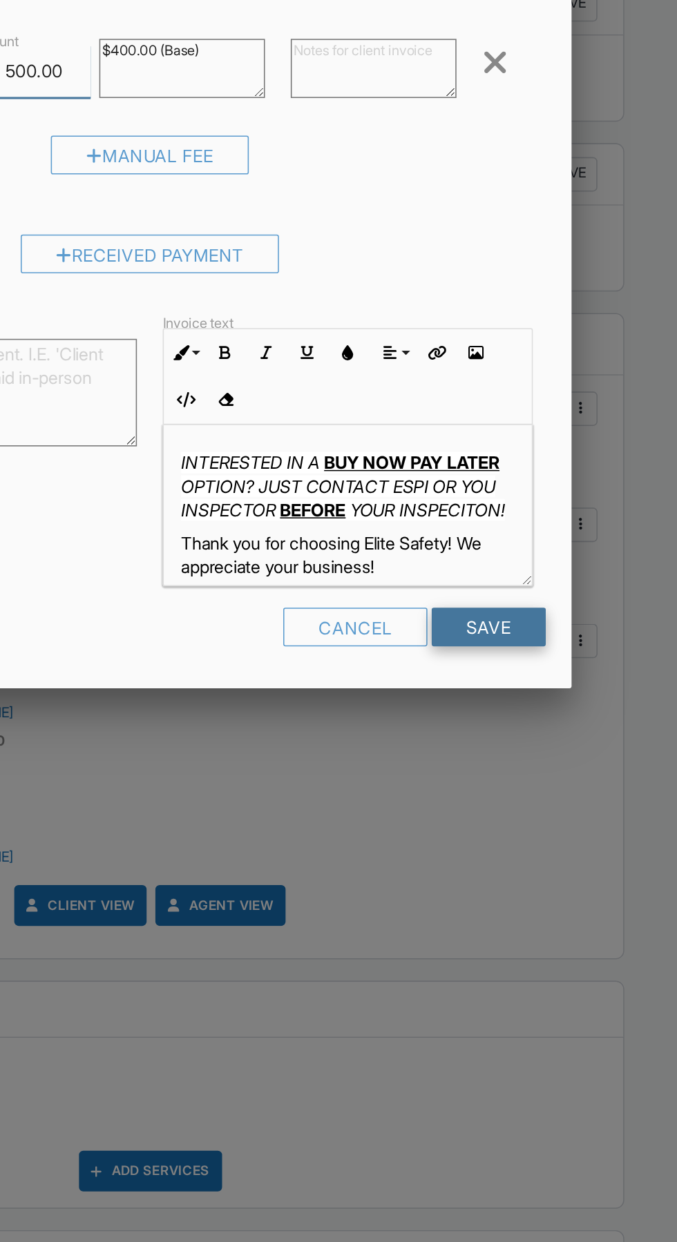
type input "500.00"
click at [577, 608] on input "Save" at bounding box center [555, 606] width 73 height 25
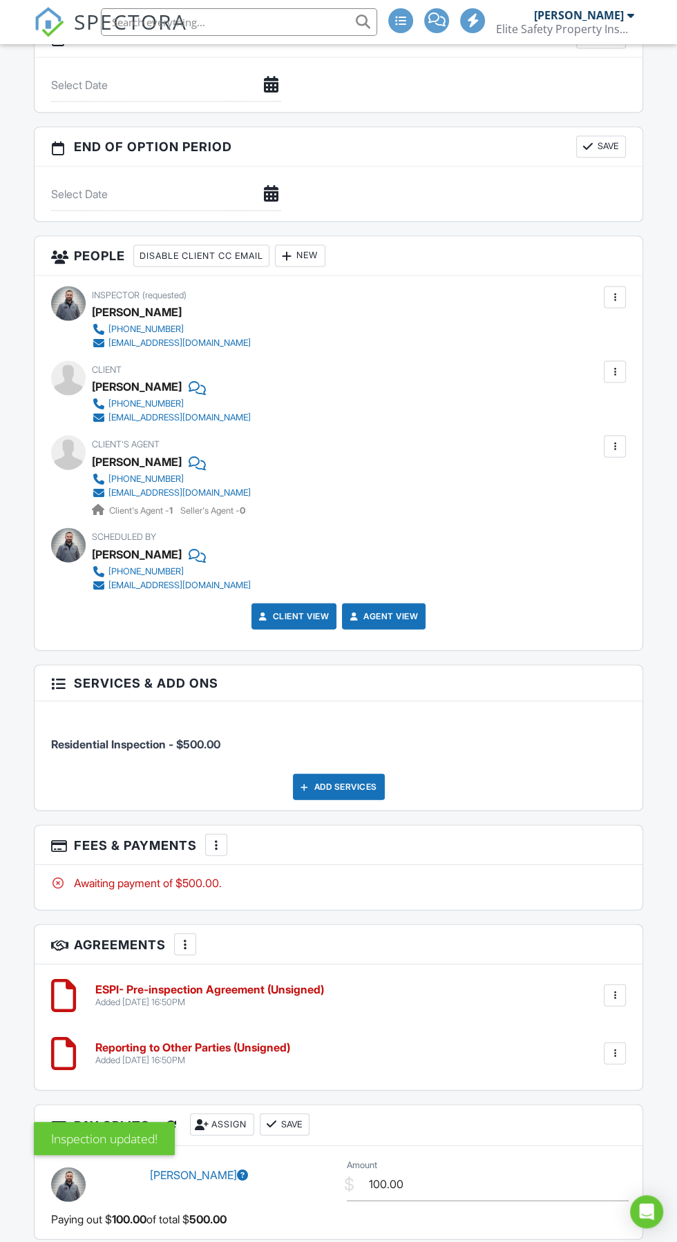
scroll to position [1632, 0]
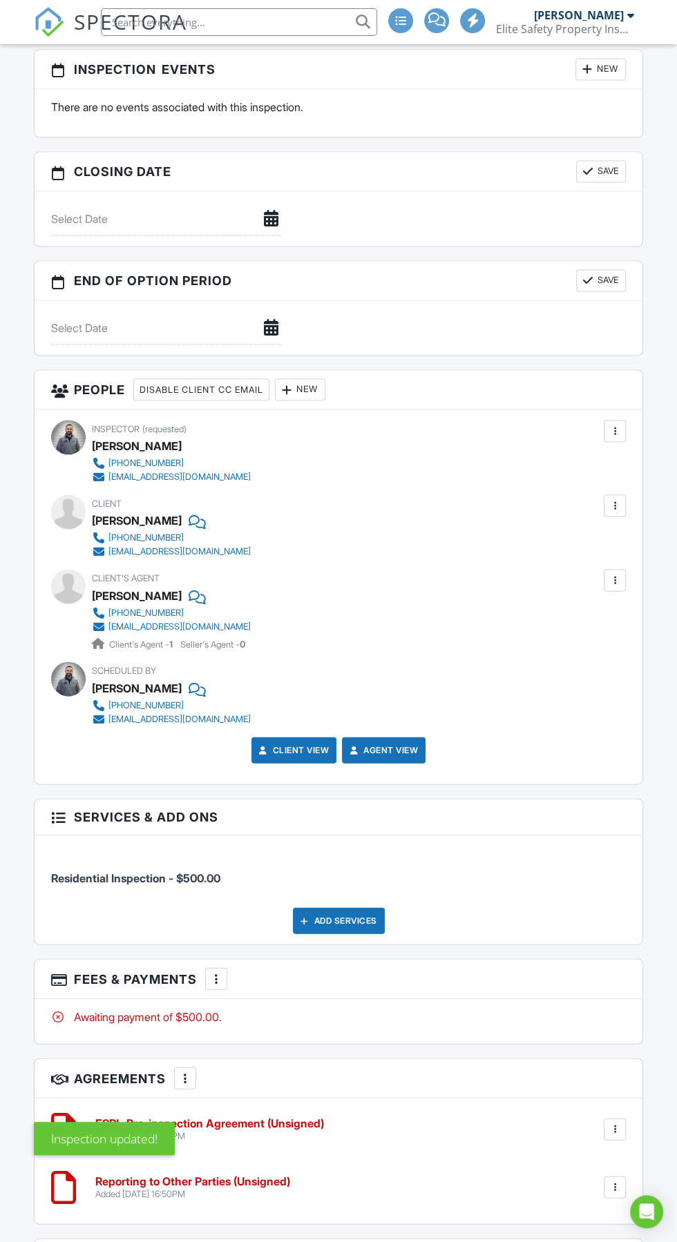
click at [621, 573] on div at bounding box center [615, 580] width 14 height 14
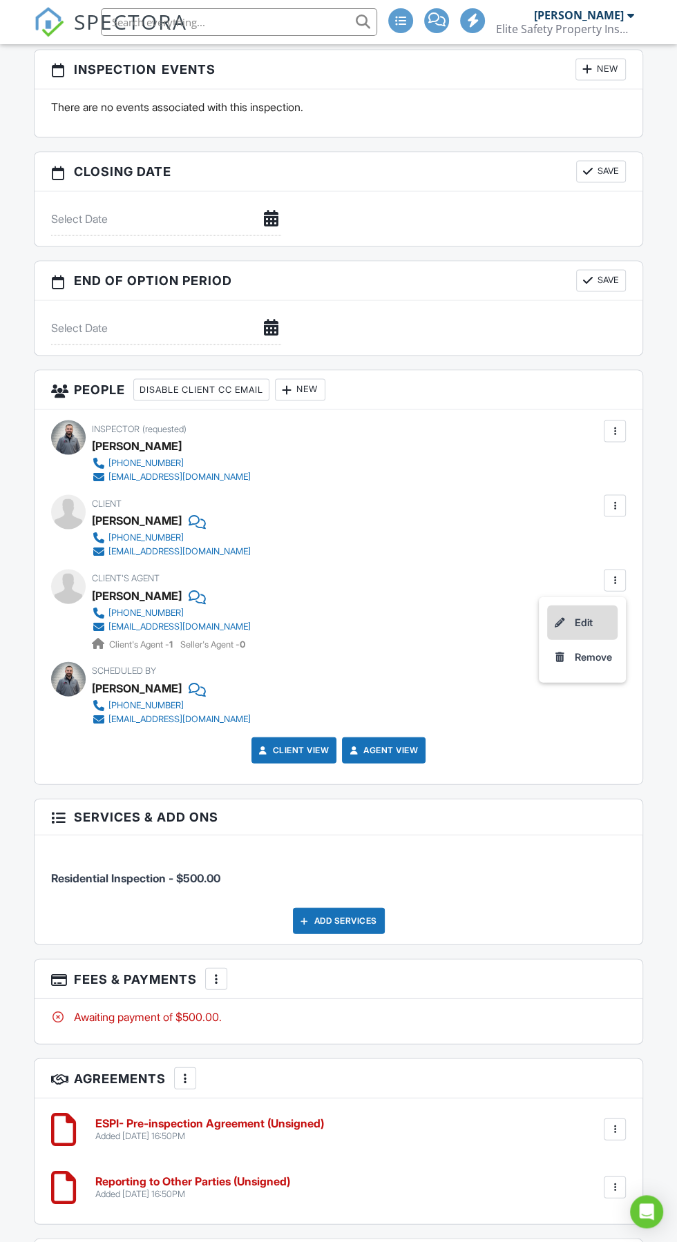
click at [582, 615] on li "Edit" at bounding box center [582, 622] width 70 height 35
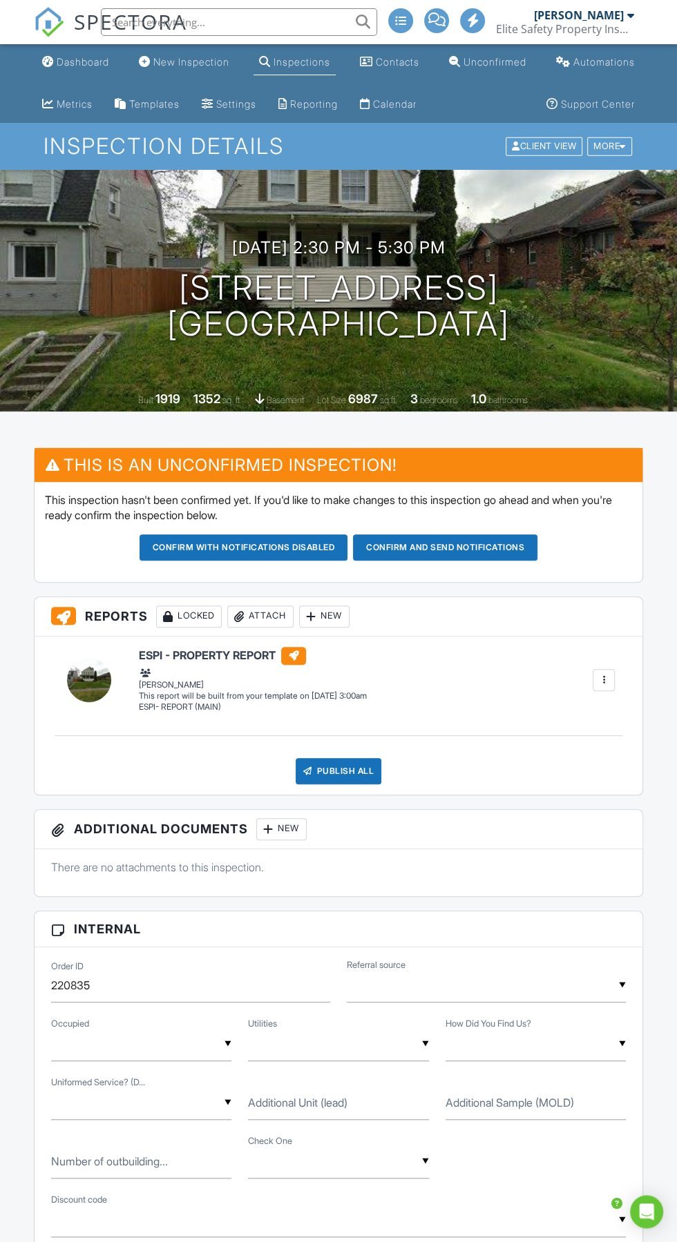
click at [348, 546] on button "Confirm and send notifications" at bounding box center [244, 548] width 209 height 26
